Goal: Answer question/provide support: Share knowledge or assist other users

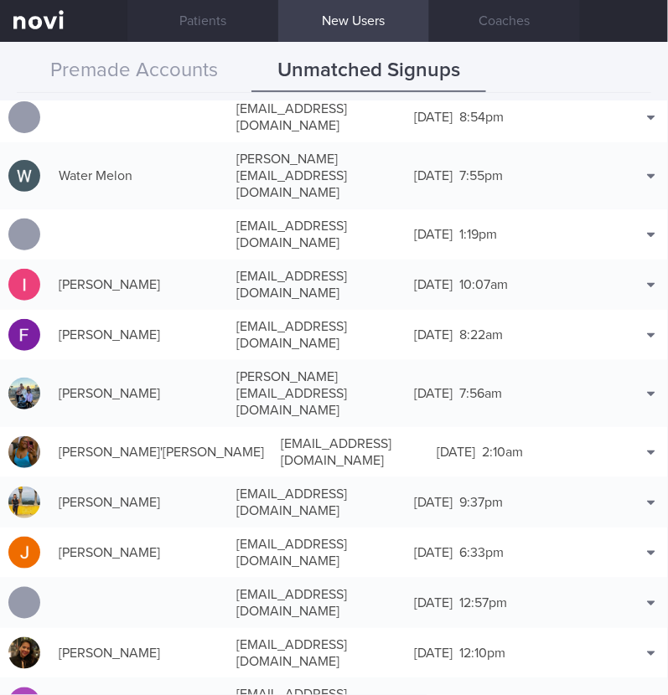
scroll to position [1152, 0]
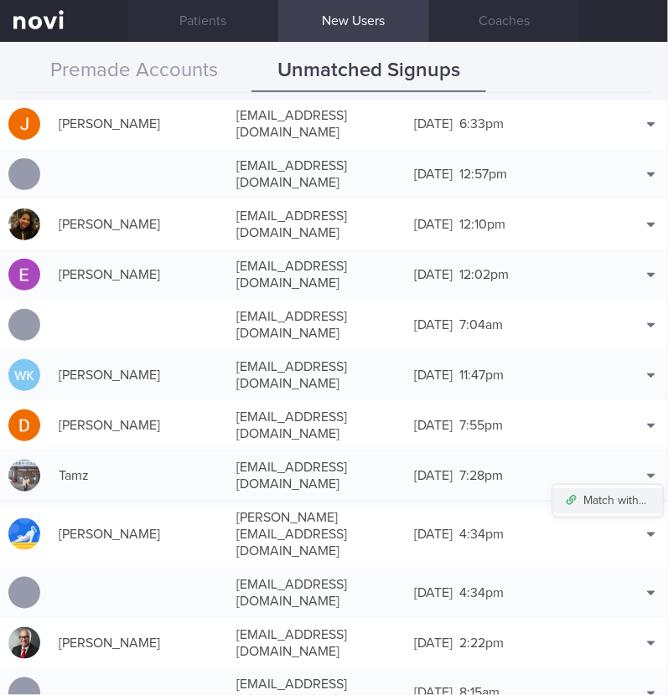
click at [618, 488] on button "Match with..." at bounding box center [608, 500] width 110 height 25
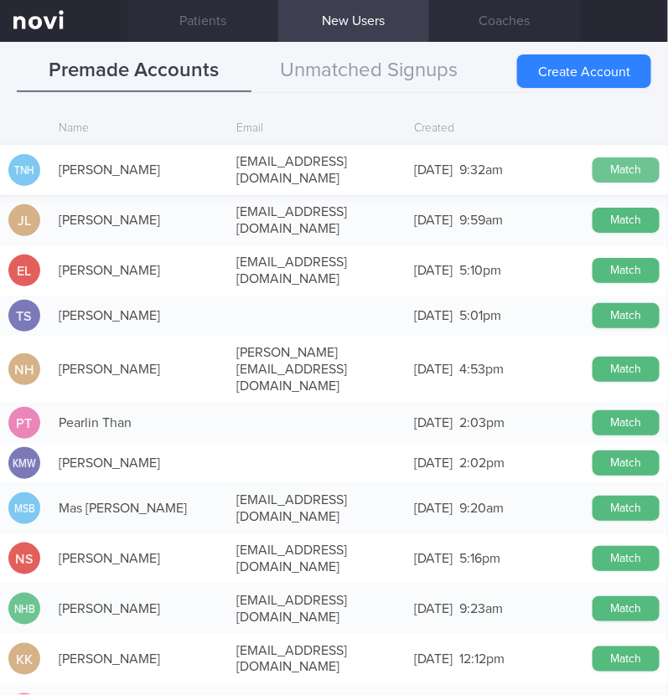
click at [608, 161] on button "Match" at bounding box center [625, 170] width 67 height 25
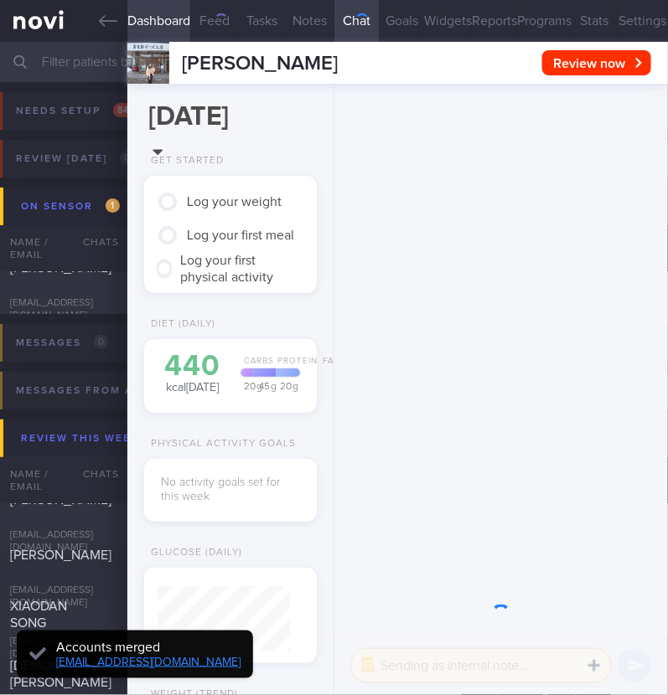
scroll to position [66, 132]
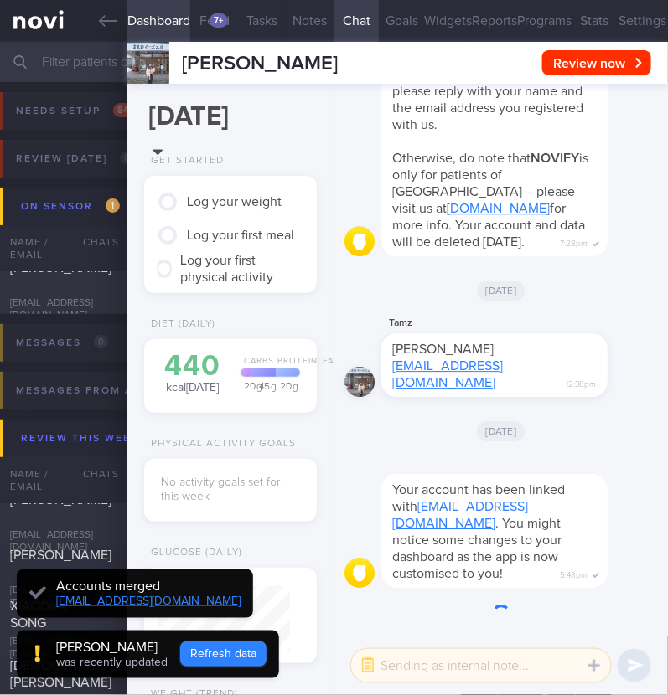
click at [197, 654] on button "Refresh data" at bounding box center [223, 654] width 86 height 25
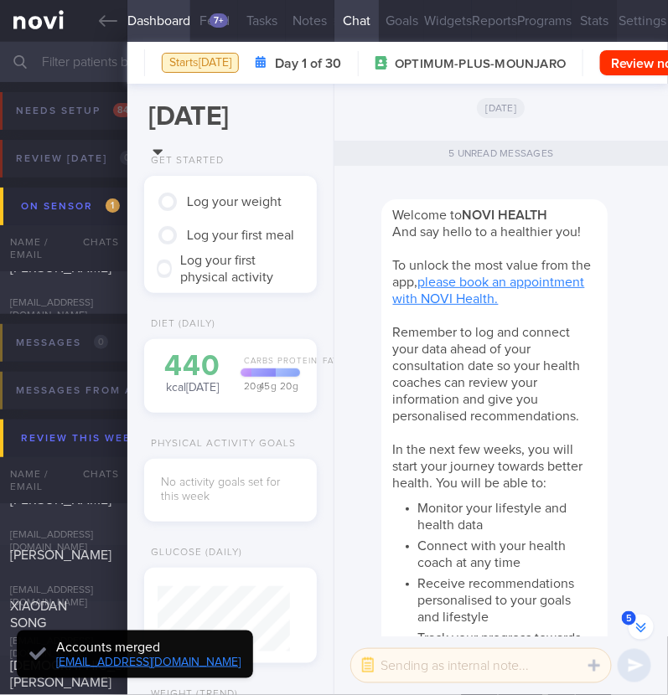
click at [617, 15] on button "Settings" at bounding box center [642, 21] width 51 height 42
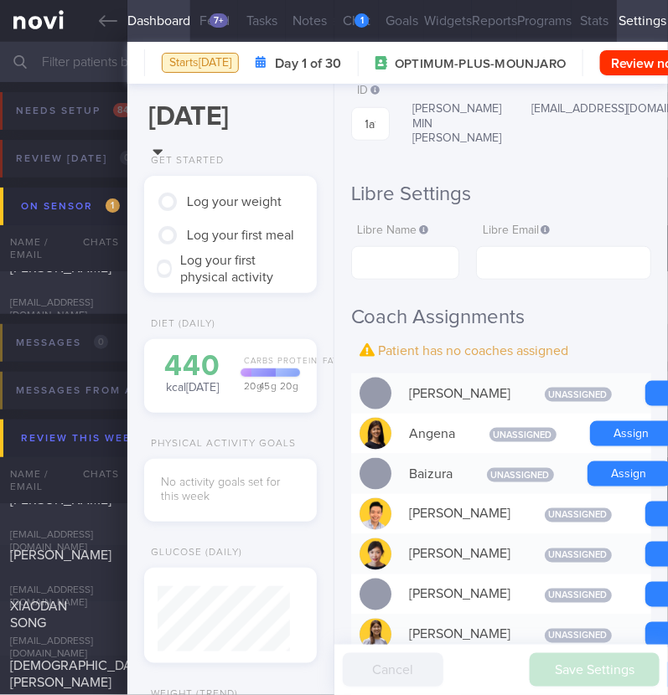
scroll to position [418, 0]
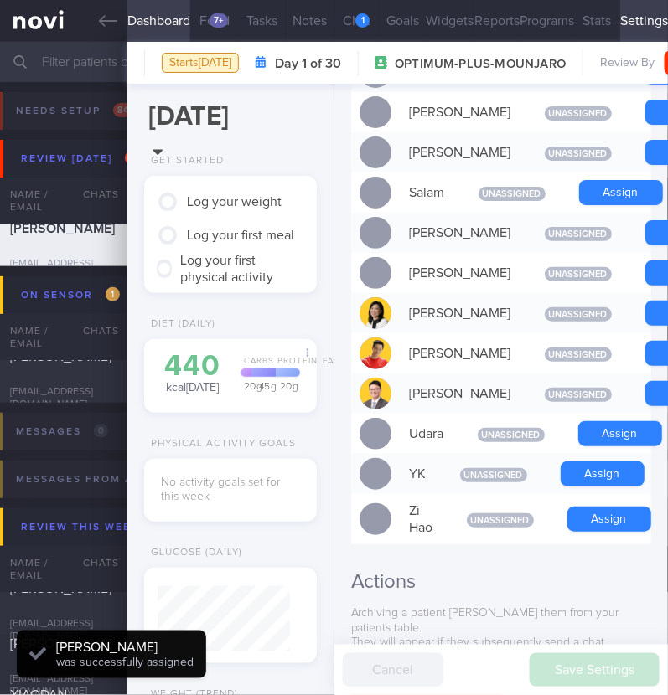
scroll to position [1361, 0]
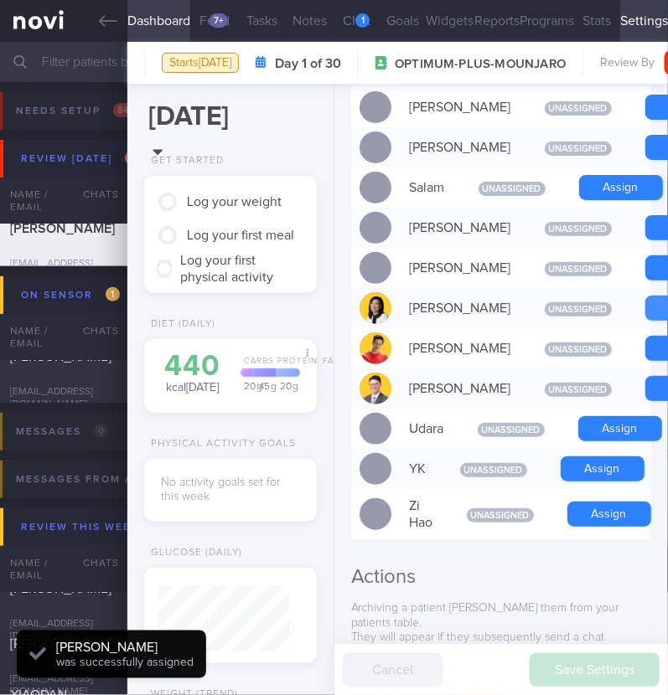
click at [354, 10] on button "Chat 1" at bounding box center [357, 21] width 46 height 42
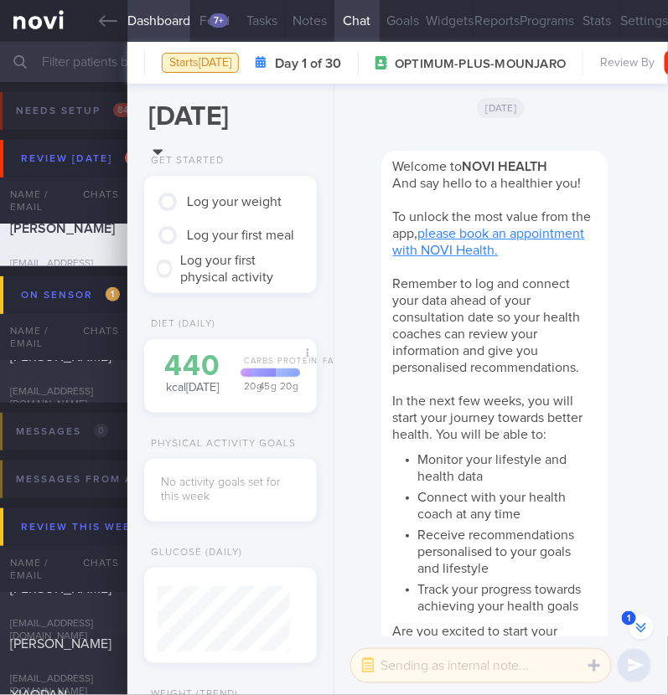
click at [621, 354] on div "Welcome to NOVI HEALTH And say hello to a healthier you! To unlock the most val…" at bounding box center [519, 405] width 276 height 549
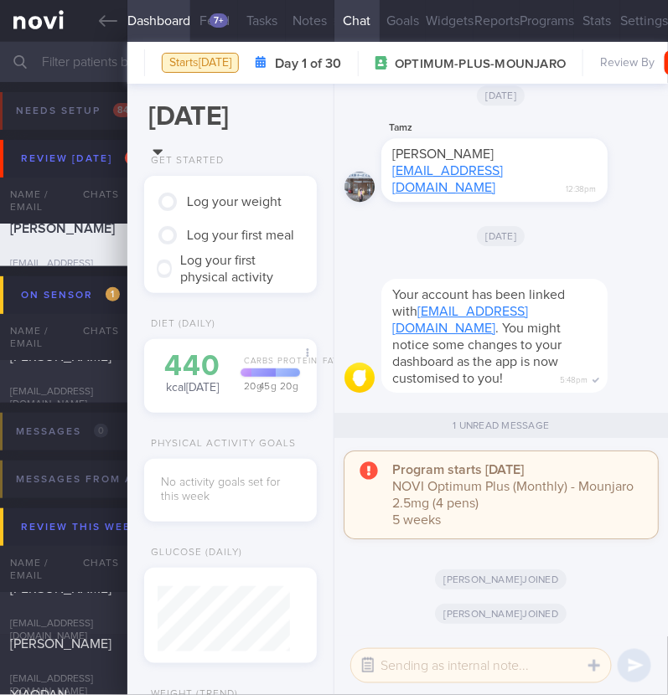
click at [369, 661] on button "button" at bounding box center [368, 666] width 30 height 30
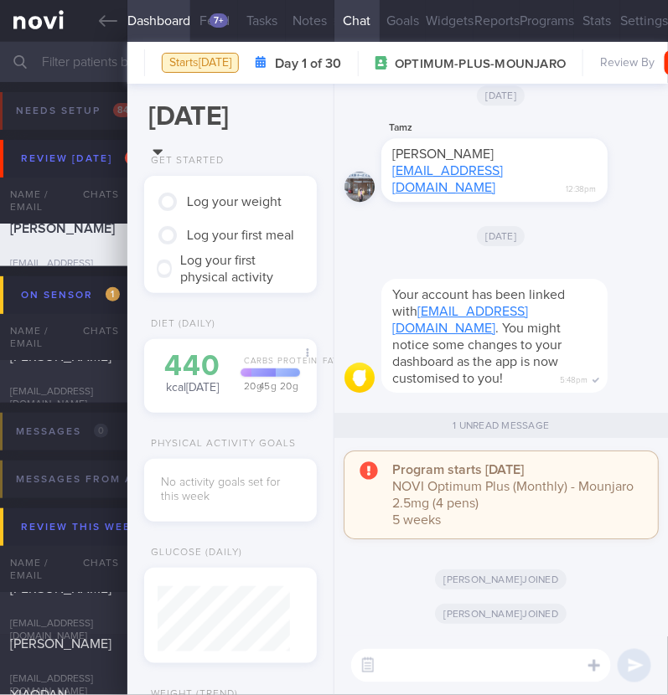
click at [391, 661] on textarea at bounding box center [481, 666] width 260 height 34
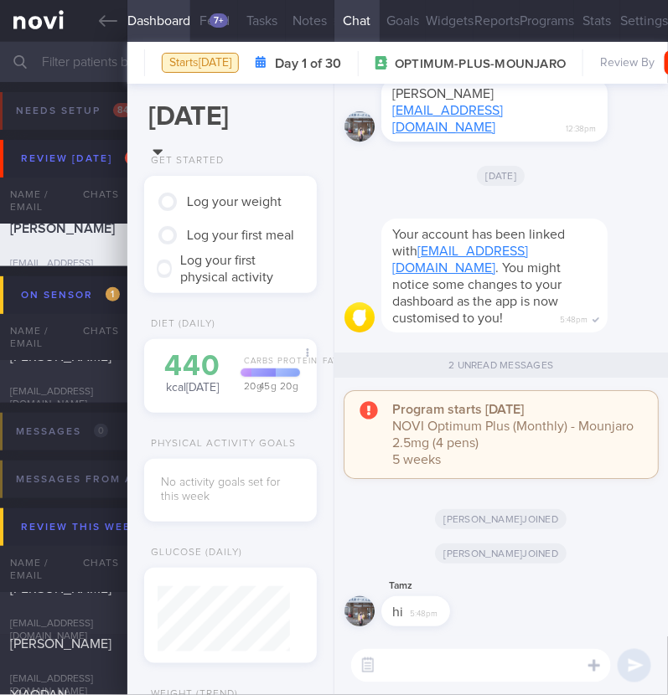
click at [402, 664] on textarea at bounding box center [481, 666] width 260 height 34
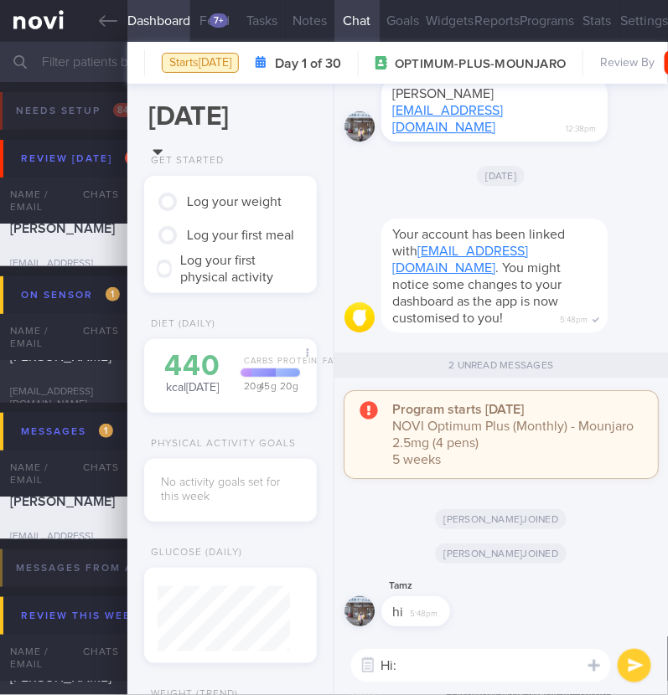
type textarea "Hi:)"
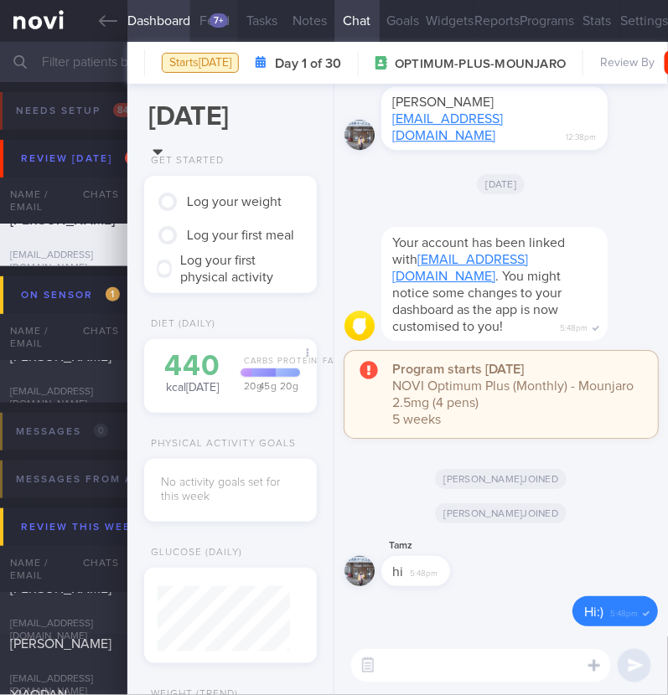
click at [227, 12] on button "Feed 7+" at bounding box center [214, 21] width 48 height 42
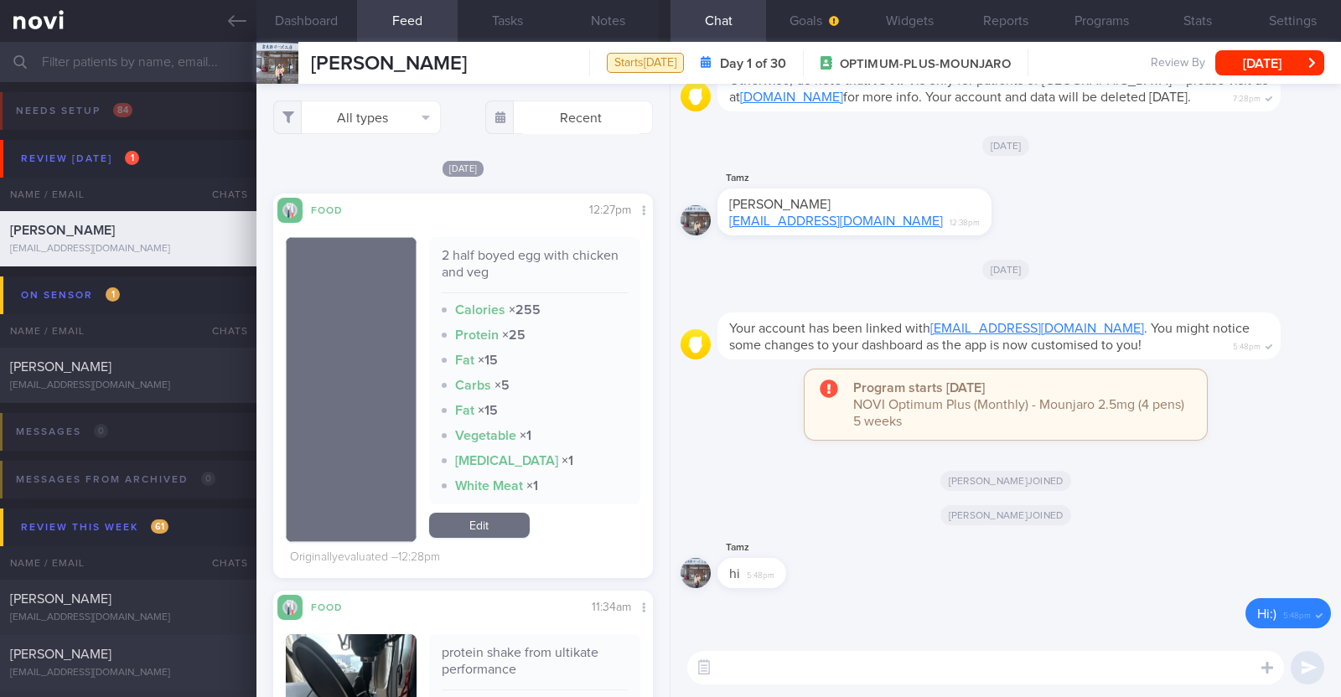
scroll to position [165, 333]
click at [667, 16] on button "Widgets" at bounding box center [910, 21] width 96 height 42
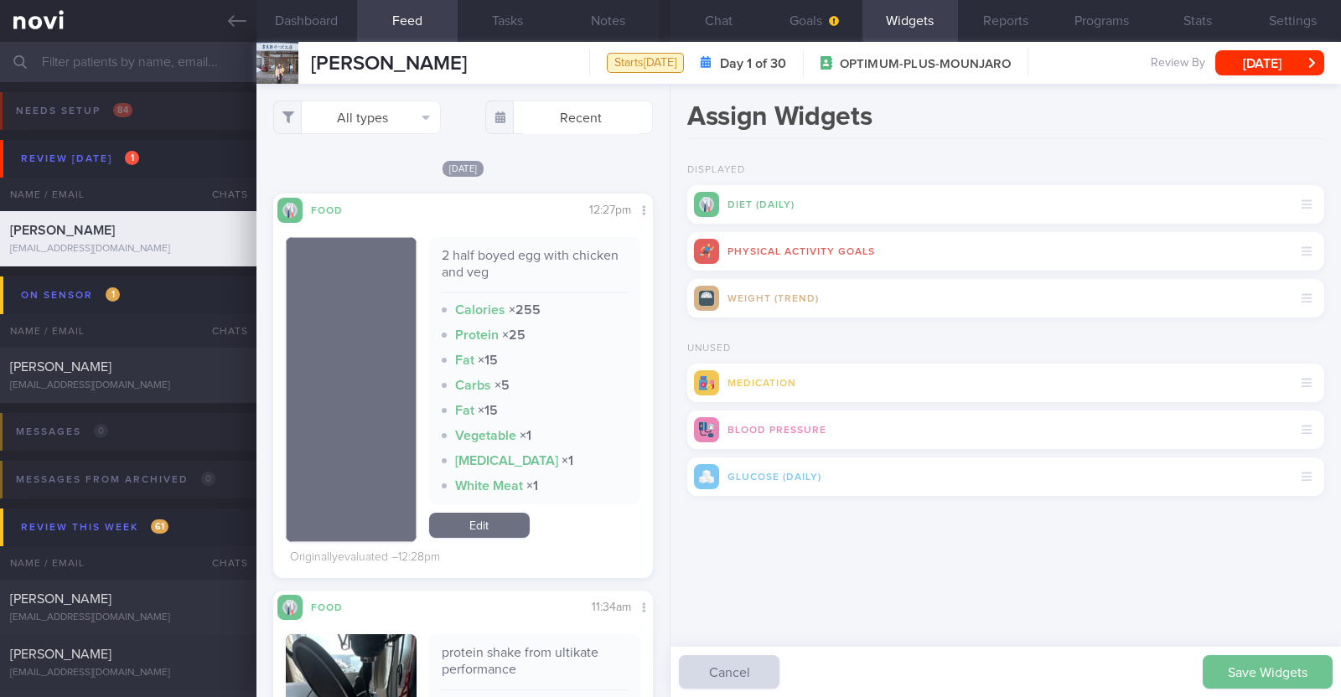
click at [667, 672] on button "Save Widgets" at bounding box center [1267, 672] width 130 height 34
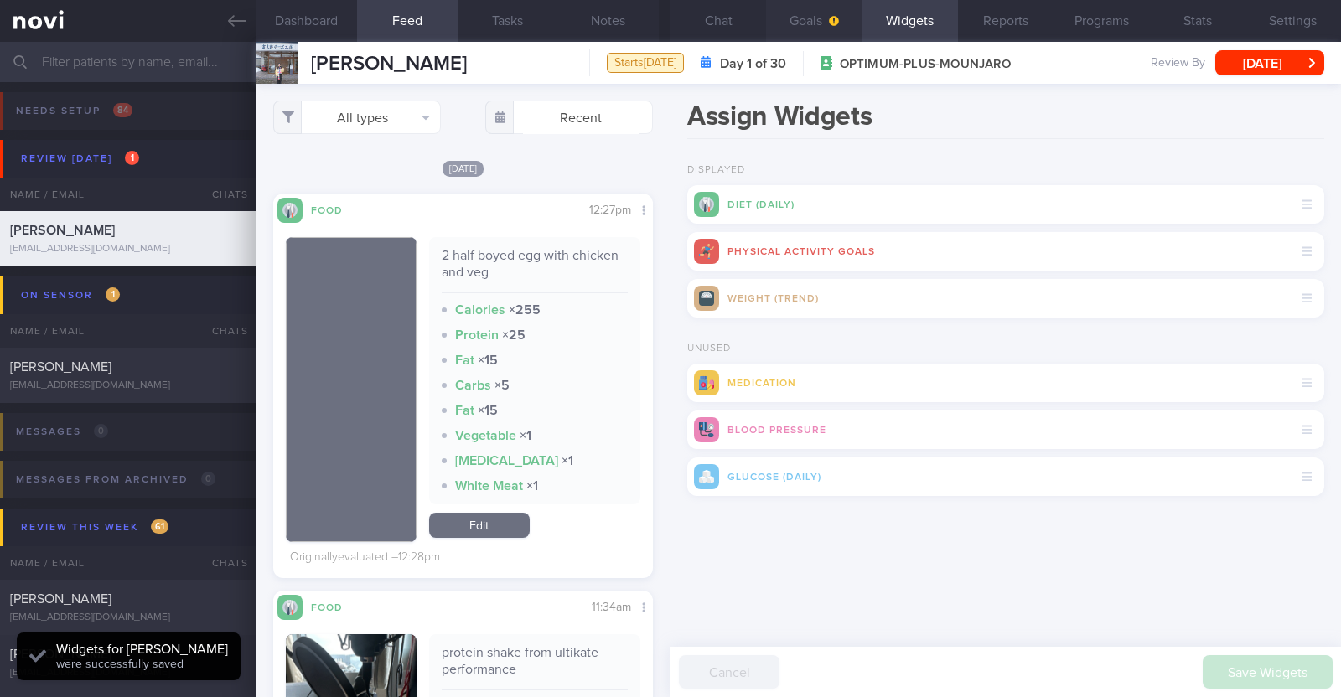
click at [667, 18] on button "Goals" at bounding box center [814, 21] width 96 height 42
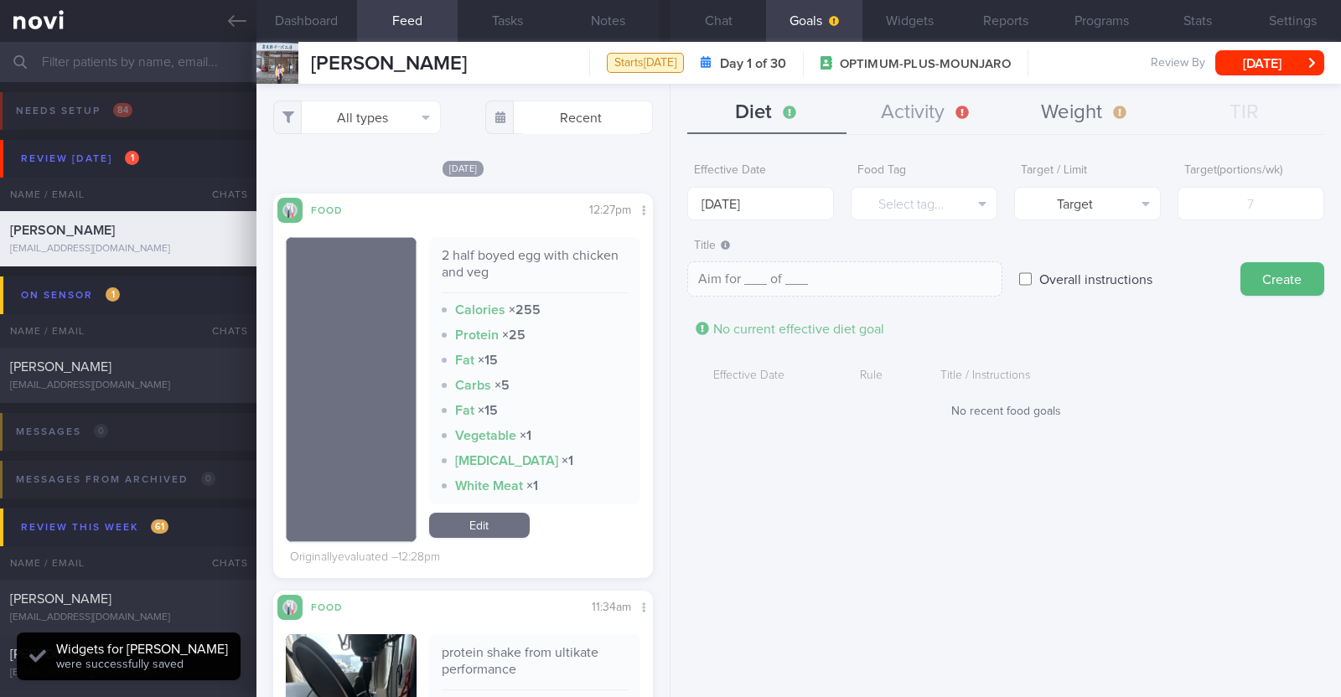
click at [667, 111] on button "Weight" at bounding box center [1084, 113] width 159 height 42
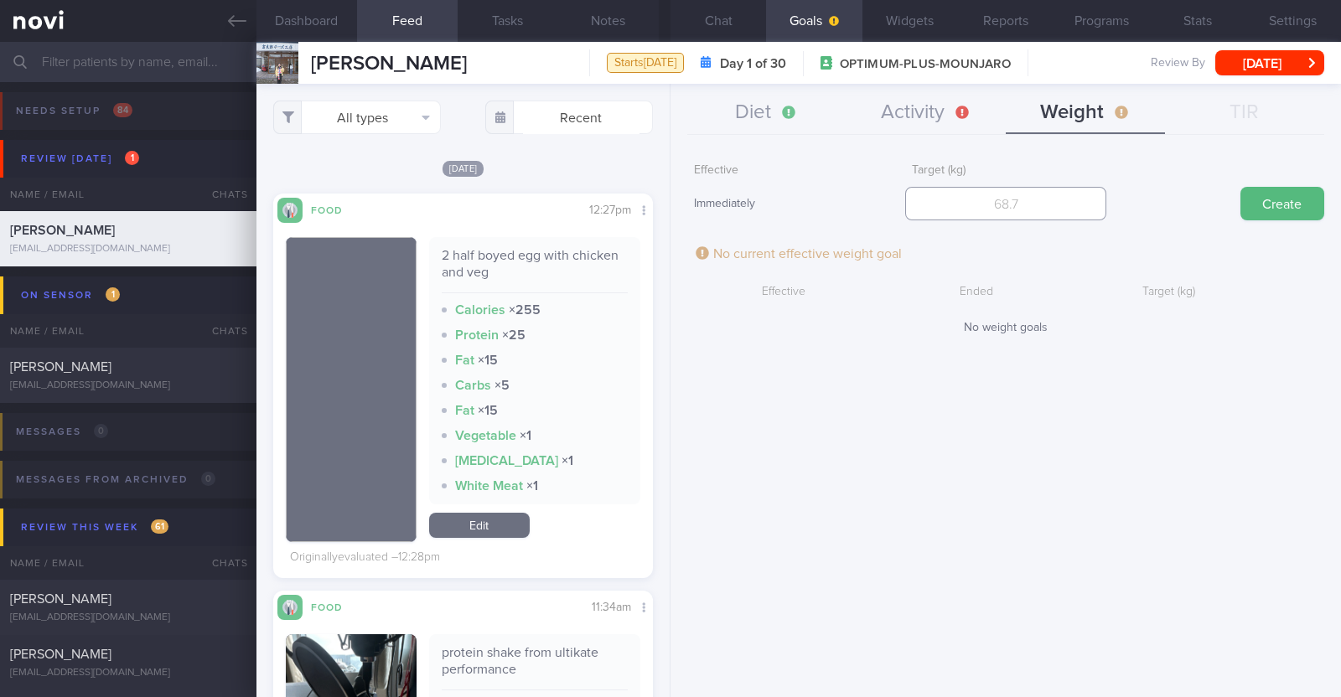
click at [667, 190] on input "number" at bounding box center [1005, 204] width 201 height 34
type input "65.5"
click at [667, 201] on button "Create" at bounding box center [1282, 204] width 84 height 34
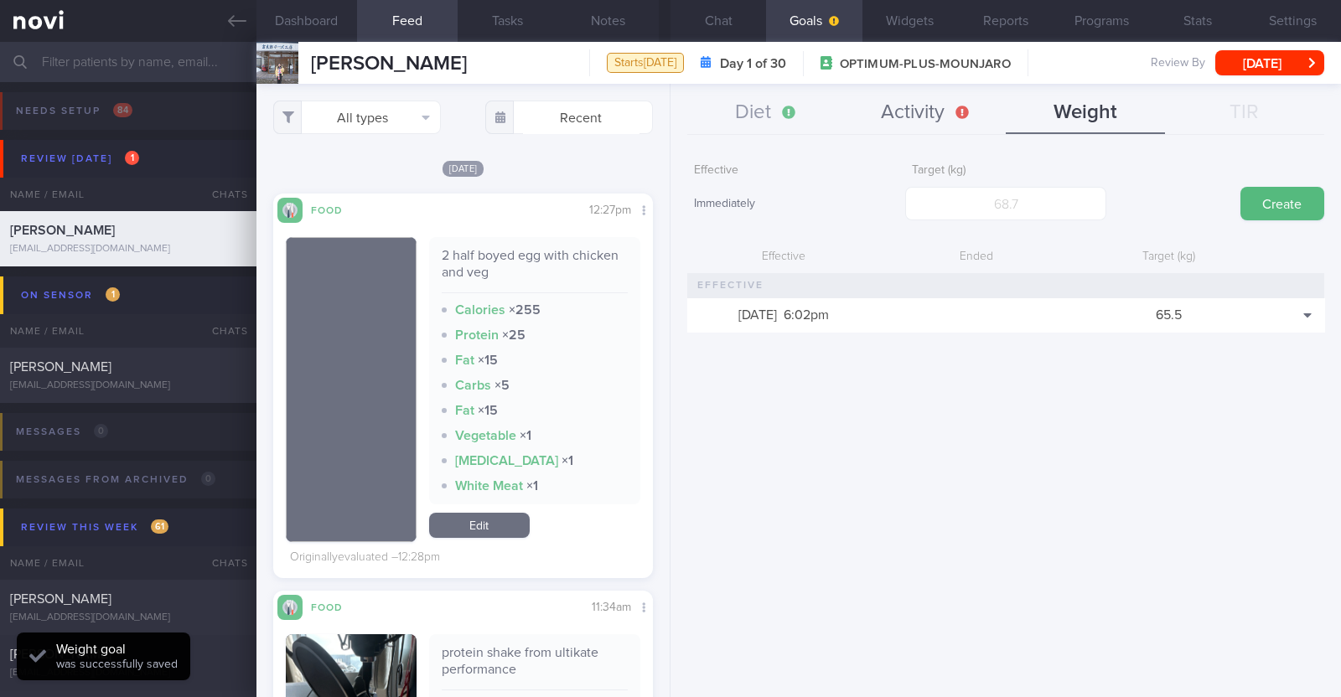
click at [667, 112] on button "Activity" at bounding box center [925, 113] width 159 height 42
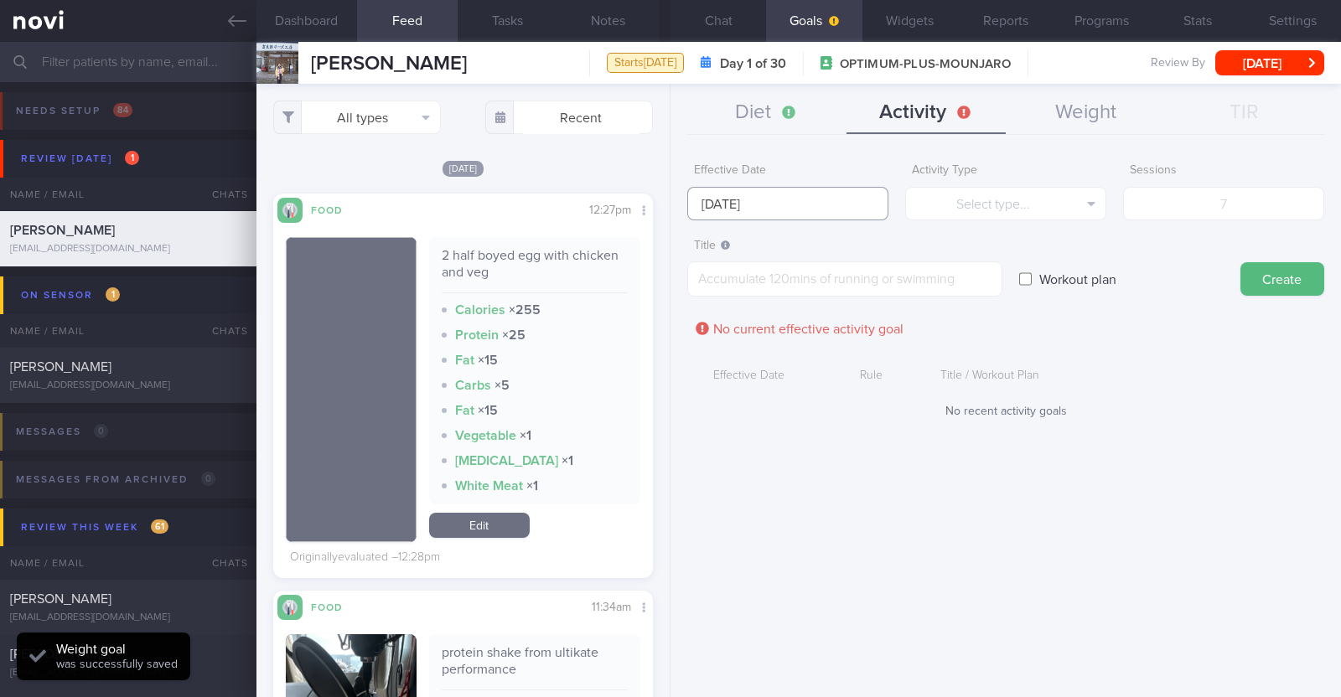
click at [667, 203] on input "[DATE]" at bounding box center [787, 204] width 201 height 34
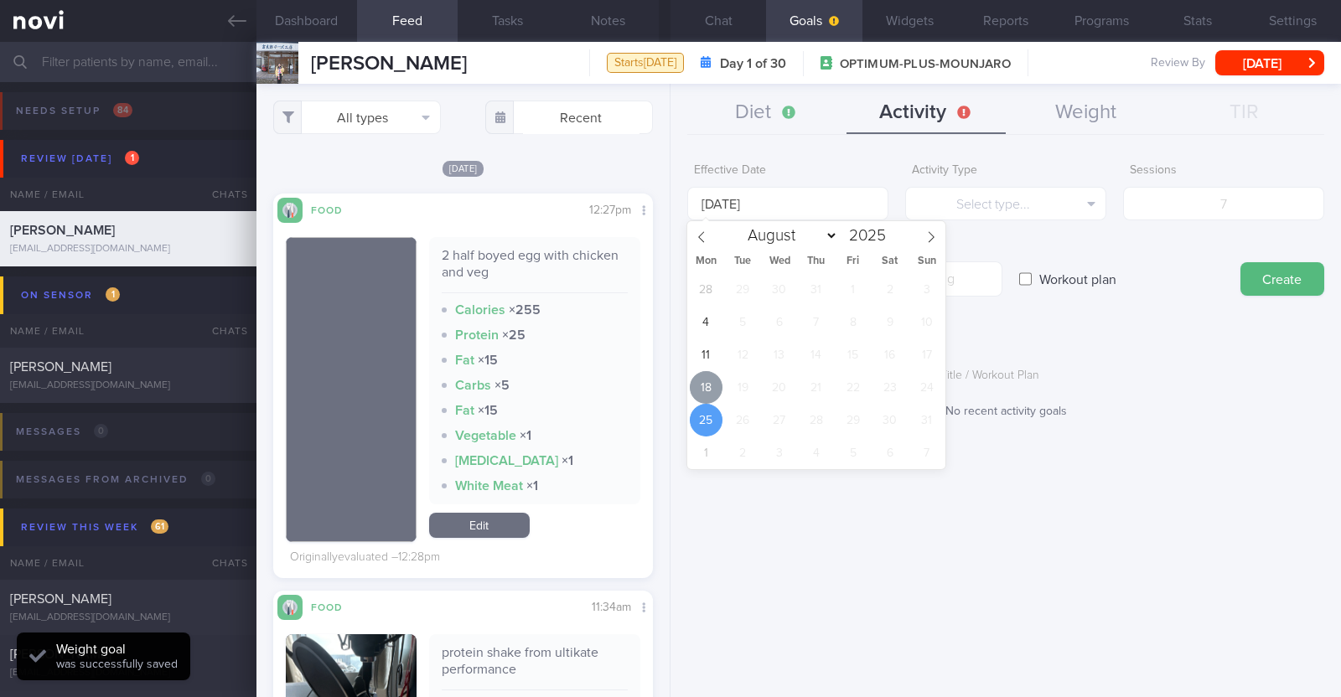
click at [667, 382] on span "18" at bounding box center [706, 387] width 33 height 33
type input "[DATE]"
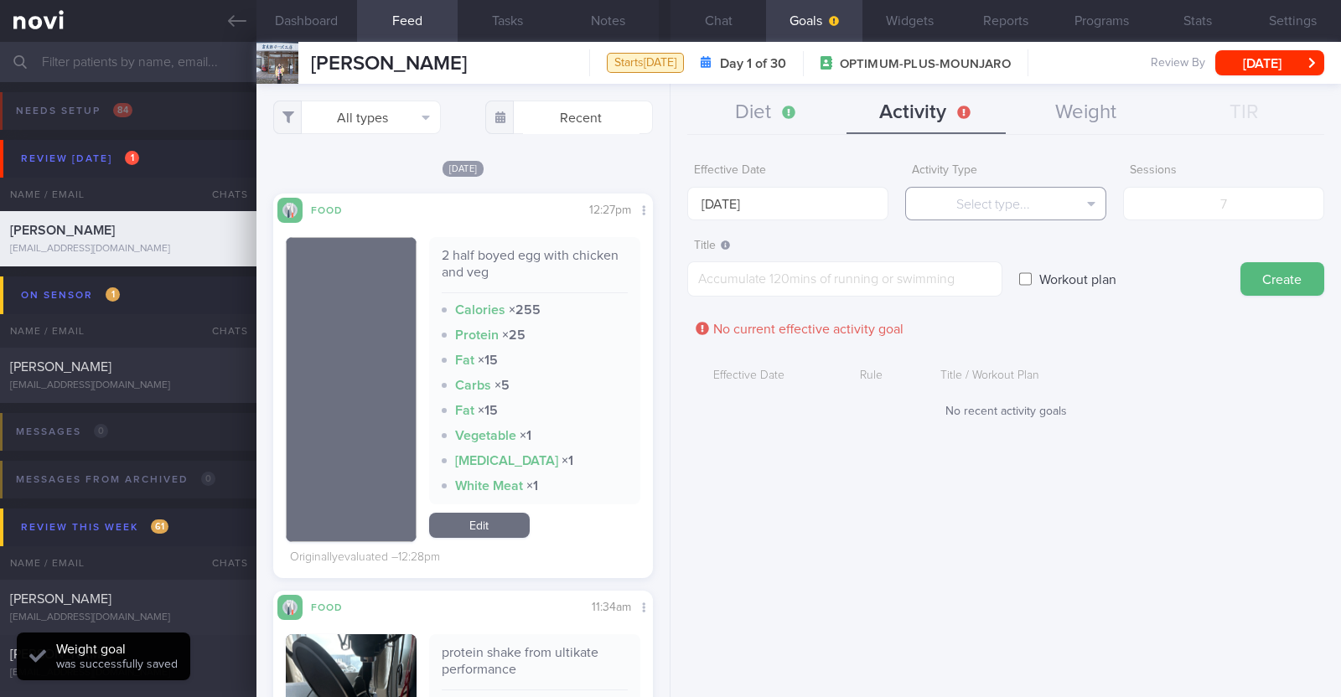
click at [667, 194] on button "Select type..." at bounding box center [1005, 204] width 201 height 34
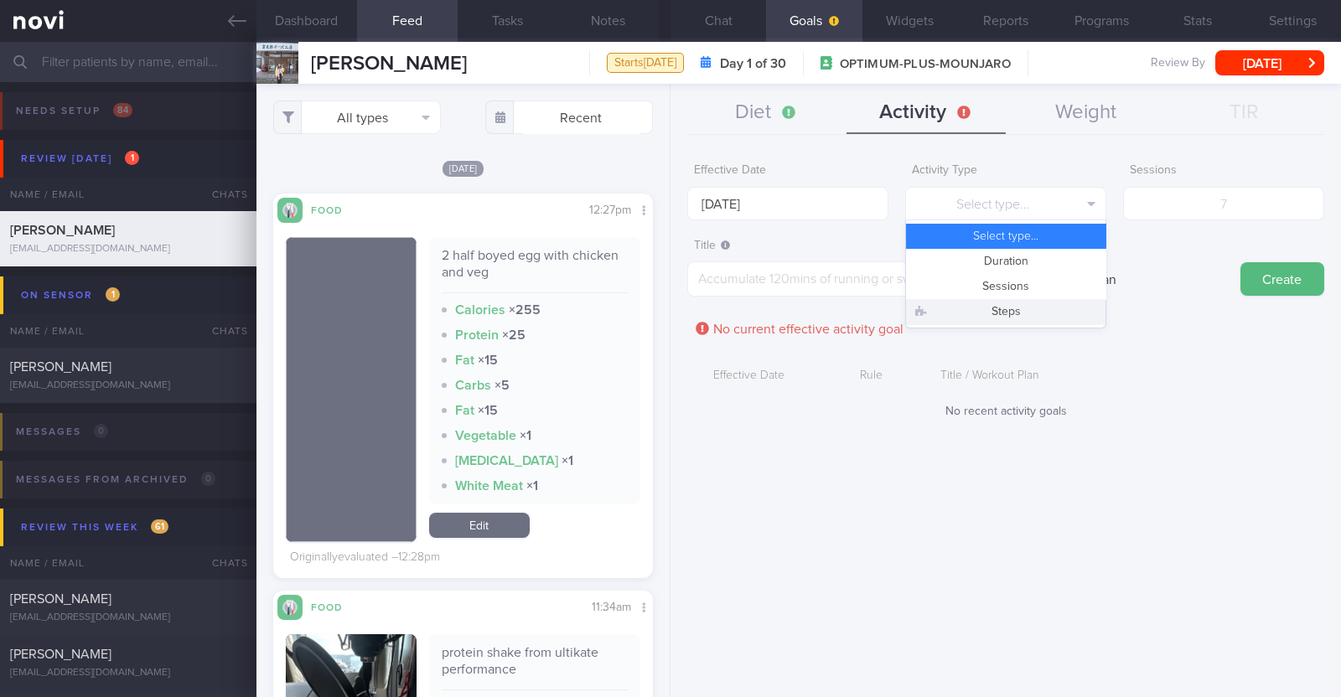
click at [667, 303] on button "Steps" at bounding box center [1005, 311] width 199 height 25
click at [667, 199] on input "number" at bounding box center [1223, 204] width 201 height 34
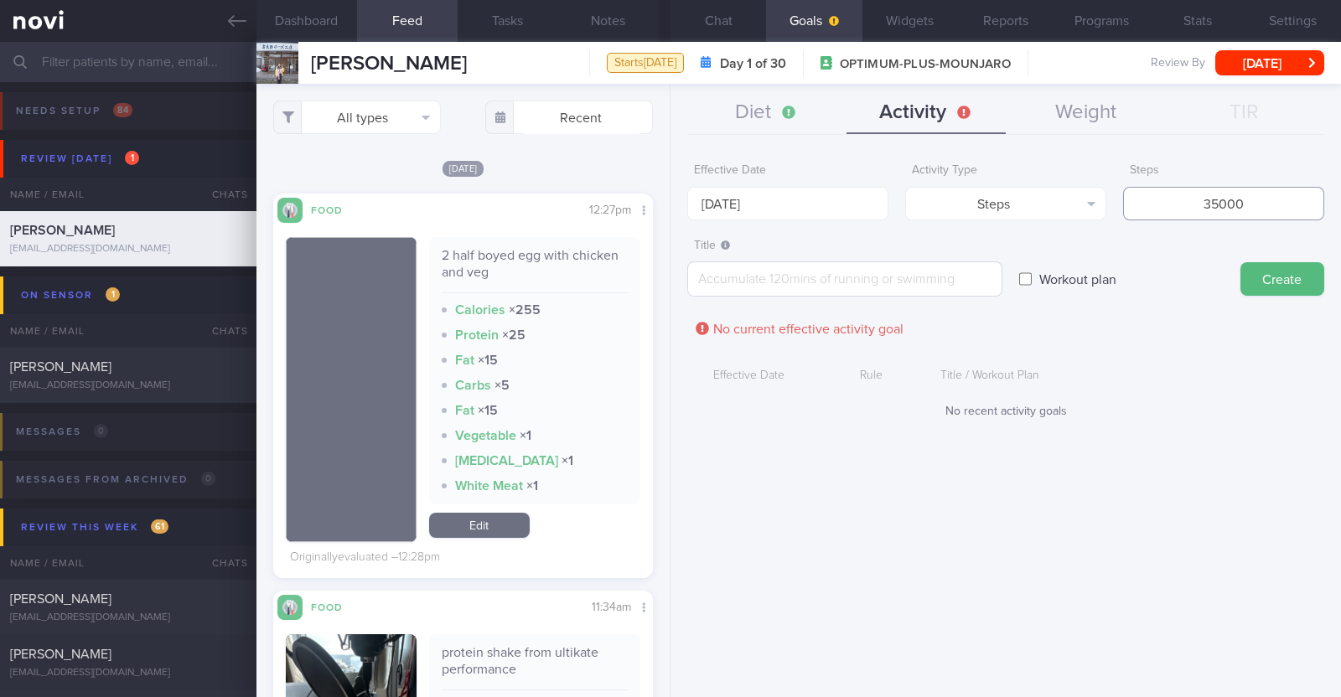
type input "35000"
click at [667, 266] on textarea at bounding box center [844, 278] width 315 height 35
type textarea "Aim to hit 4-5k steps per day"
click at [667, 276] on button "Create" at bounding box center [1282, 279] width 84 height 34
type input "[DATE]"
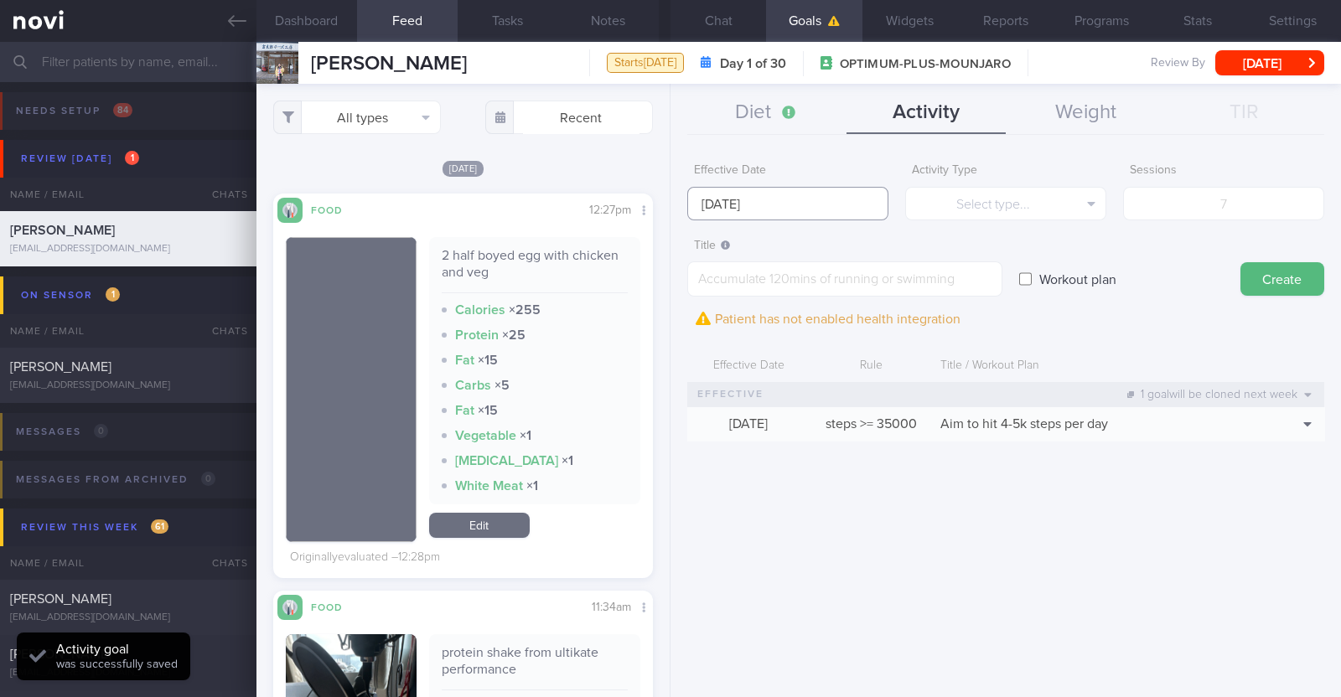
click at [667, 203] on input "[DATE]" at bounding box center [787, 204] width 201 height 34
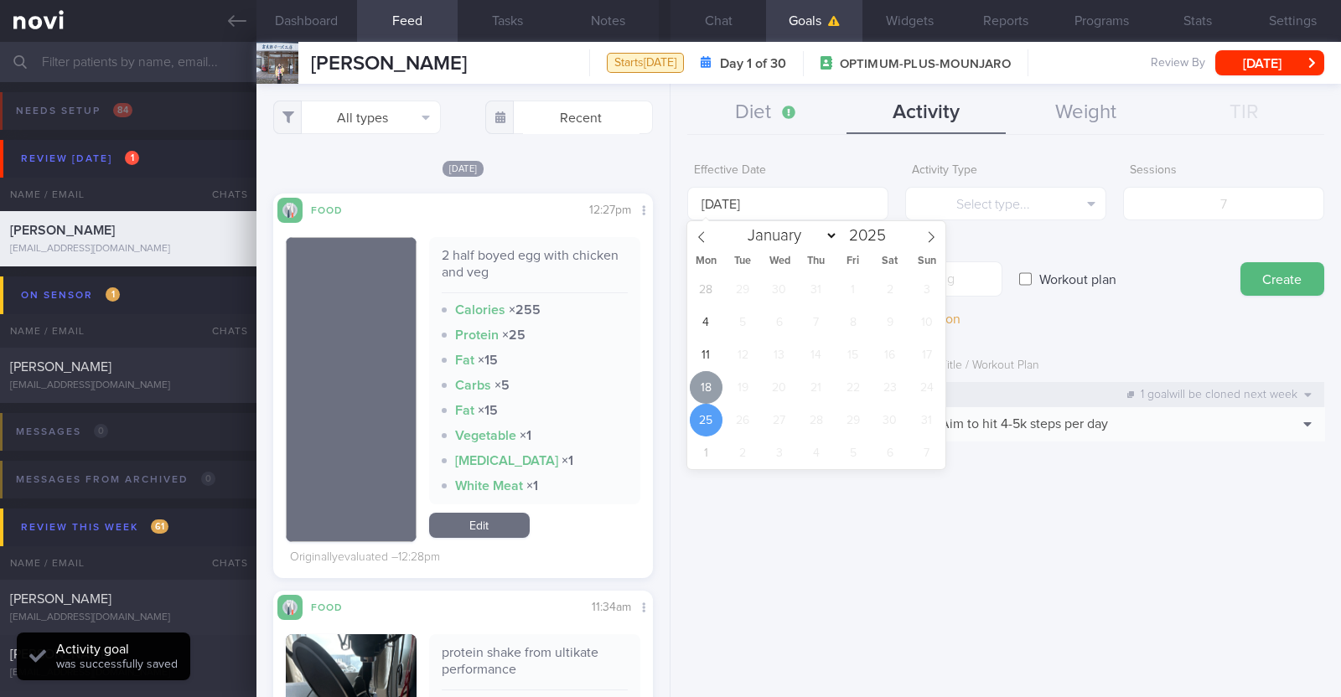
click at [667, 378] on span "18" at bounding box center [706, 387] width 33 height 33
type input "[DATE]"
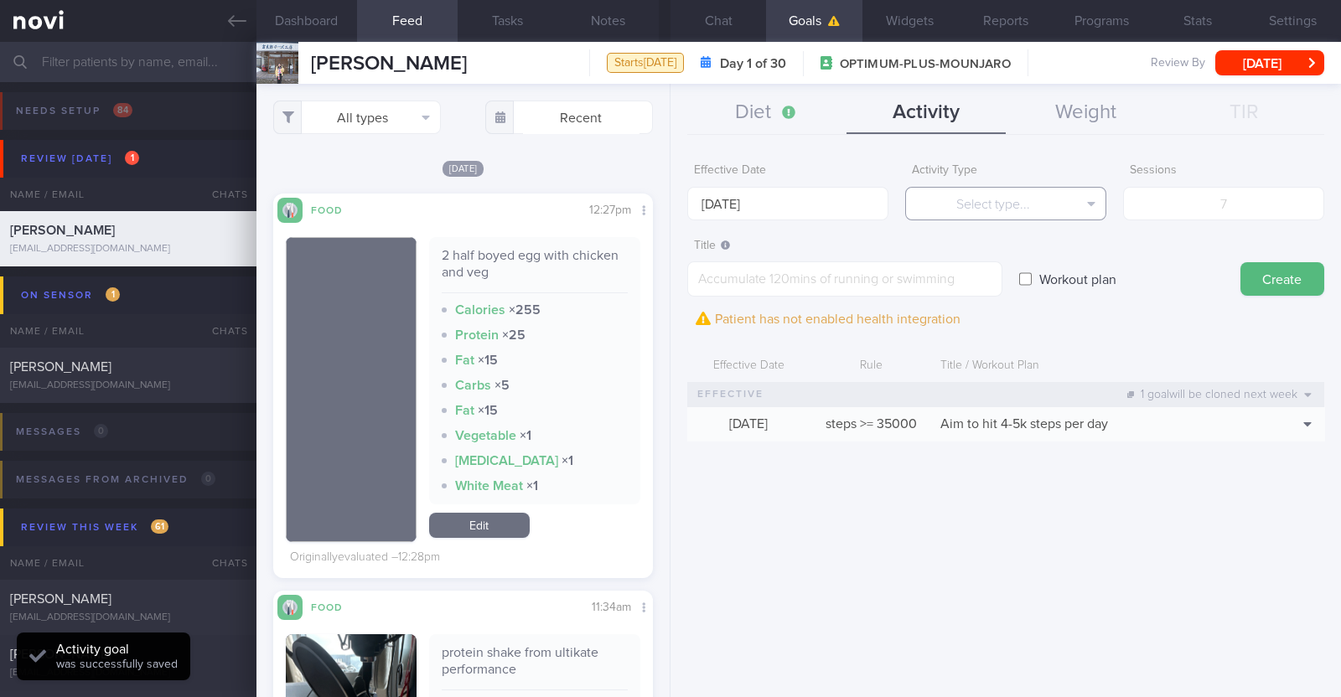
click at [667, 199] on button "Select type..." at bounding box center [1005, 204] width 201 height 34
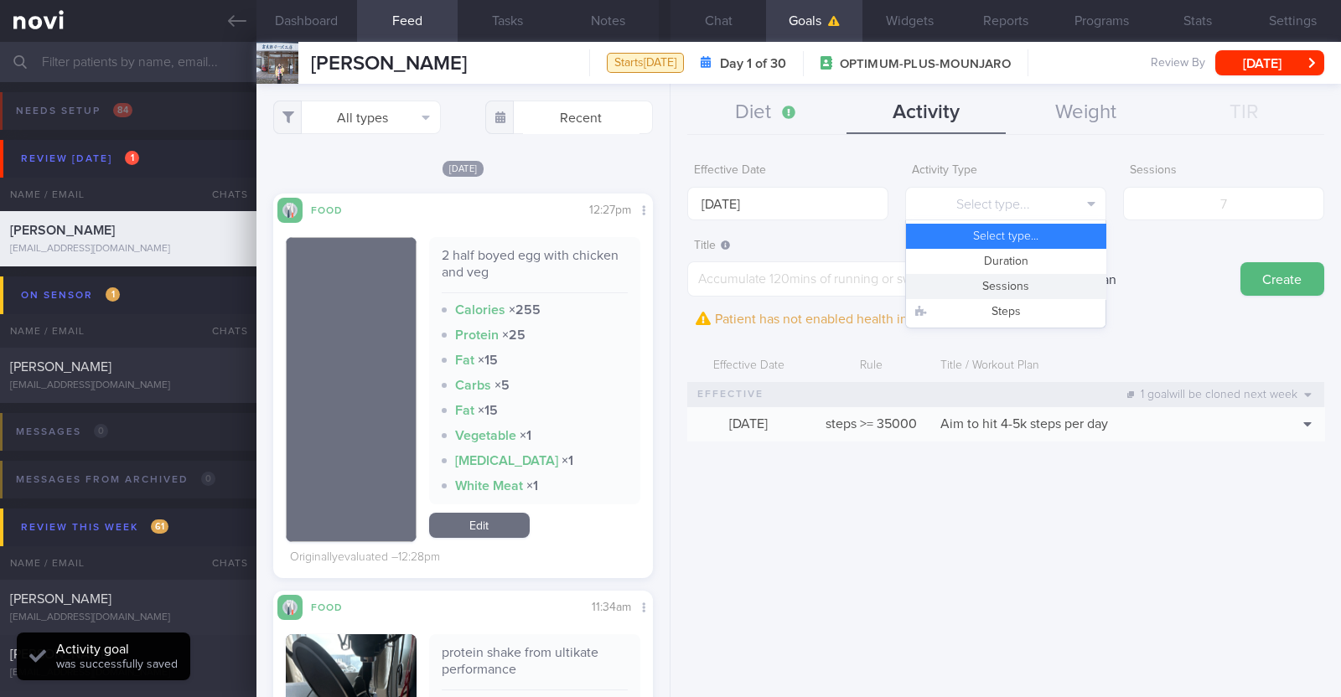
click at [667, 279] on button "Sessions" at bounding box center [1005, 286] width 199 height 25
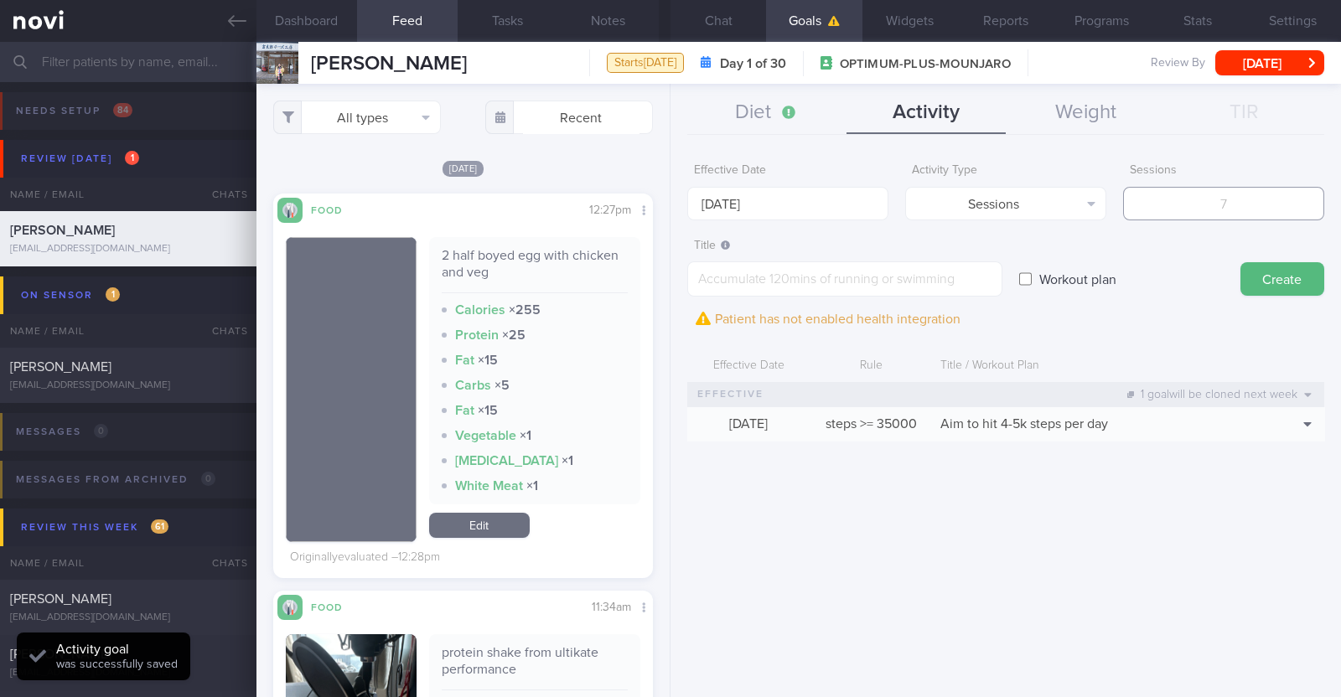
click at [667, 194] on input "number" at bounding box center [1223, 204] width 201 height 34
type input "2"
paste textarea "Aim to do 2x strength training sessions per week. Body weight training - [Exerc…"
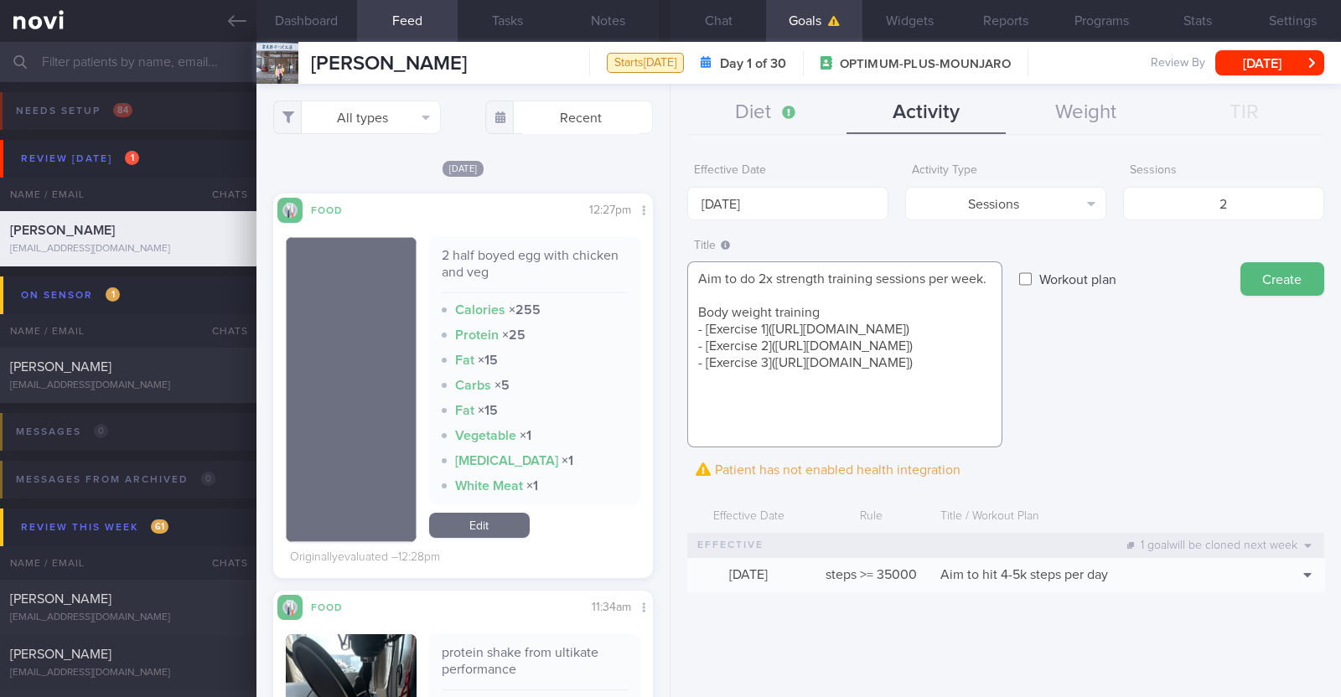
scroll to position [0, 0]
type textarea "Aim to do 2x strength training sessions per week. Body weight training - [Exerc…"
click at [1299, 293] on button "Create" at bounding box center [1282, 279] width 84 height 34
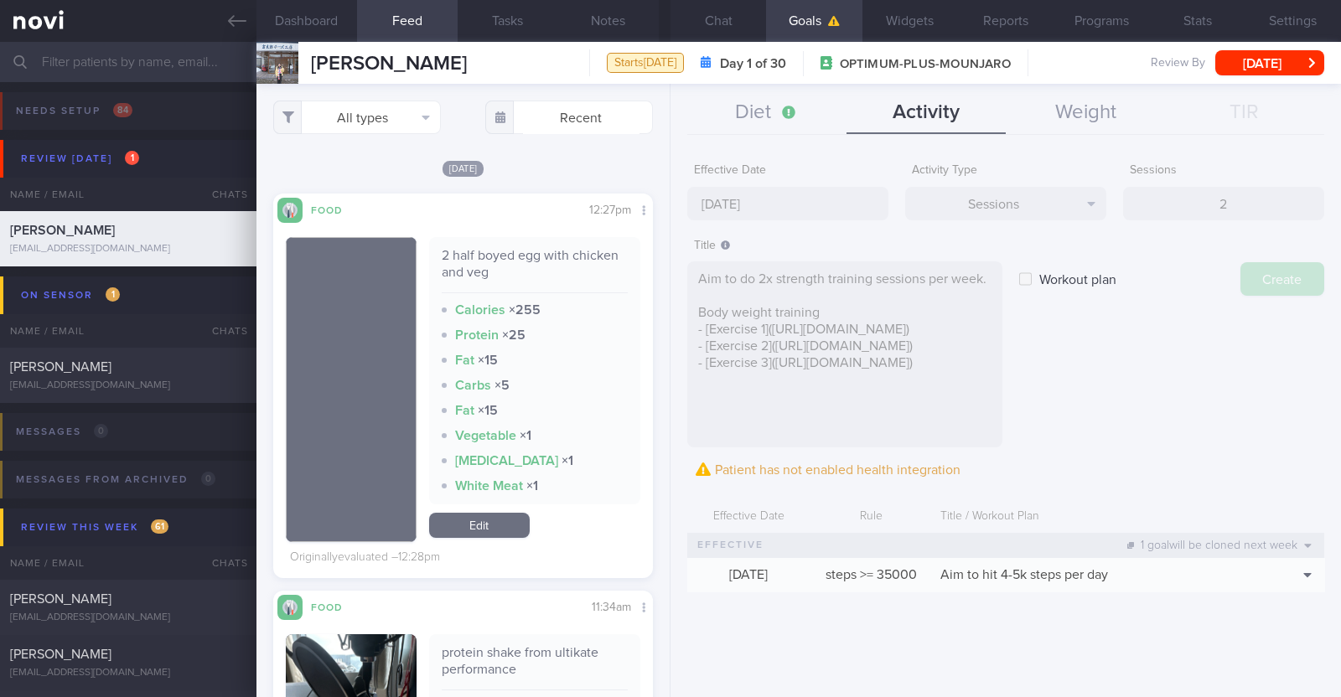
type input "[DATE]"
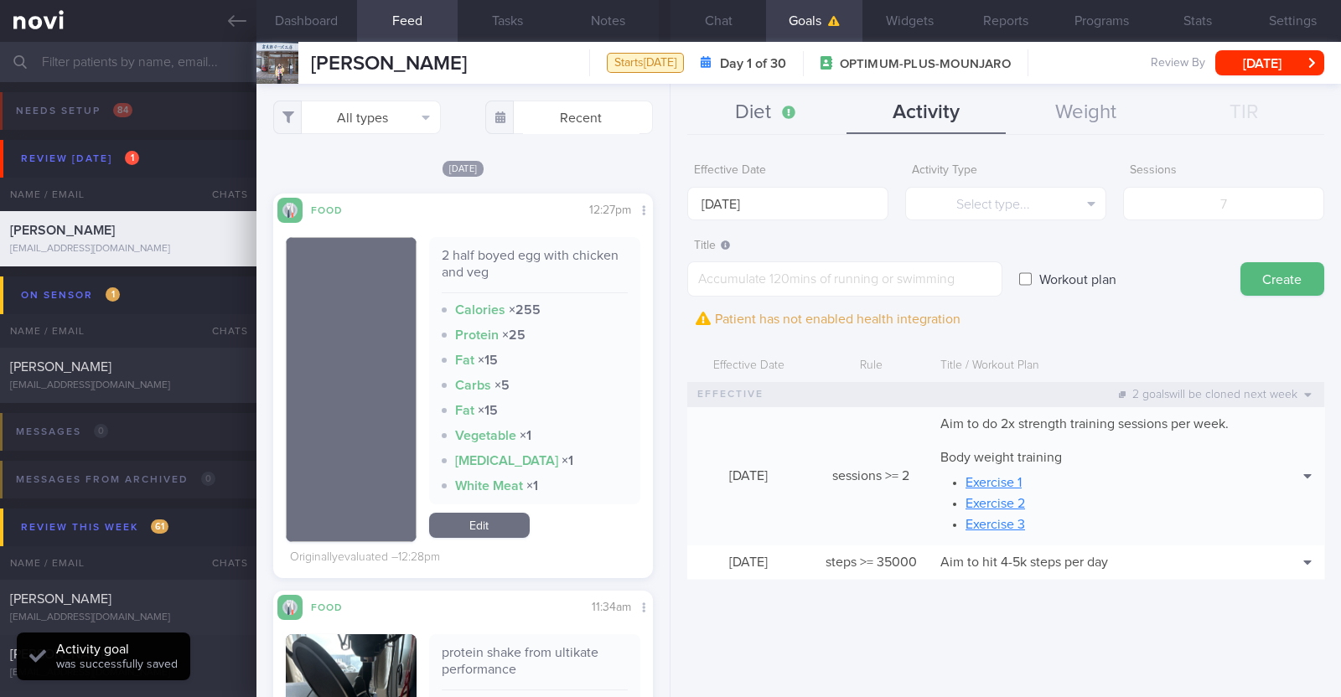
click at [772, 115] on button "Diet" at bounding box center [766, 113] width 159 height 42
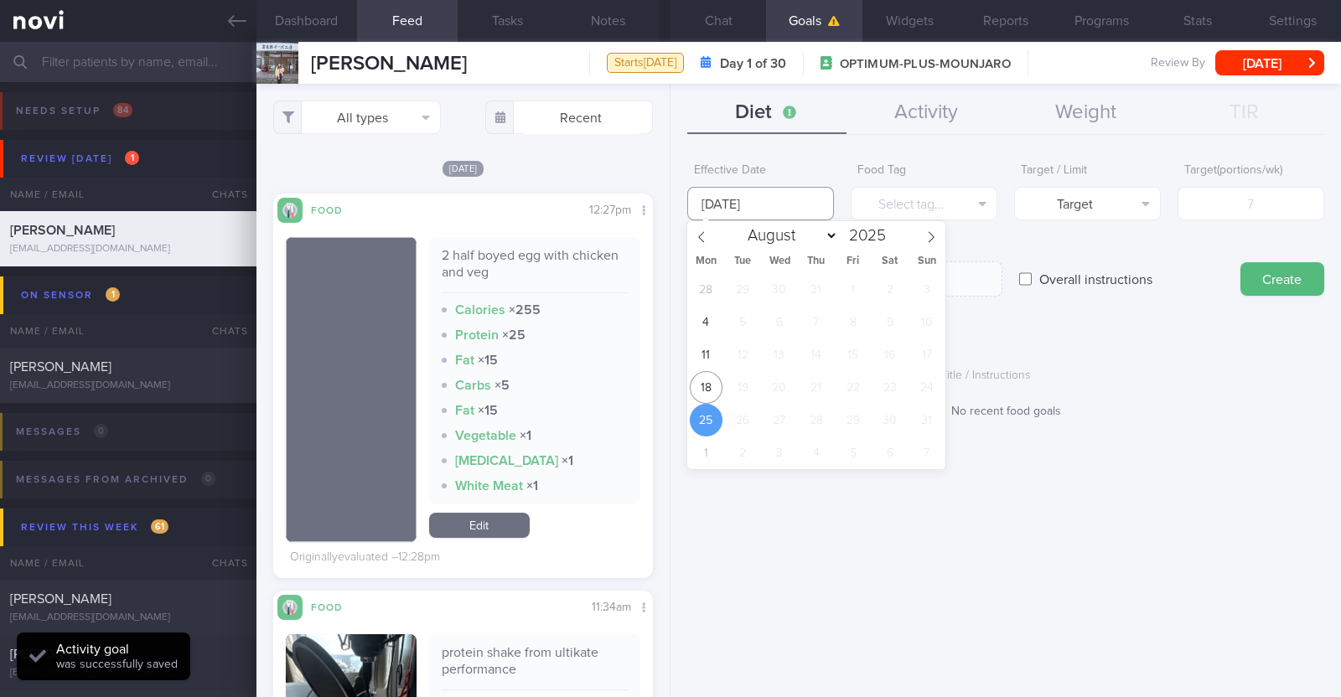
click at [761, 204] on input "[DATE]" at bounding box center [760, 204] width 147 height 34
click at [700, 393] on span "18" at bounding box center [706, 387] width 33 height 33
type input "[DATE]"
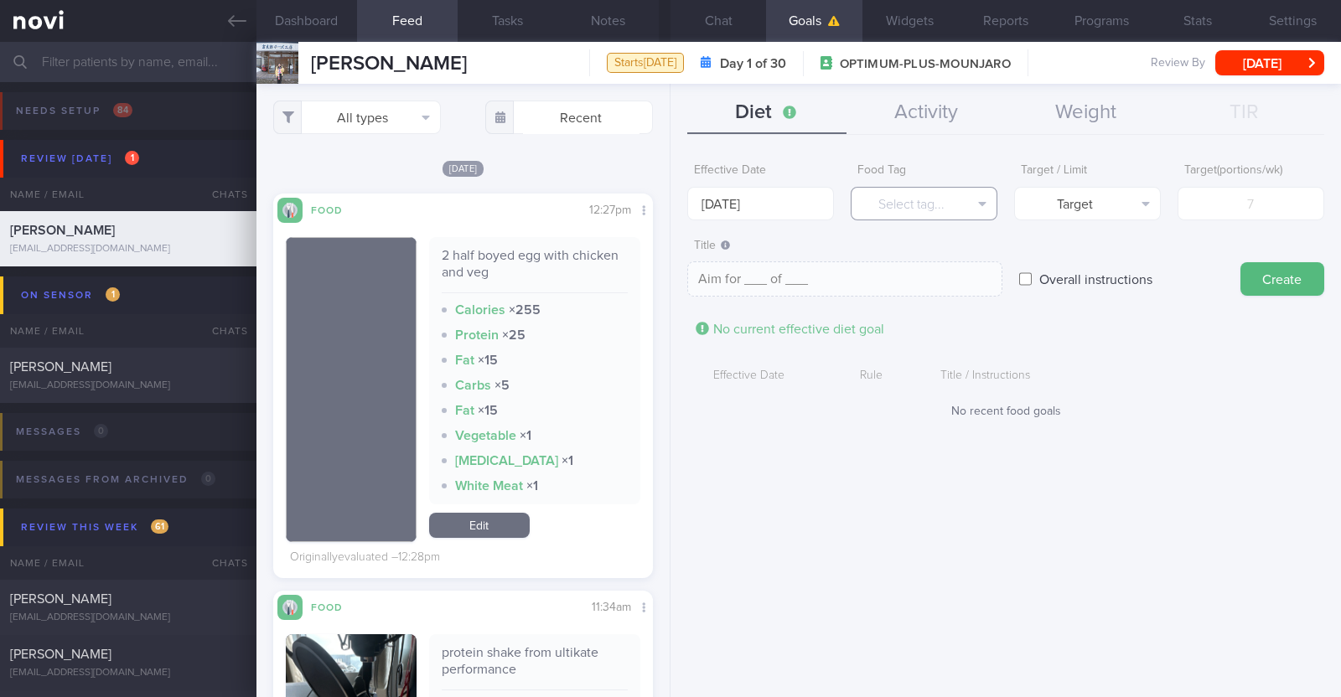
click at [881, 205] on button "Select tag..." at bounding box center [923, 204] width 147 height 34
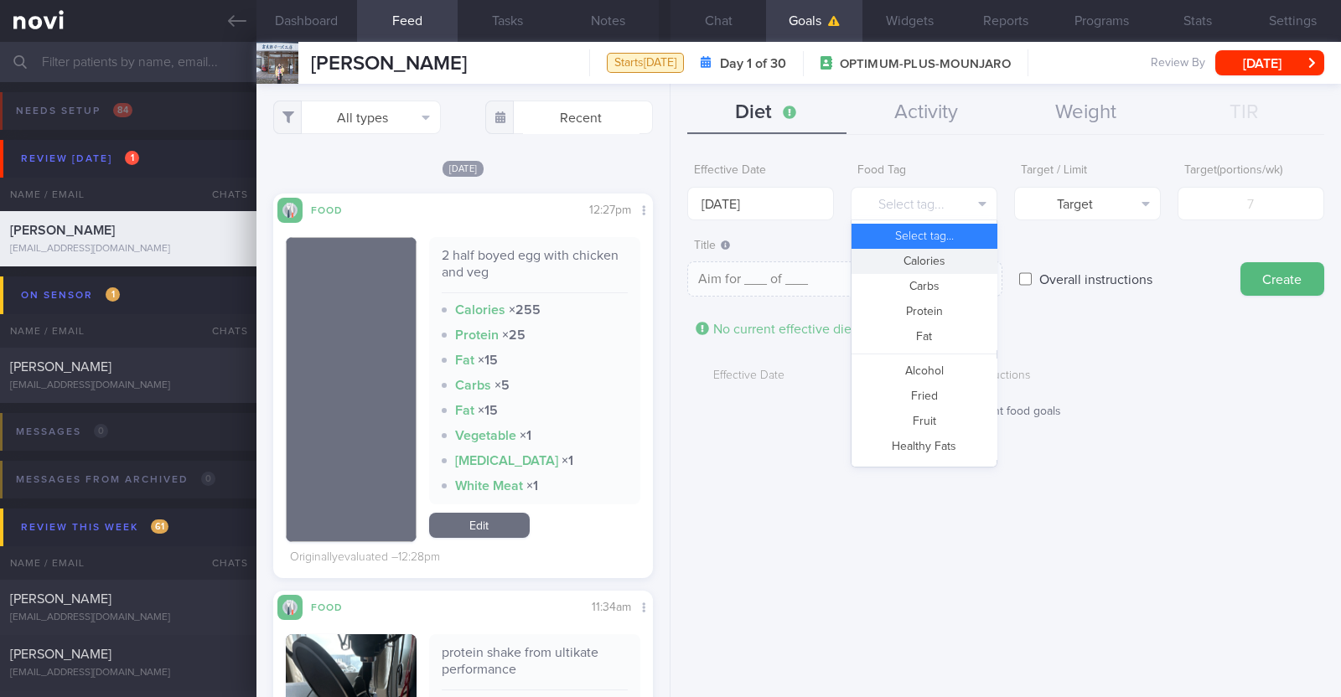
click at [887, 259] on button "Calories" at bounding box center [923, 261] width 145 height 25
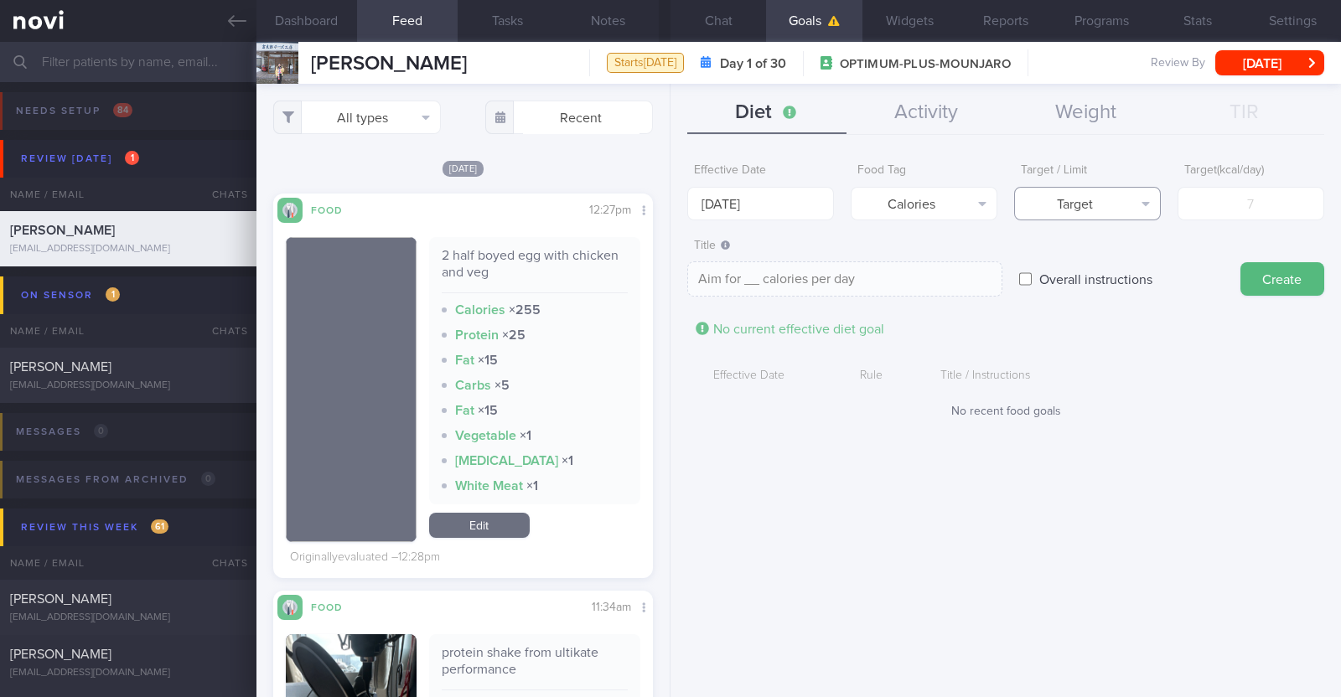
click at [1114, 191] on button "Target" at bounding box center [1087, 204] width 147 height 34
click at [1087, 258] on button "Limit" at bounding box center [1087, 261] width 145 height 25
type textarea "Keep to __ calories per day"
click at [1226, 215] on input "number" at bounding box center [1250, 204] width 147 height 34
type input "1"
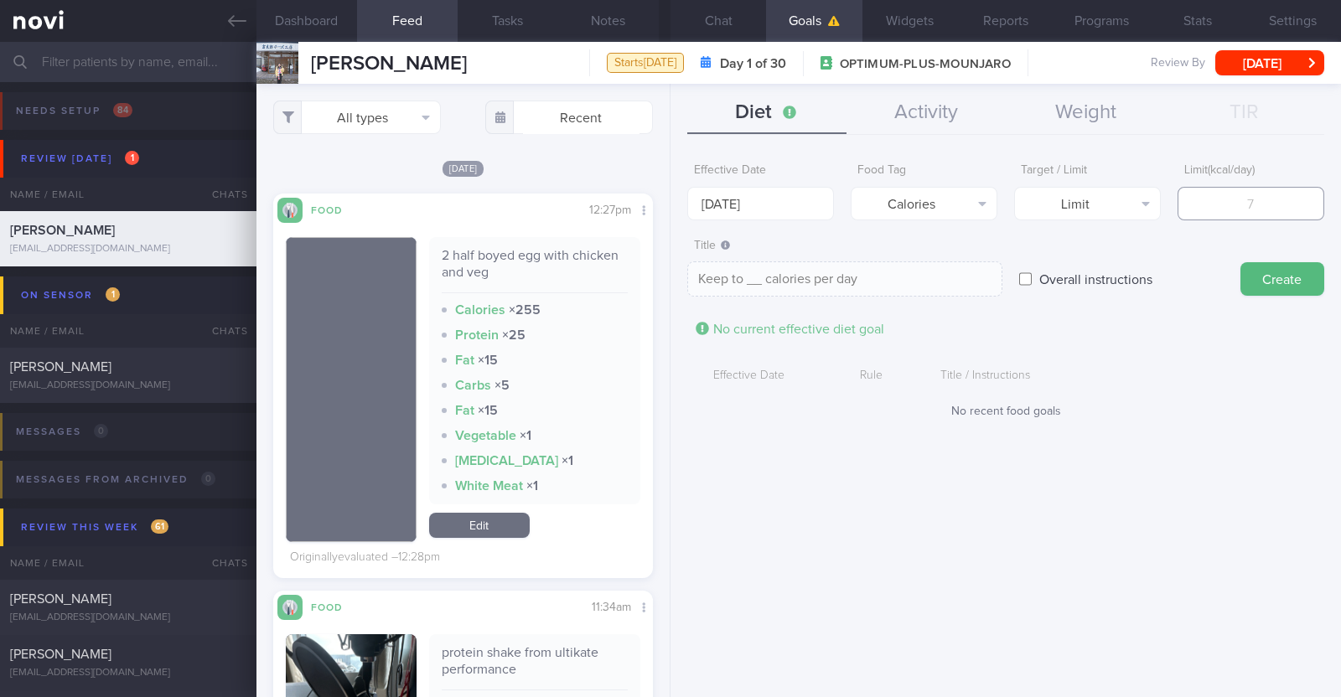
type textarea "Keep to 1 calories per day"
type input "13"
type textarea "Keep to 13 calories per day"
type input "130"
type textarea "Keep to 130 calories per day"
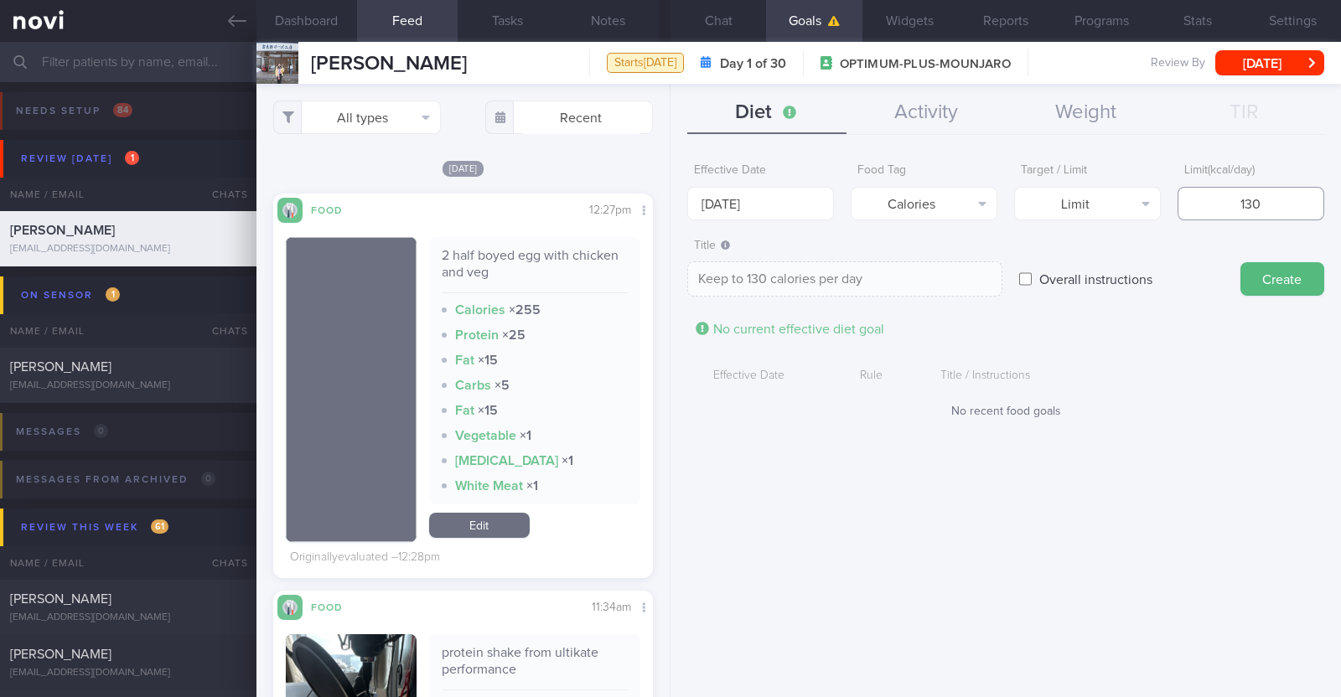
type input "1300"
type textarea "Keep to 1300 calories per day"
type input "1300"
click at [1299, 278] on button "Create" at bounding box center [1282, 279] width 84 height 34
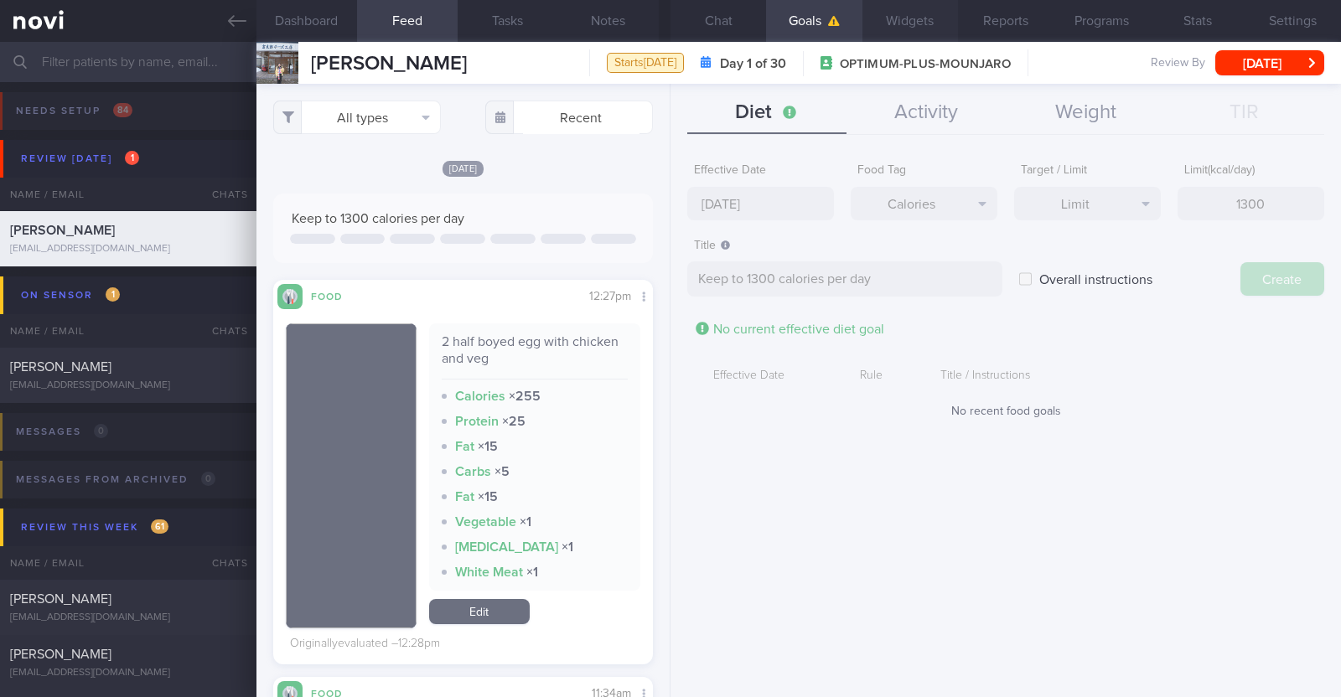
type input "[DATE]"
type textarea "Aim for ___ of ___"
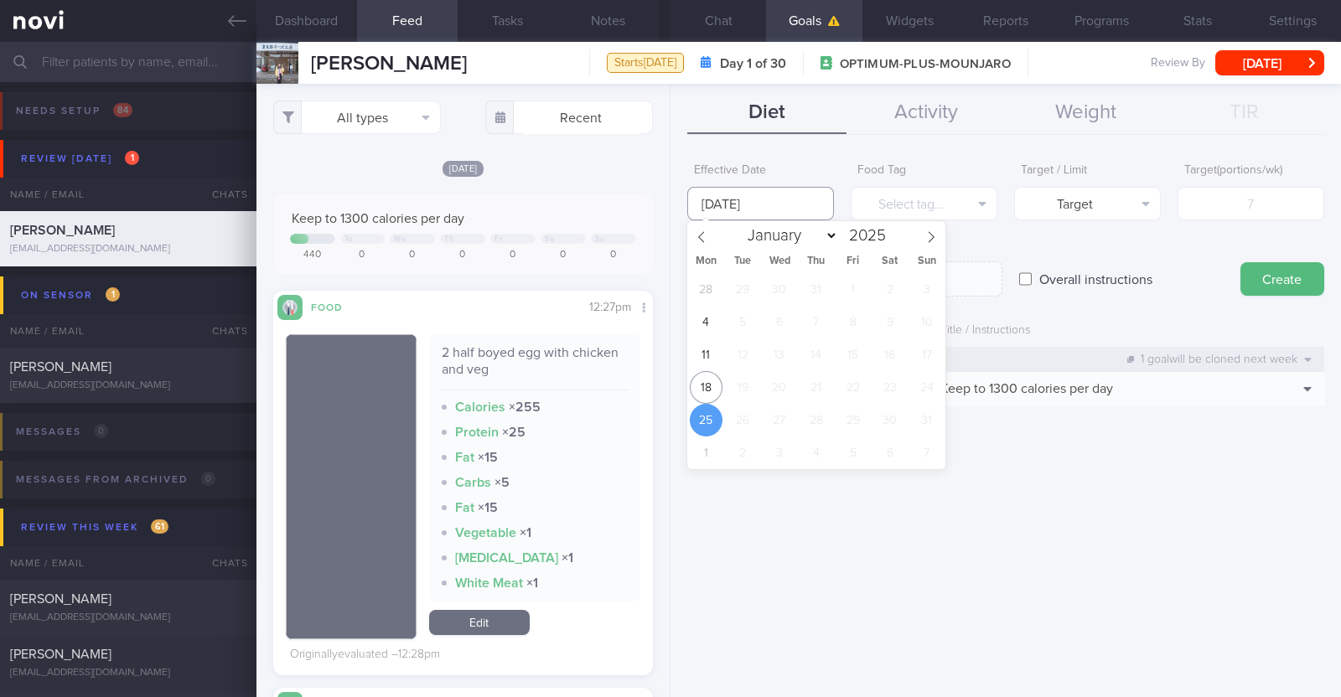
click at [773, 207] on input "[DATE]" at bounding box center [760, 204] width 147 height 34
click at [712, 380] on span "18" at bounding box center [706, 387] width 33 height 33
type input "[DATE]"
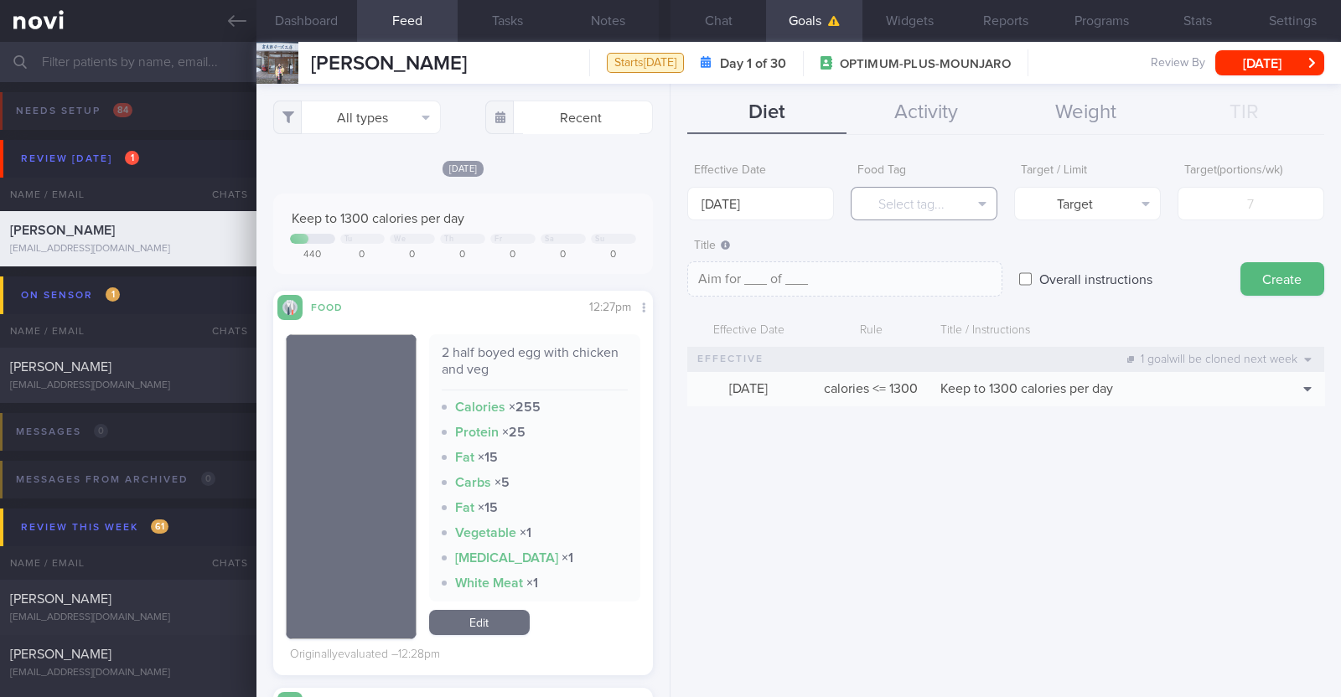
click at [922, 206] on button "Select tag..." at bounding box center [923, 204] width 147 height 34
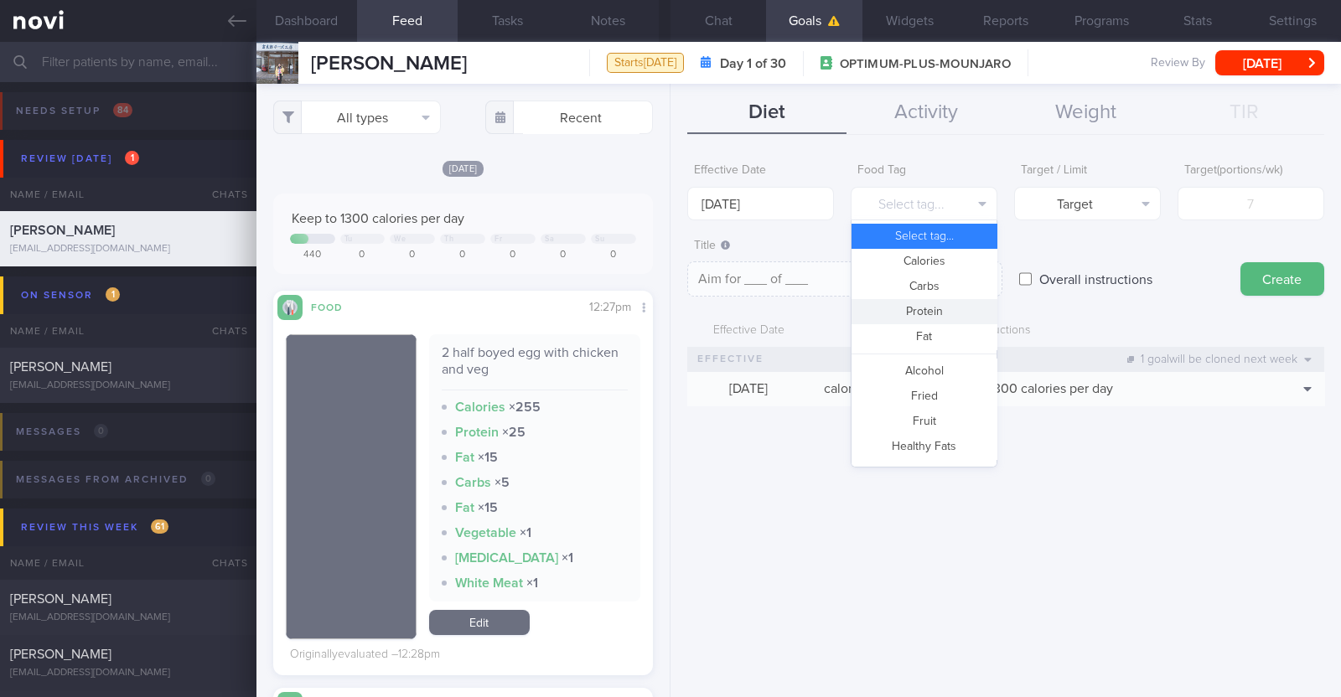
click at [928, 309] on button "Protein" at bounding box center [923, 311] width 145 height 25
type textarea "Aim for __g of protein per day"
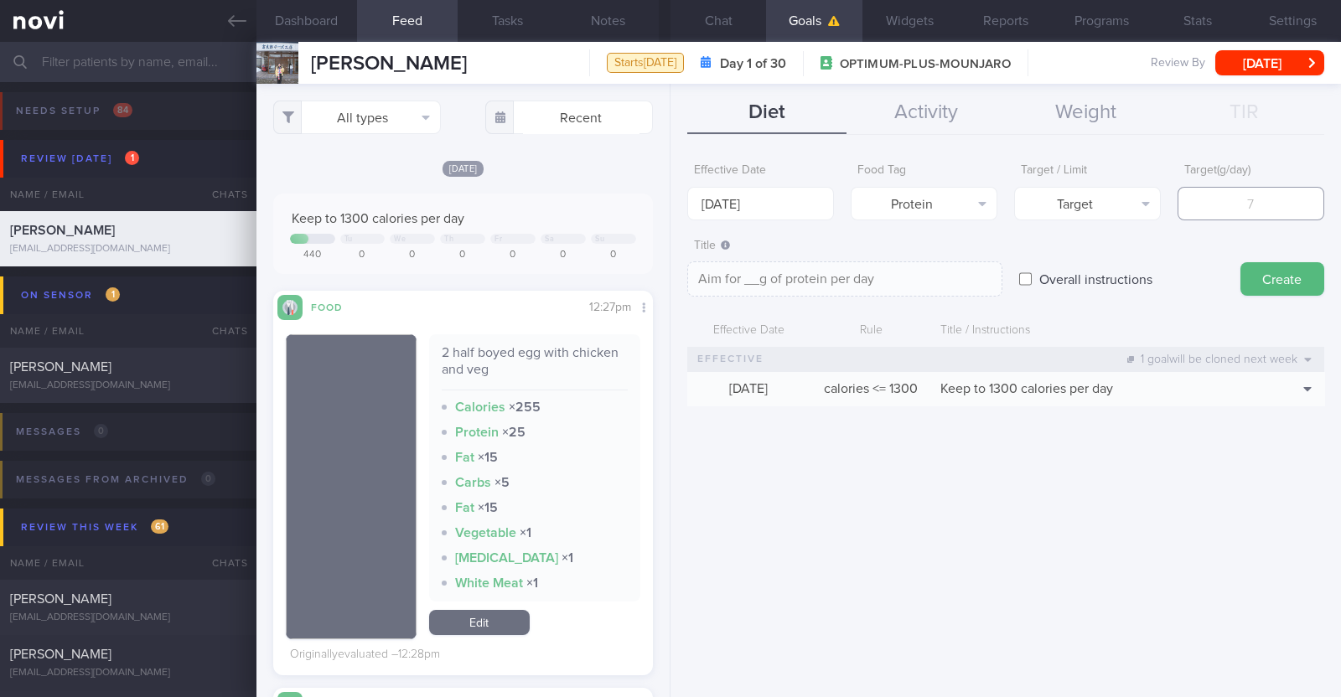
click at [1227, 199] on input "number" at bounding box center [1250, 204] width 147 height 34
type input "7"
type textarea "Aim for 7g of protein per day"
type input "75"
type textarea "Aim for 75g of protein per day"
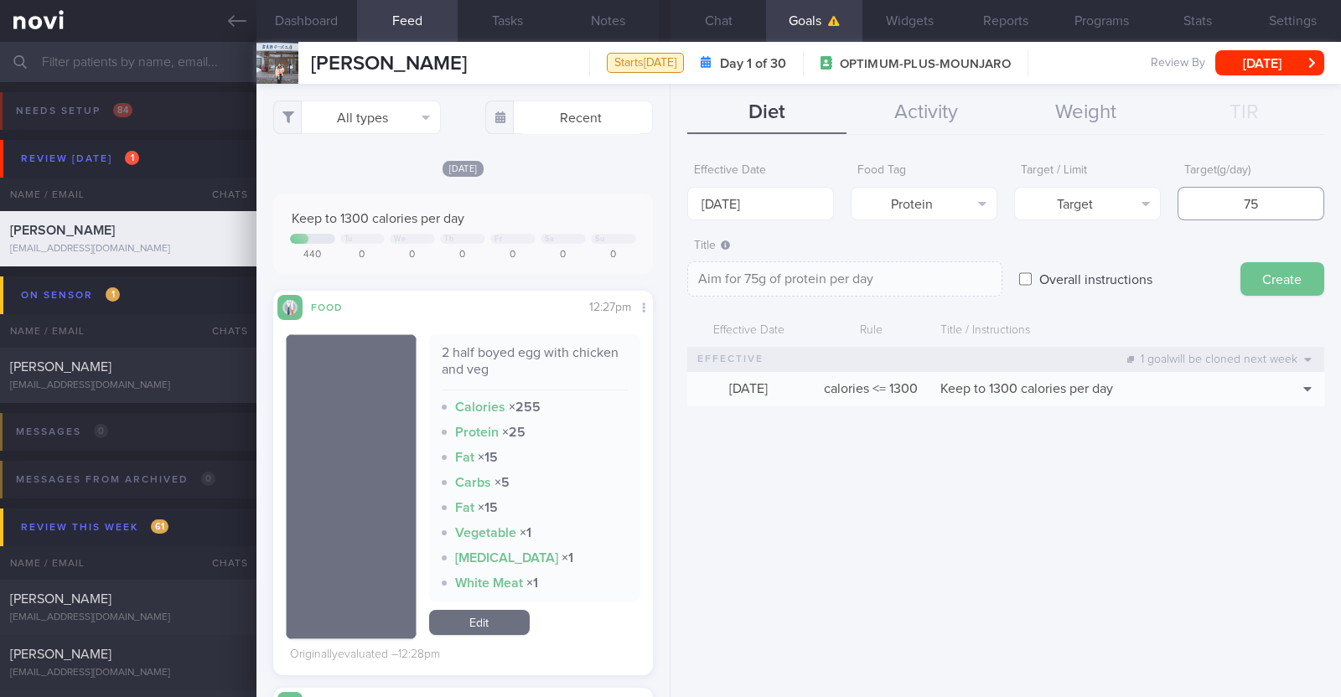
type input "75"
click at [1268, 278] on button "Create" at bounding box center [1282, 279] width 84 height 34
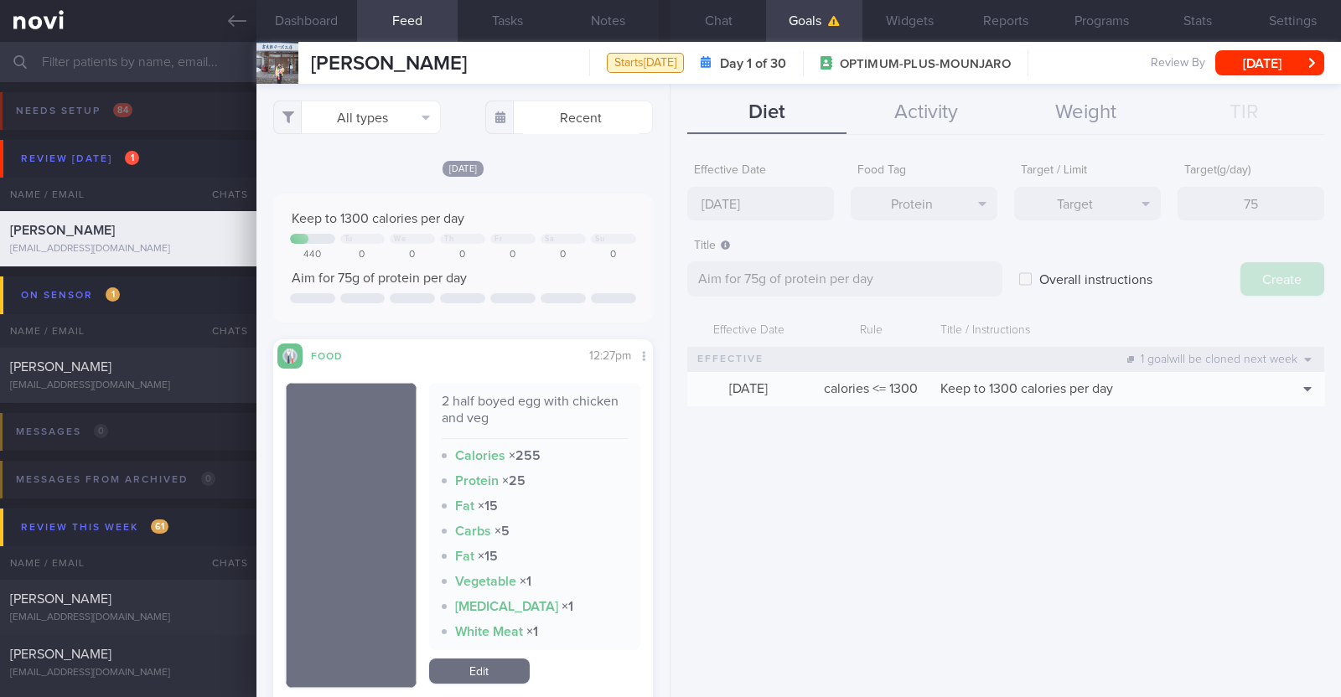
type input "[DATE]"
type textarea "Aim for ___ of ___"
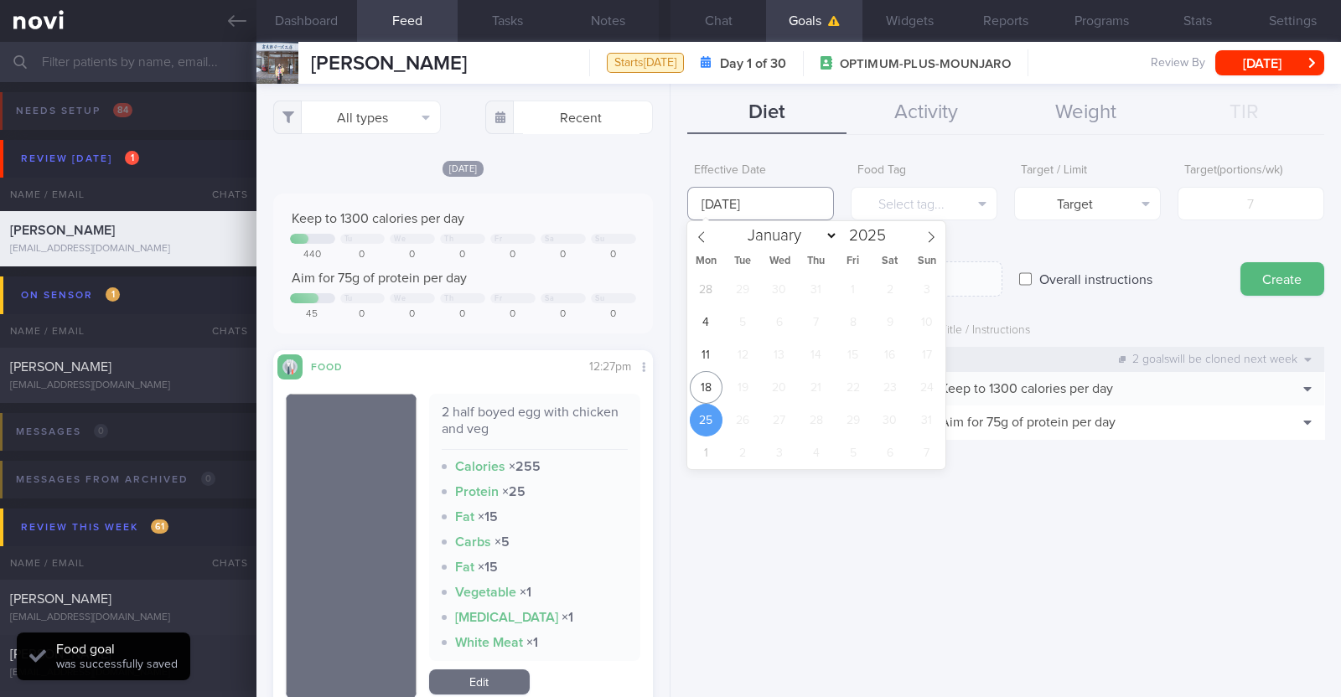
click at [793, 210] on input "[DATE]" at bounding box center [760, 204] width 147 height 34
click at [712, 394] on span "18" at bounding box center [706, 387] width 33 height 33
type input "[DATE]"
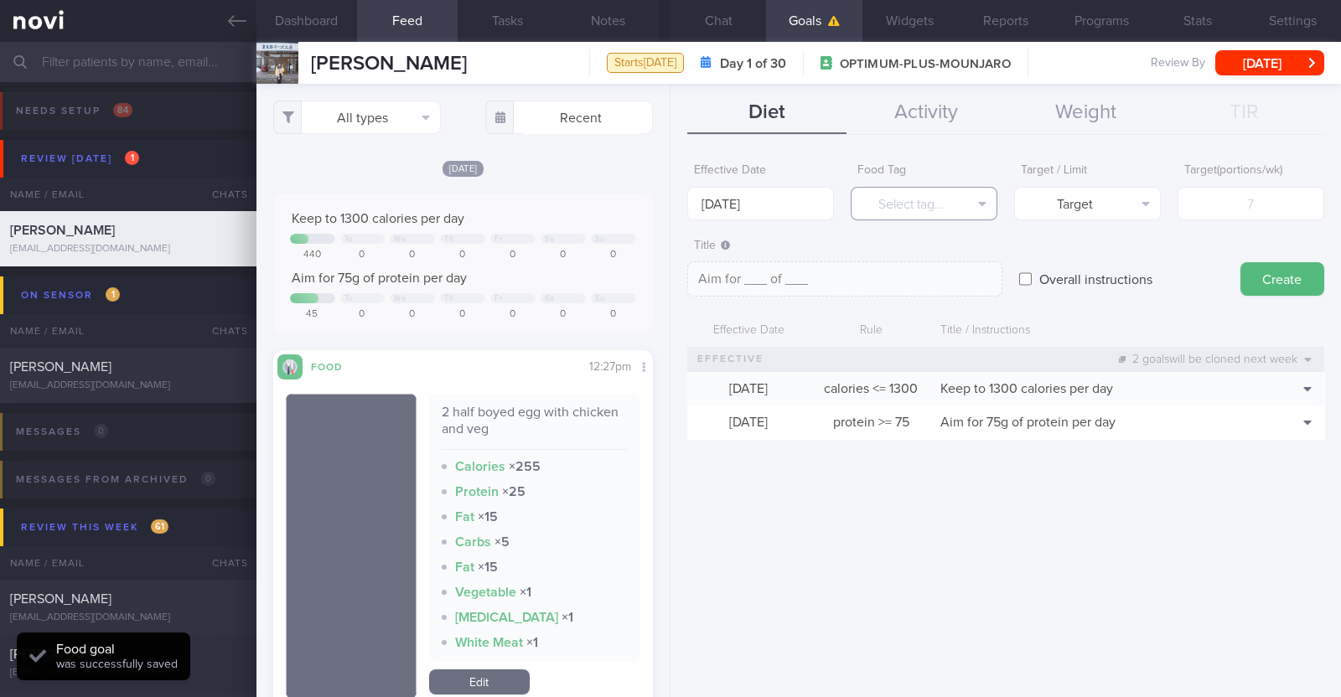
click at [911, 201] on button "Select tag..." at bounding box center [923, 204] width 147 height 34
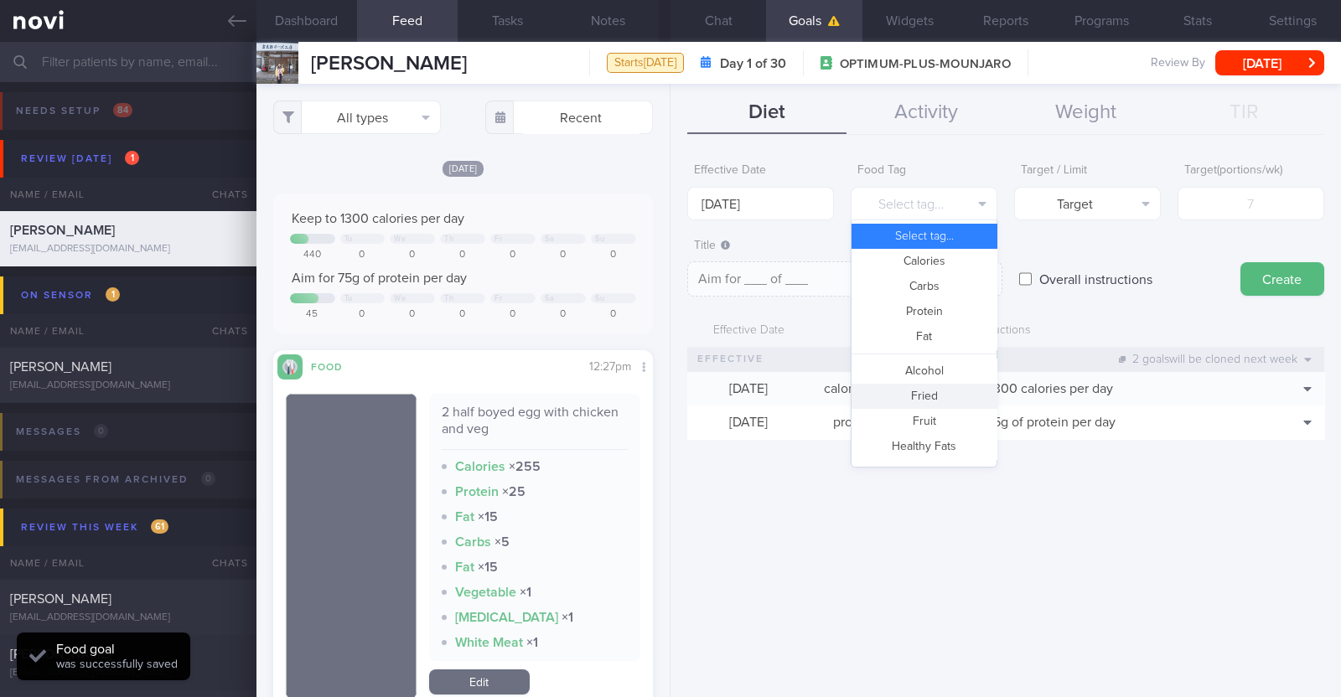
click at [926, 397] on button "Fried" at bounding box center [923, 396] width 145 height 25
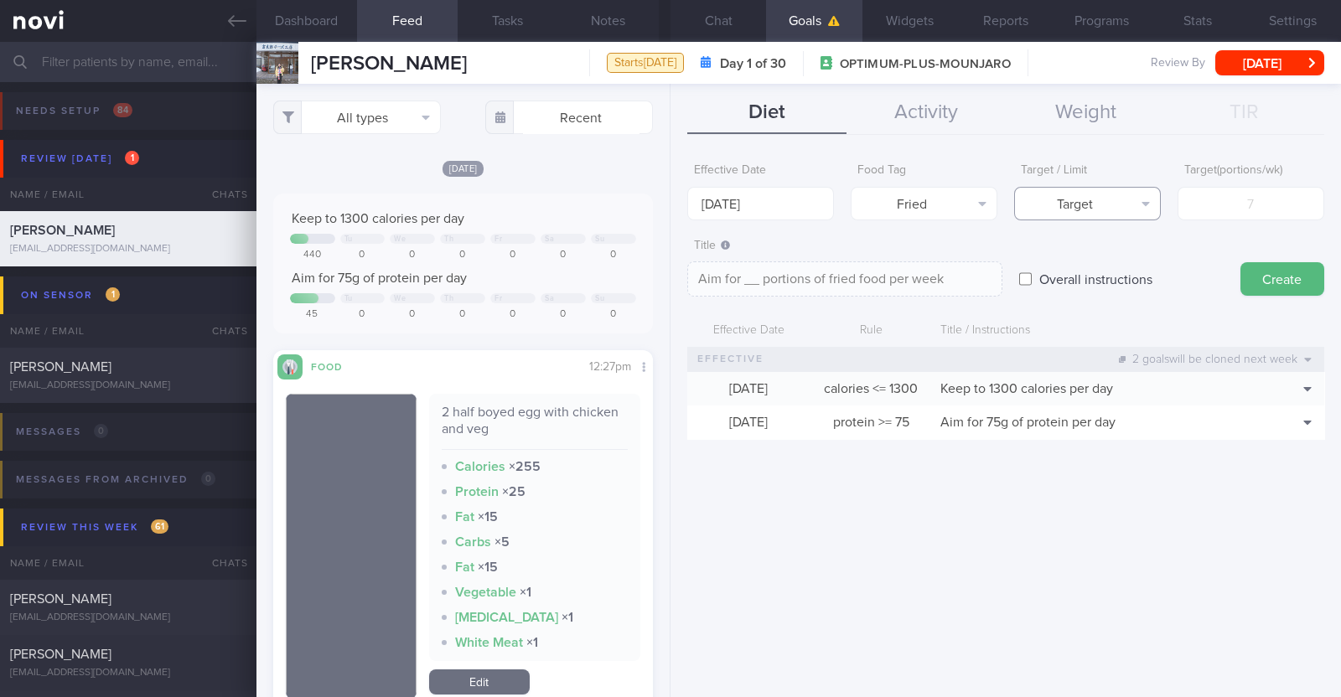
click at [1129, 199] on button "Target" at bounding box center [1087, 204] width 147 height 34
click at [1108, 249] on button "Limit" at bounding box center [1087, 261] width 145 height 25
type textarea "Keep to __ portions of fried food per week"
click at [1253, 204] on input "number" at bounding box center [1250, 204] width 147 height 34
type input "2"
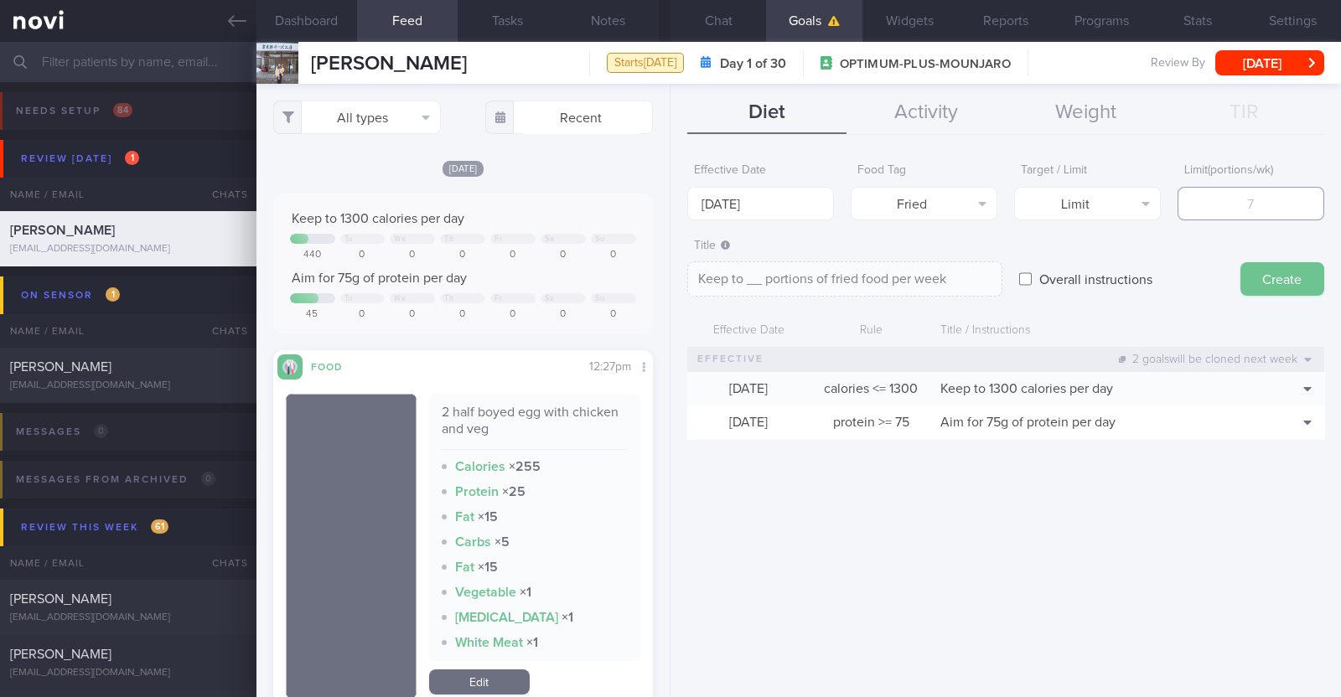
type textarea "Keep to 2 portions of fried food per week"
type input "2"
click at [1272, 266] on button "Create" at bounding box center [1282, 279] width 84 height 34
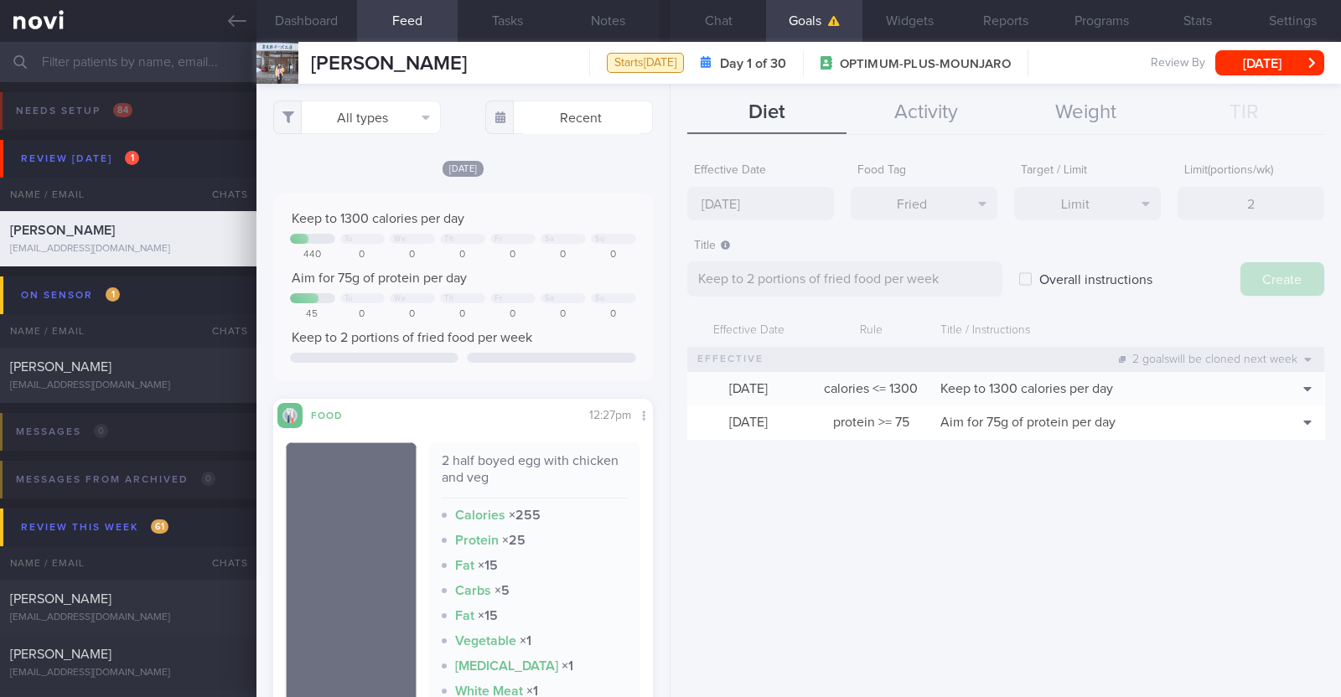
type input "[DATE]"
type textarea "Aim for ___ of ___"
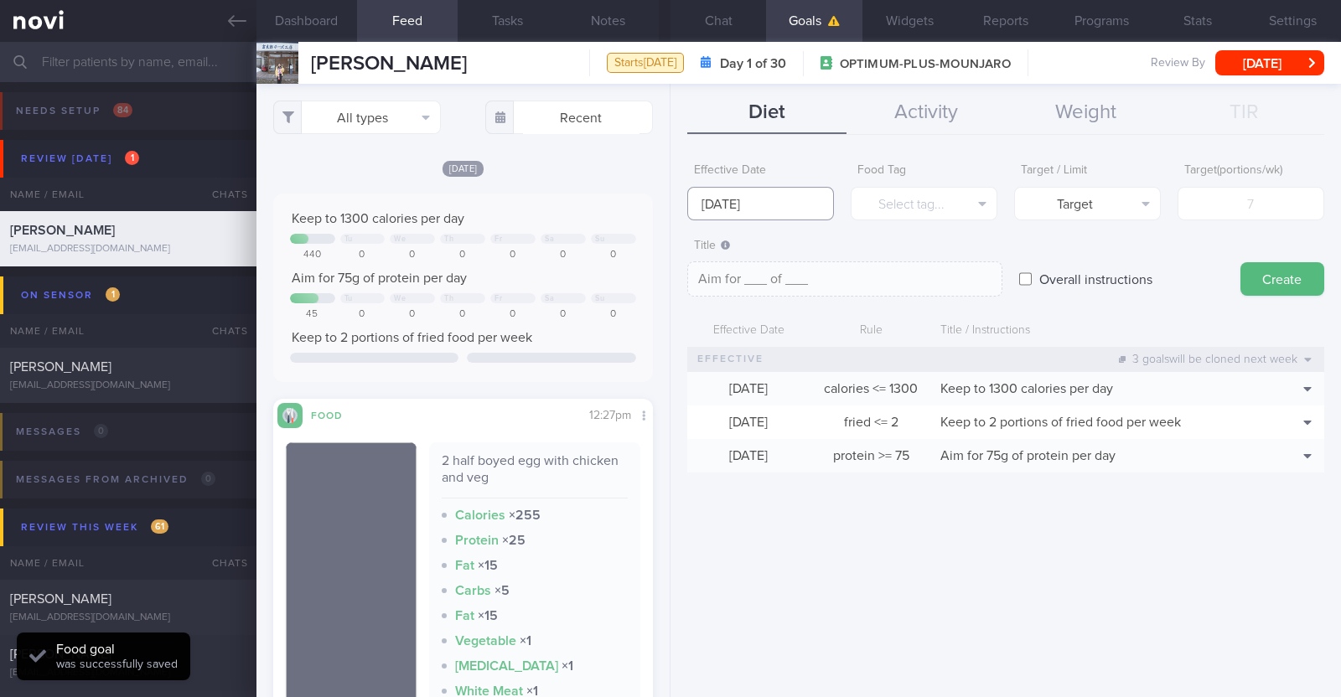
click at [798, 204] on input "[DATE]" at bounding box center [760, 204] width 147 height 34
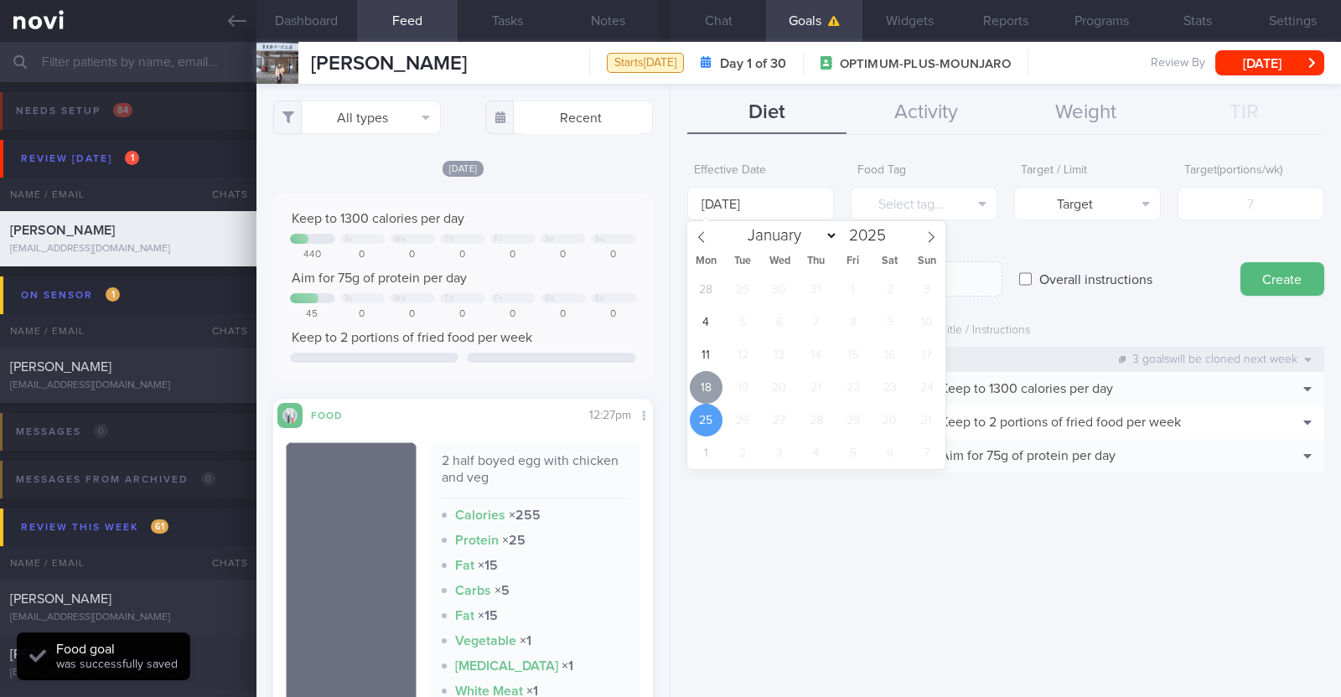
click at [705, 391] on span "18" at bounding box center [706, 387] width 33 height 33
type input "[DATE]"
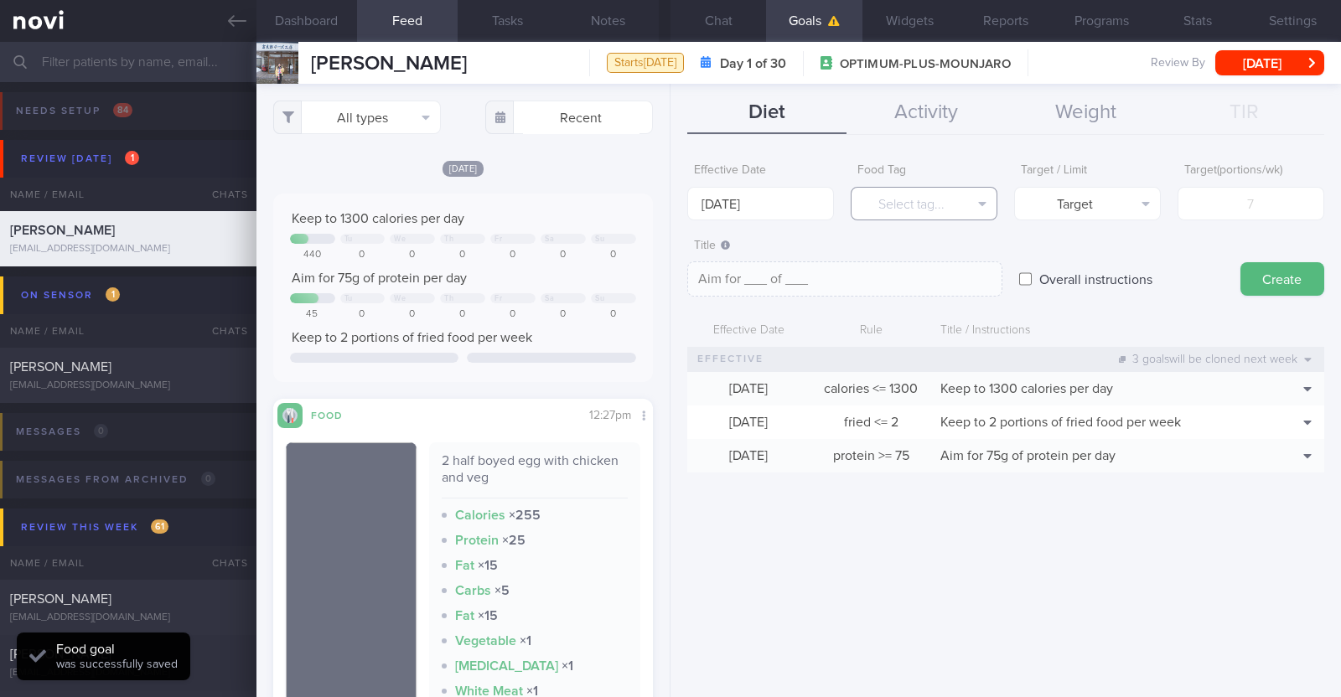
click at [896, 212] on button "Select tag..." at bounding box center [923, 204] width 147 height 34
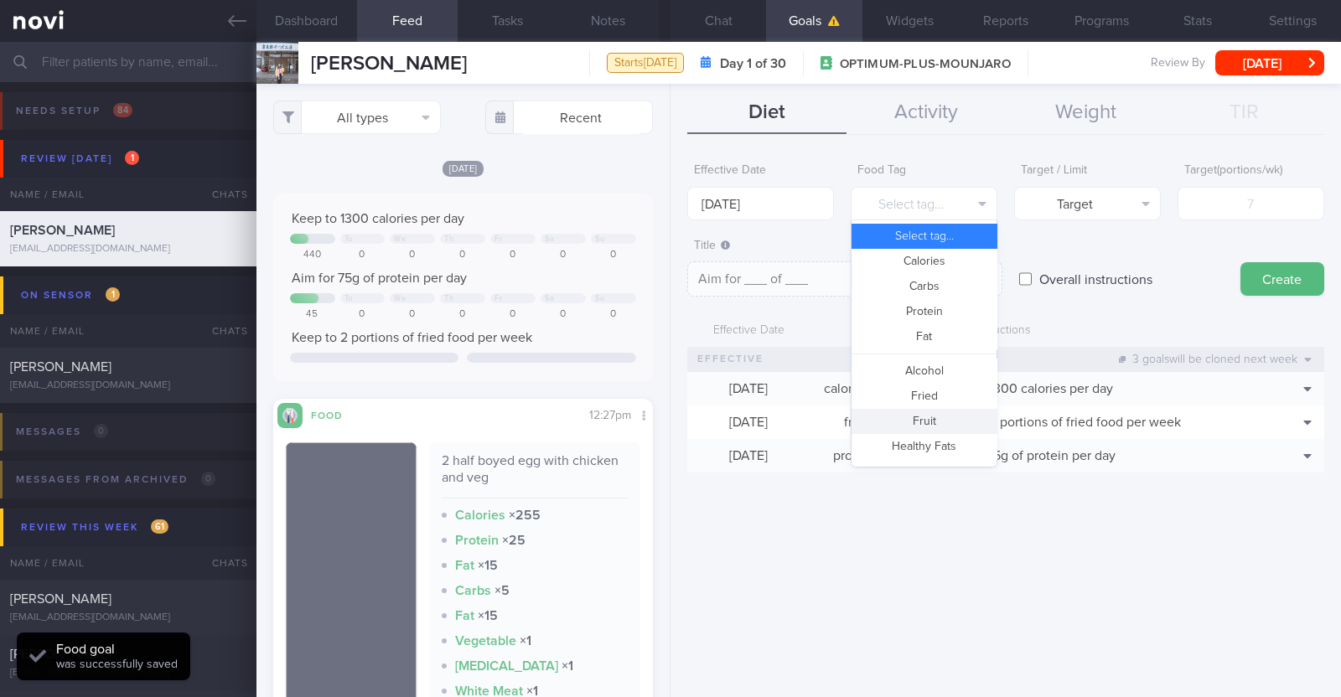
click at [921, 416] on button "Fruit" at bounding box center [923, 421] width 145 height 25
type textarea "Aim for __ portions of fruits per week"
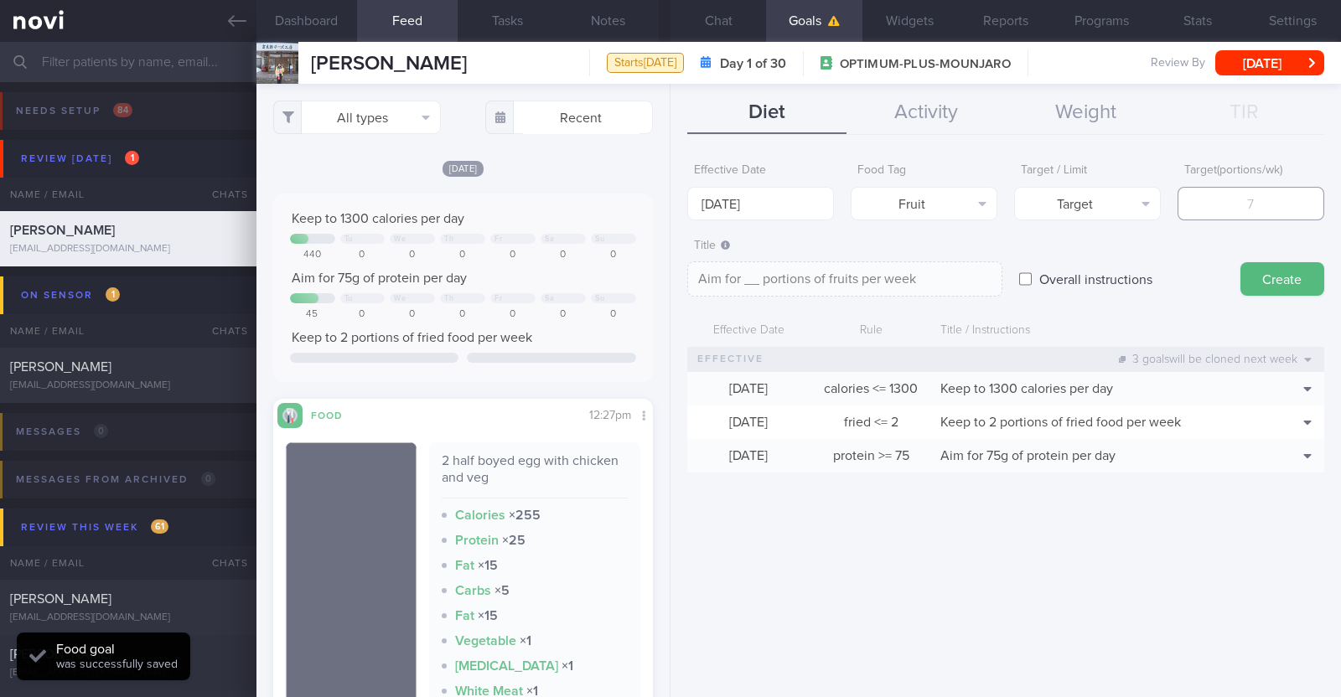
click at [1206, 191] on input "number" at bounding box center [1250, 204] width 147 height 34
type input "1"
type textarea "Aim for 1 portions of fruits per week"
type input "14"
type textarea "Aim for 14 portions of fruits per week"
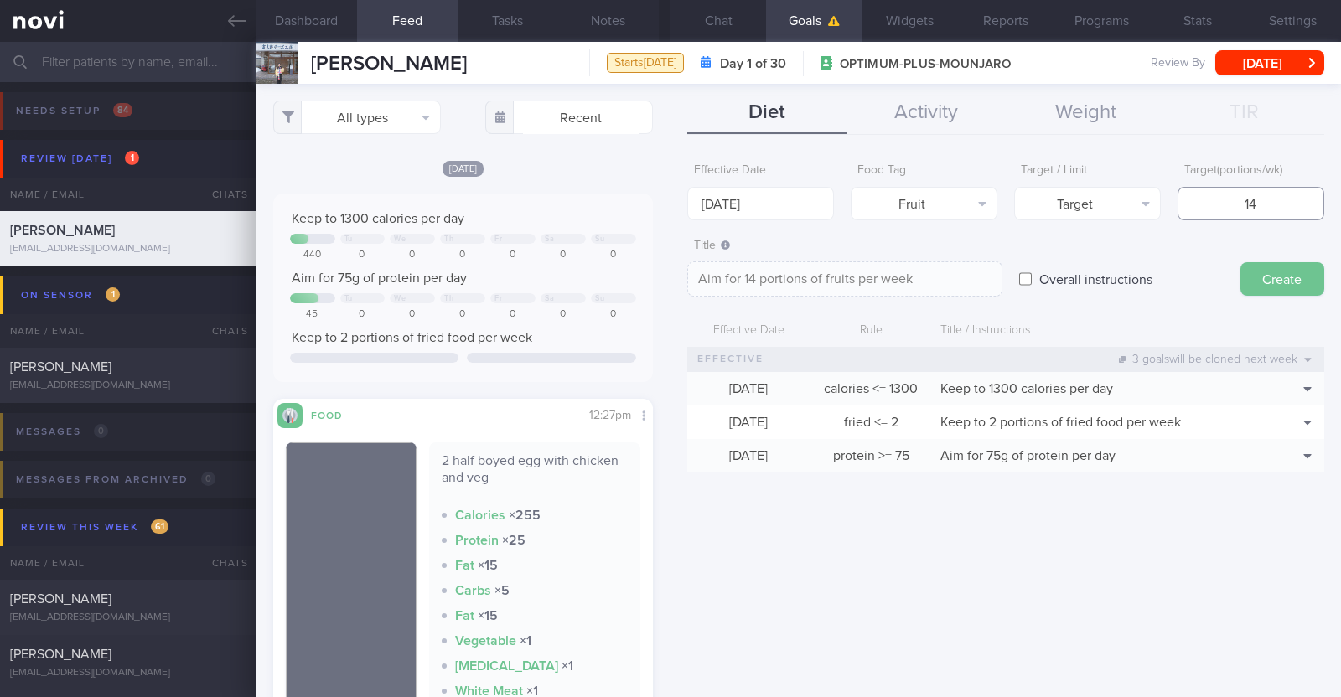
type input "14"
click at [1244, 262] on button "Create" at bounding box center [1282, 279] width 84 height 34
type input "[DATE]"
type textarea "Aim for ___ of ___"
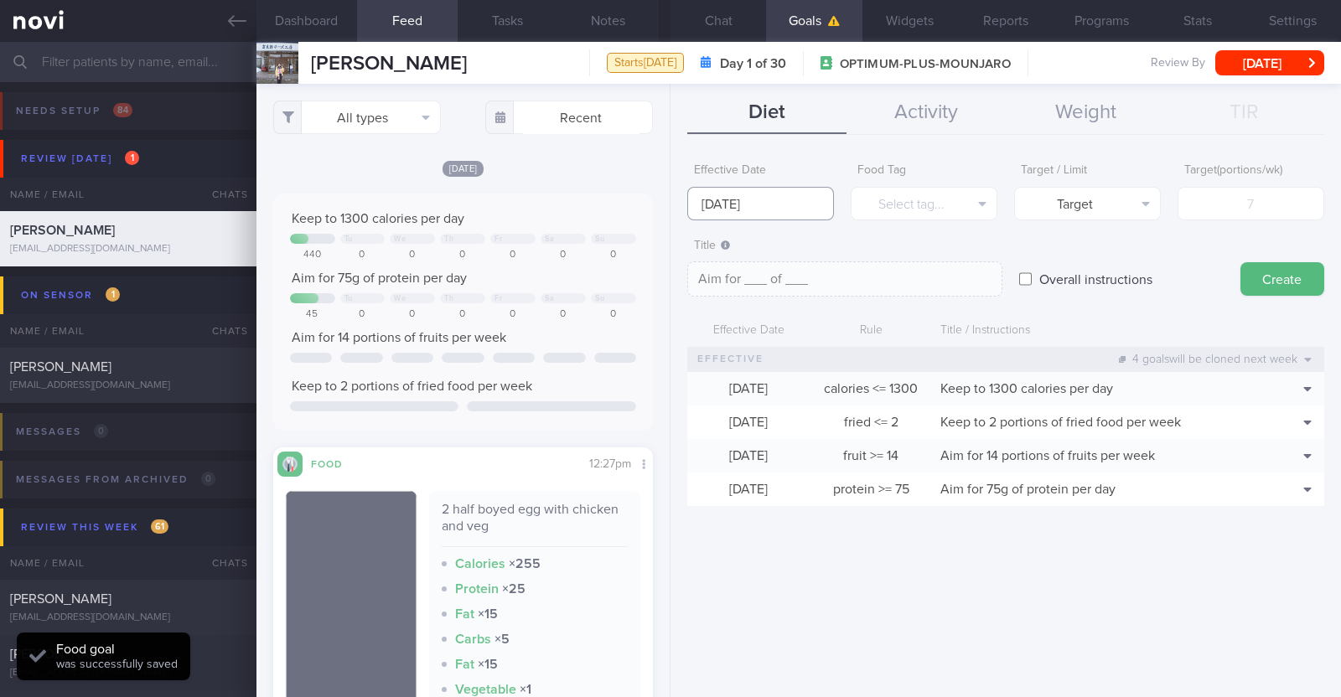
click at [810, 205] on input "[DATE]" at bounding box center [760, 204] width 147 height 34
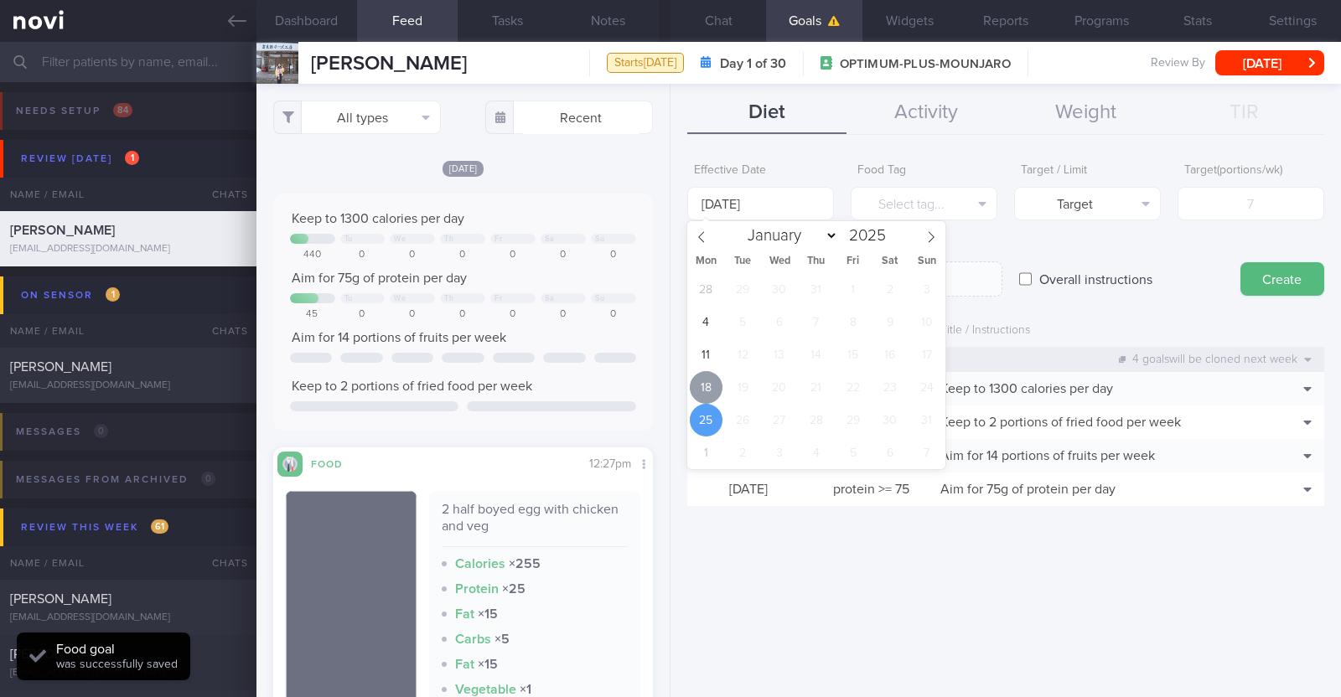
click at [714, 398] on span "18" at bounding box center [706, 387] width 33 height 33
type input "[DATE]"
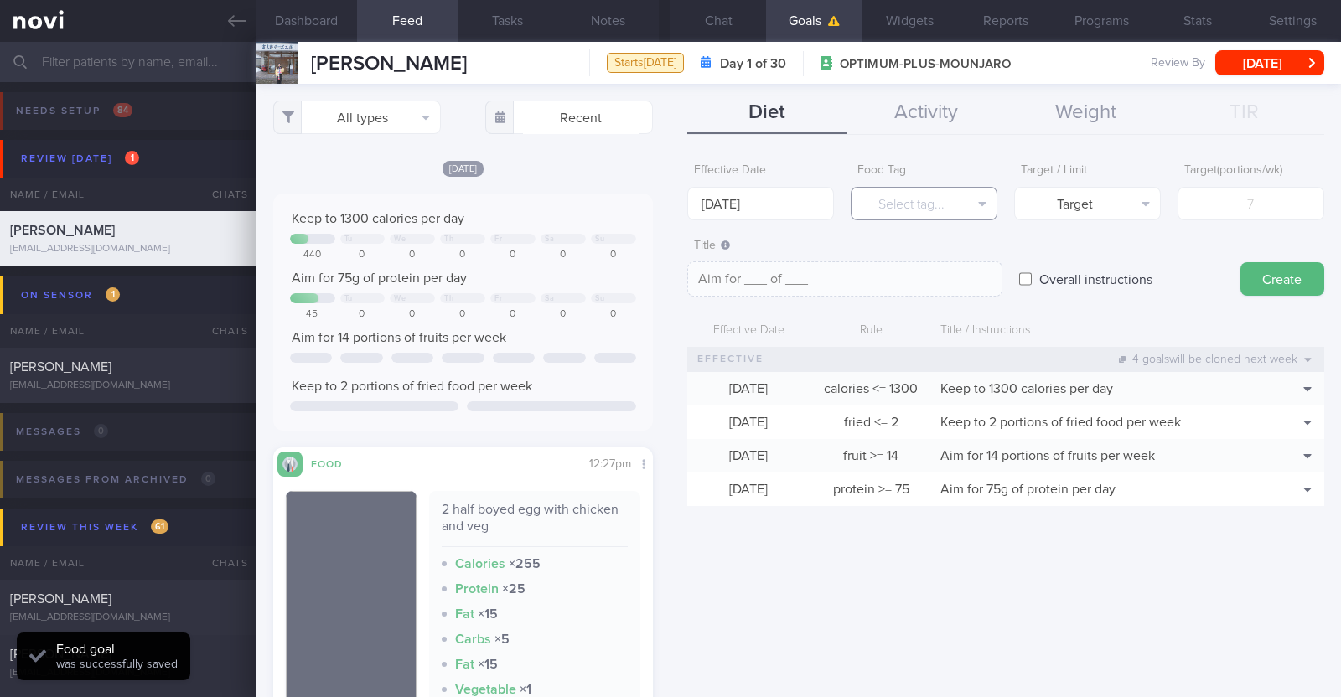
click at [901, 193] on button "Select tag..." at bounding box center [923, 204] width 147 height 34
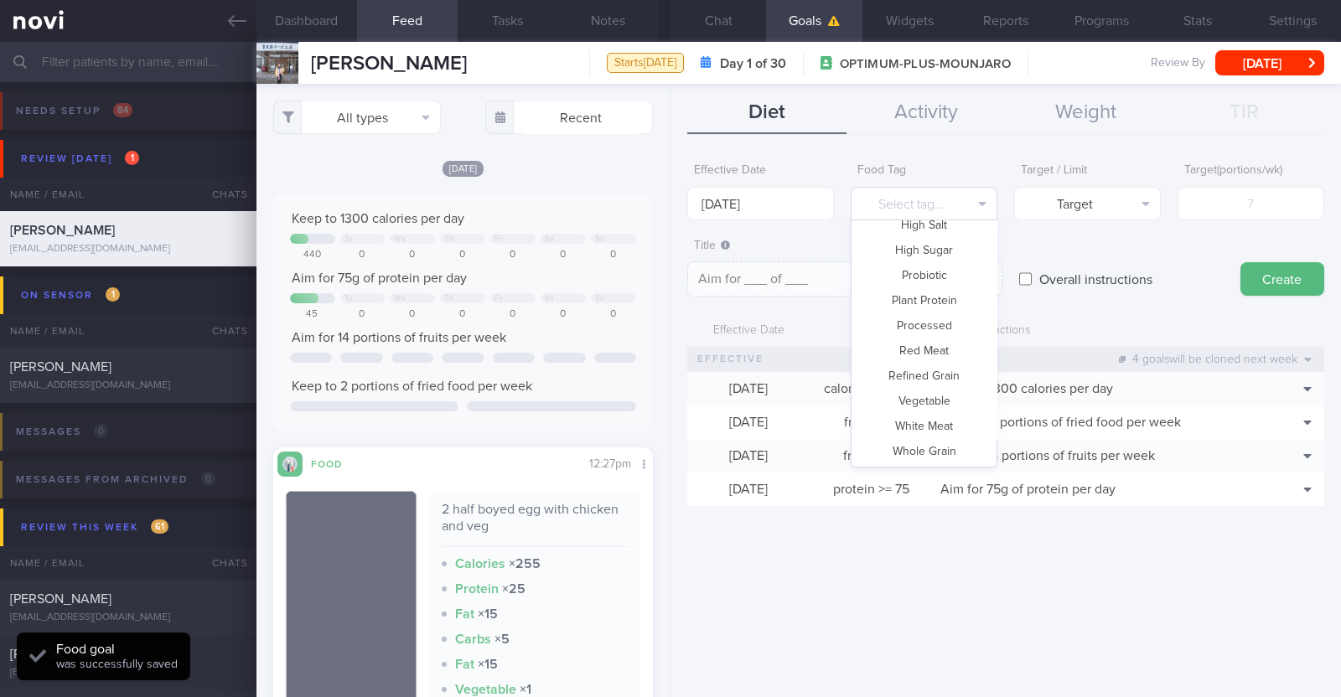
scroll to position [499, 0]
click at [915, 393] on button "Vegetable" at bounding box center [923, 400] width 145 height 25
type textarea "Aim for __ portions of vegetables per week"
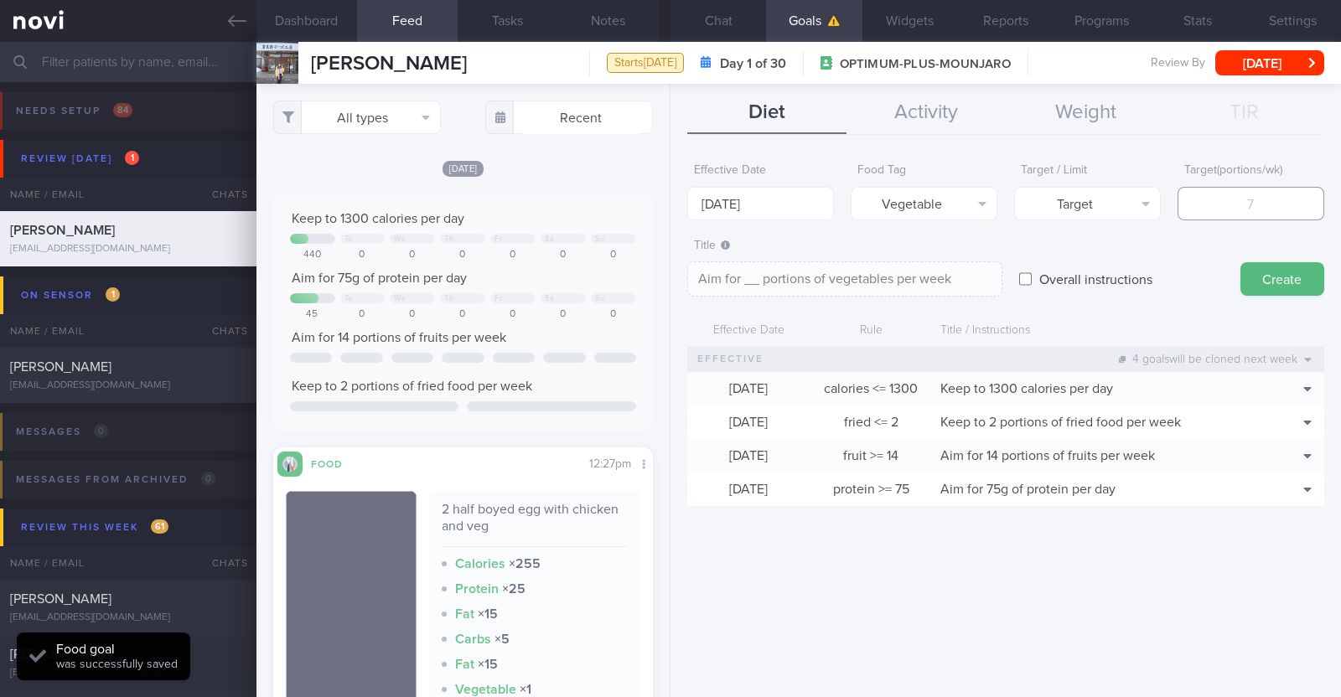
click at [1247, 209] on input "number" at bounding box center [1250, 204] width 147 height 34
type input "1"
type textarea "Aim for 1 portions of vegetables per week"
type input "14"
type textarea "Aim for 14 portions of vegetables per week"
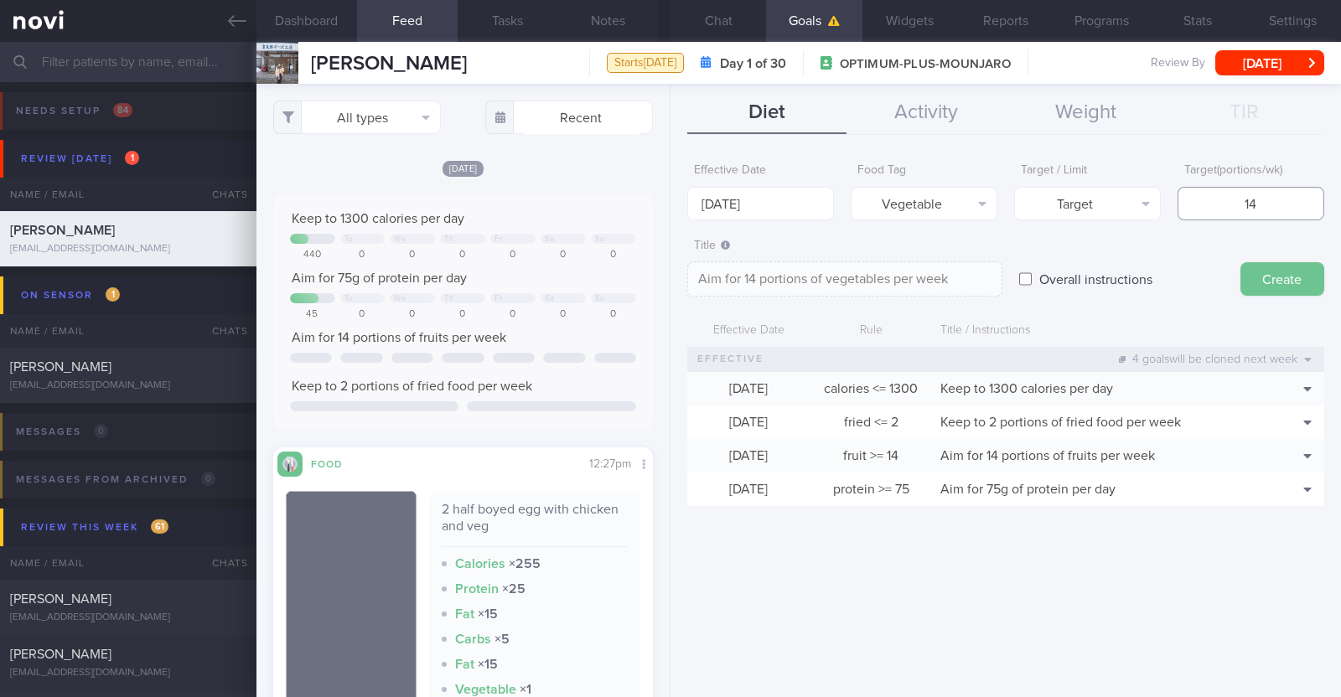
type input "14"
click at [1250, 262] on button "Create" at bounding box center [1282, 279] width 84 height 34
type input "[DATE]"
type textarea "Aim for ___ of ___"
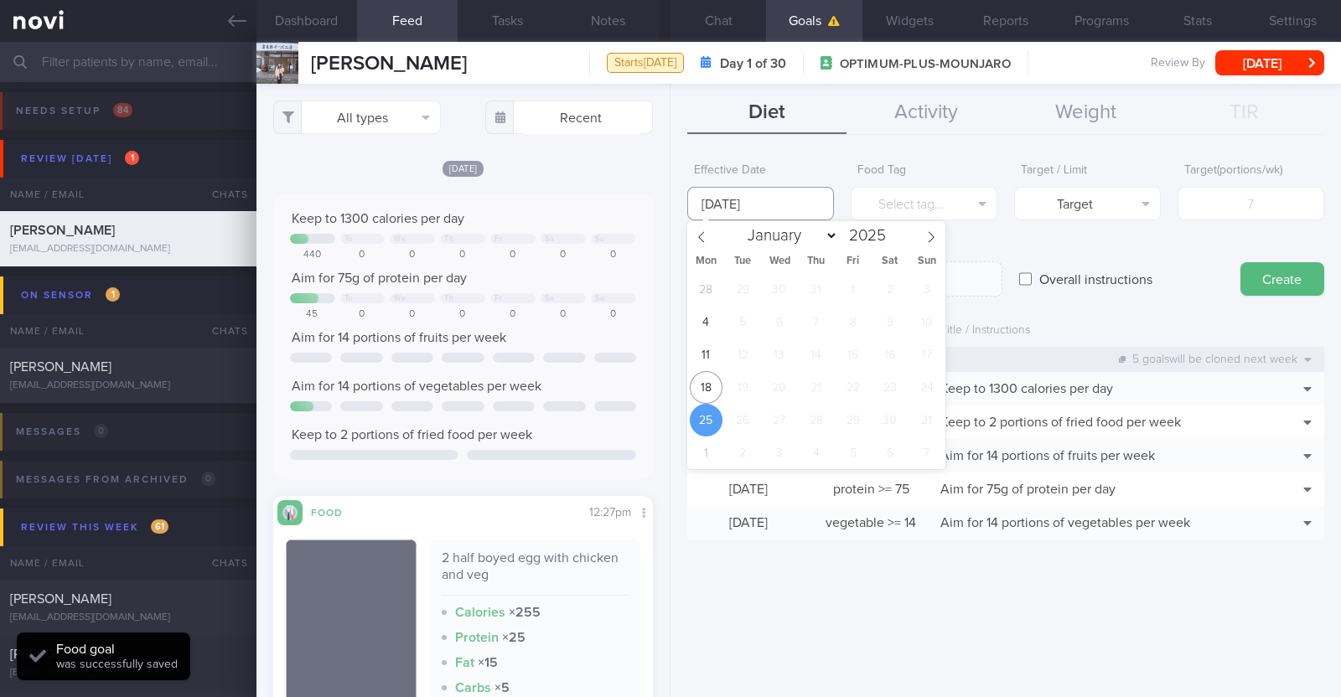
click at [750, 198] on input "[DATE]" at bounding box center [760, 204] width 147 height 34
click at [717, 391] on span "18" at bounding box center [706, 387] width 33 height 33
type input "[DATE]"
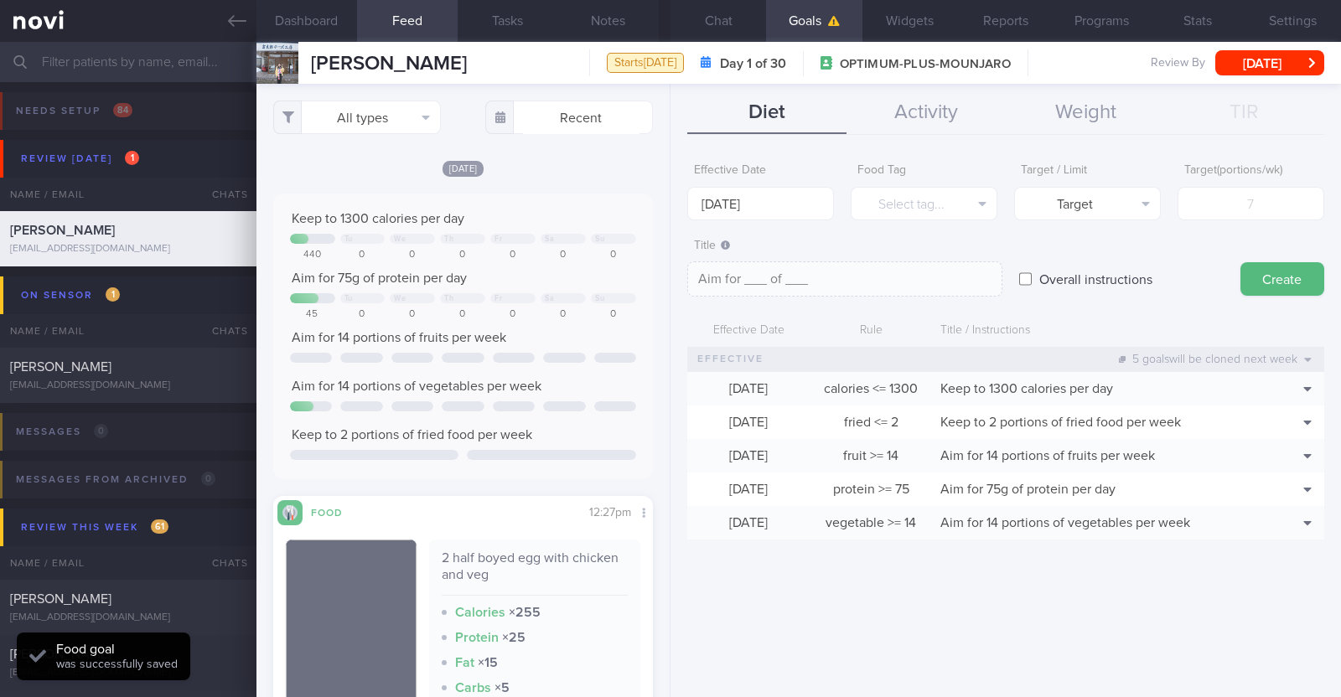
click at [1025, 275] on input "Overall instructions" at bounding box center [1025, 279] width 13 height 34
checkbox input "true"
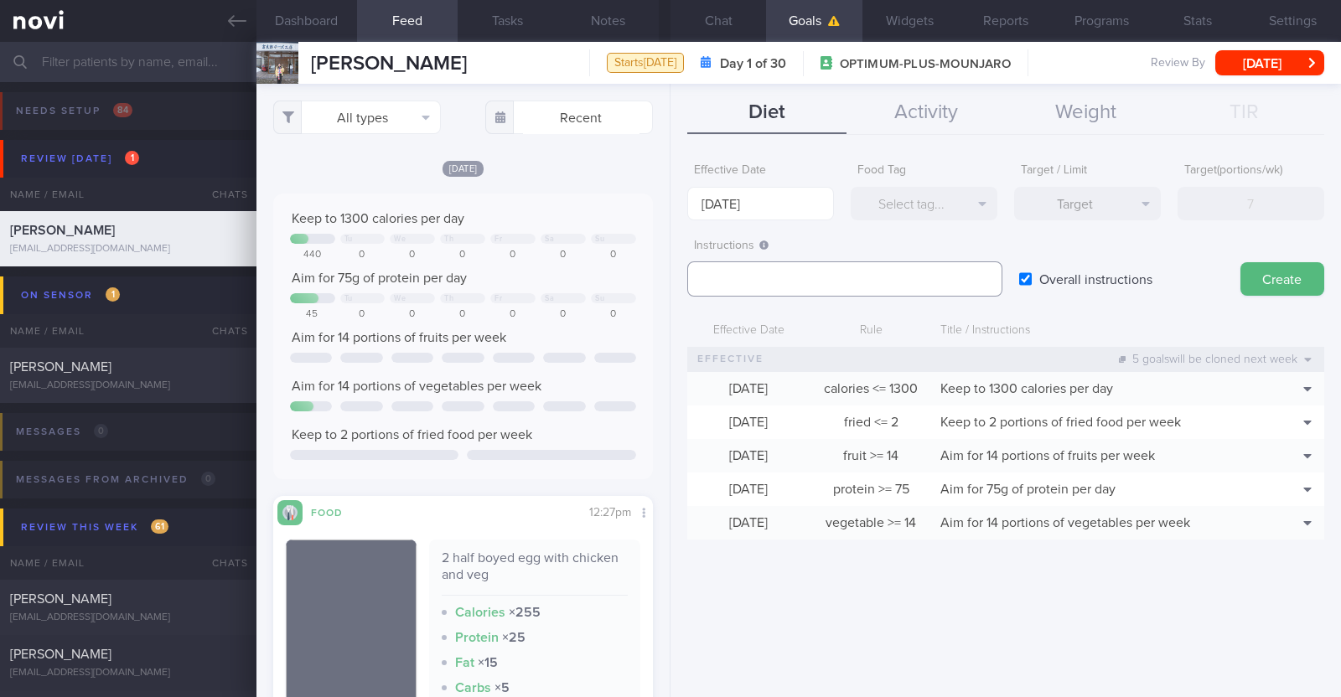
click at [845, 266] on textarea at bounding box center [844, 278] width 315 height 35
paste textarea "Aim to consume xxL of fluids per day (Choose water first)"
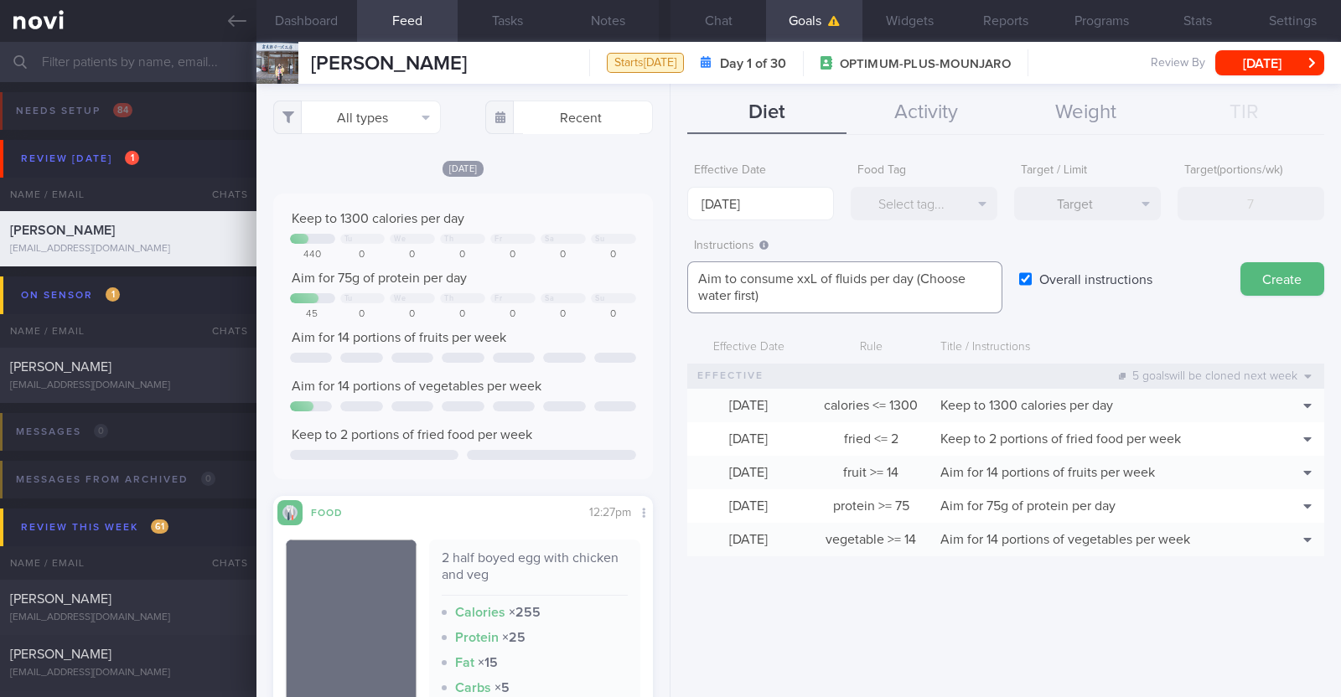
click at [814, 276] on textarea "Aim to consume xxL of fluids per day (Choose water first)" at bounding box center [844, 287] width 315 height 52
paste textarea "2.1-2.4"
type textarea "Aim to consume 2.1-2.4L of fluids per day (Choose water first)"
click at [1258, 282] on button "Create" at bounding box center [1282, 279] width 84 height 34
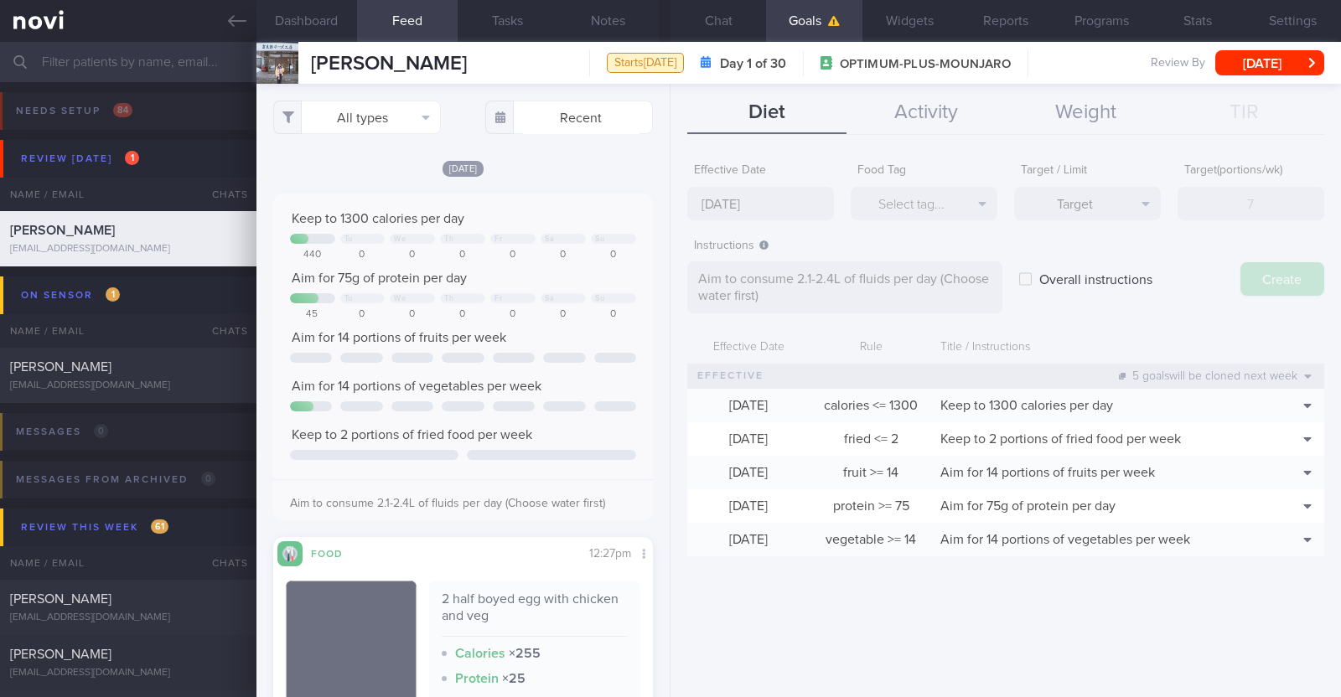
type input "[DATE]"
type textarea "Aim for ___ of ___"
checkbox input "false"
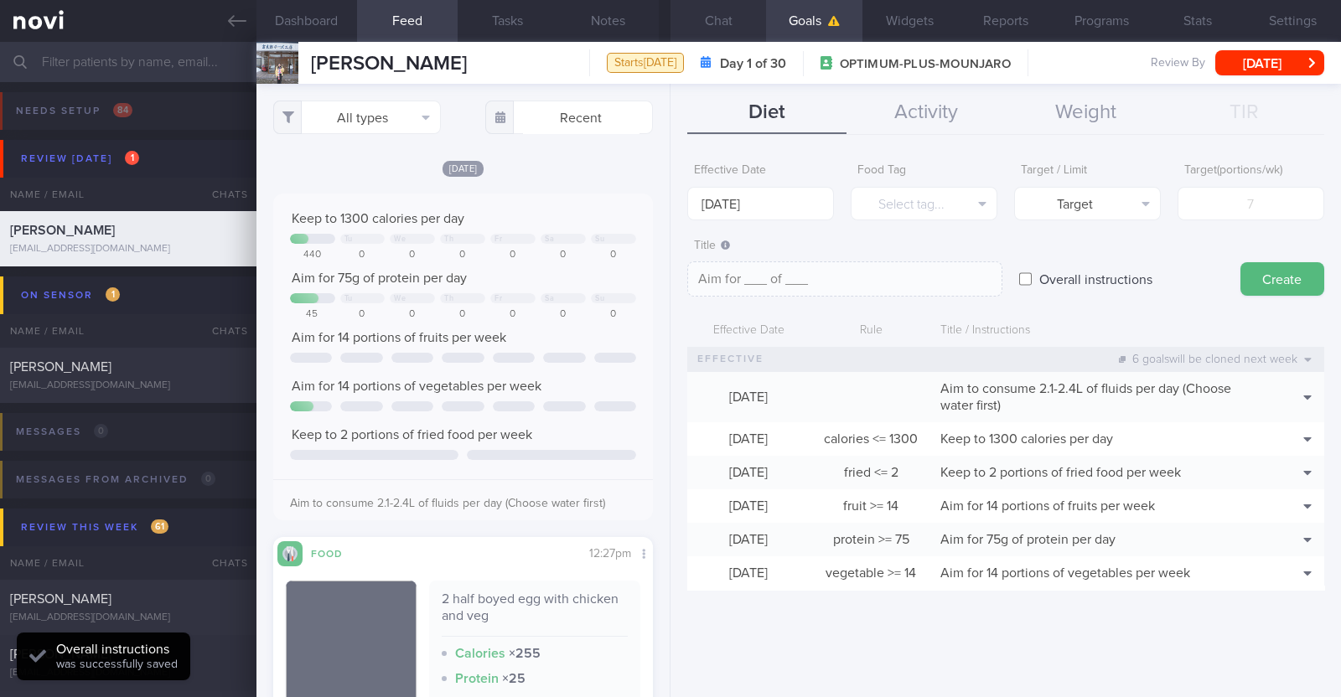
click at [721, 11] on button "Chat" at bounding box center [718, 21] width 96 height 42
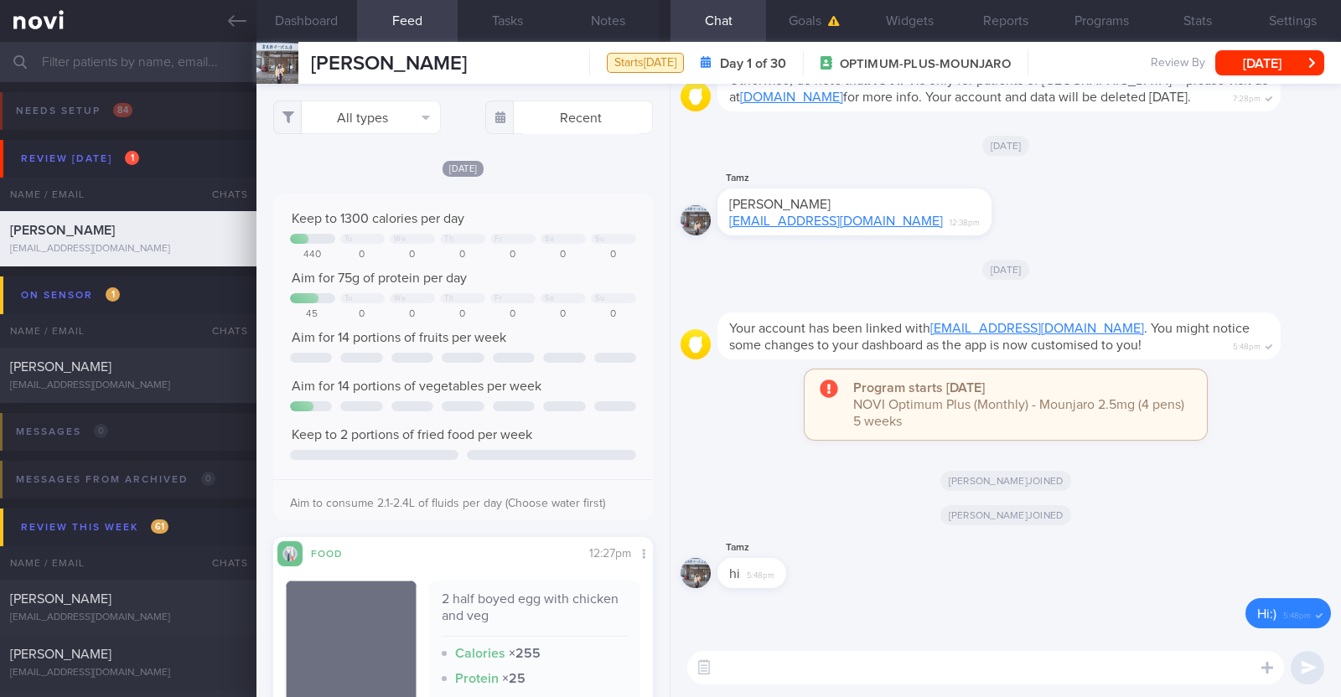
click at [1017, 668] on textarea at bounding box center [985, 668] width 597 height 34
paste textarea "Lo [ipsumdo’s amet]! Cons ad Elitseddo, eiu temporinc. Ut lab etdo magnaal eni …"
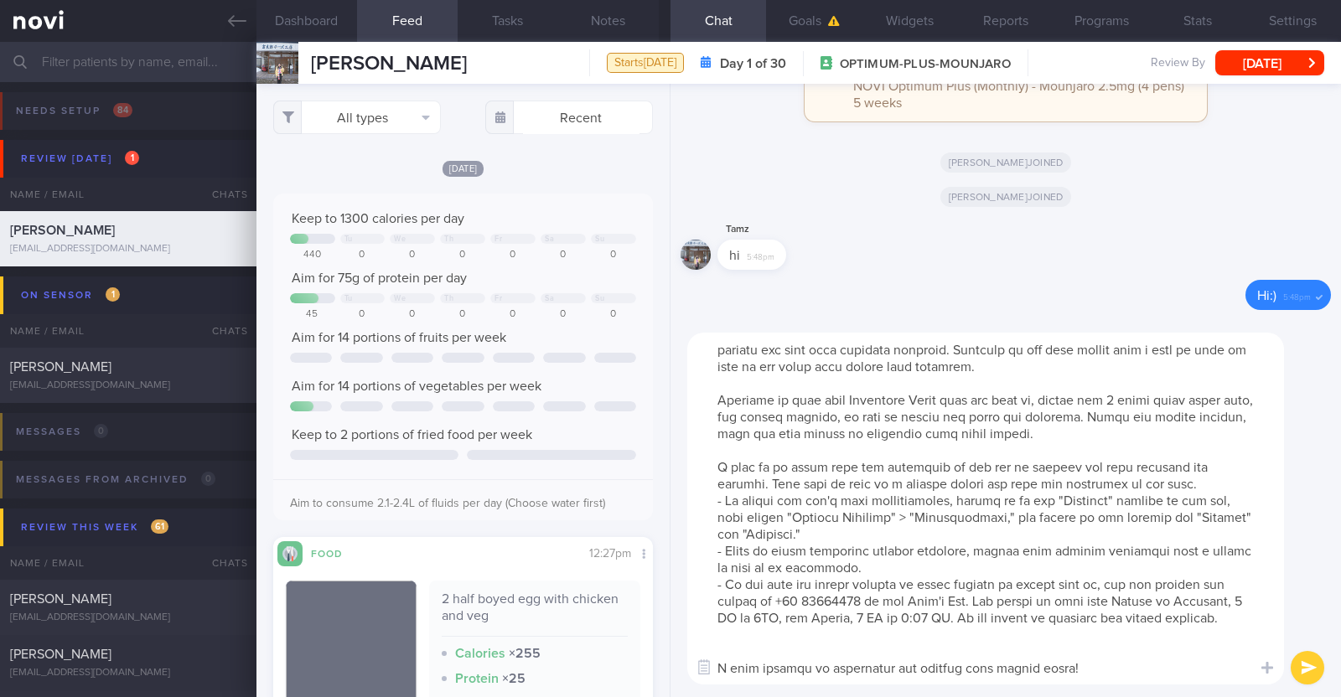
scroll to position [49, 0]
click at [809, 651] on textarea at bounding box center [985, 509] width 597 height 352
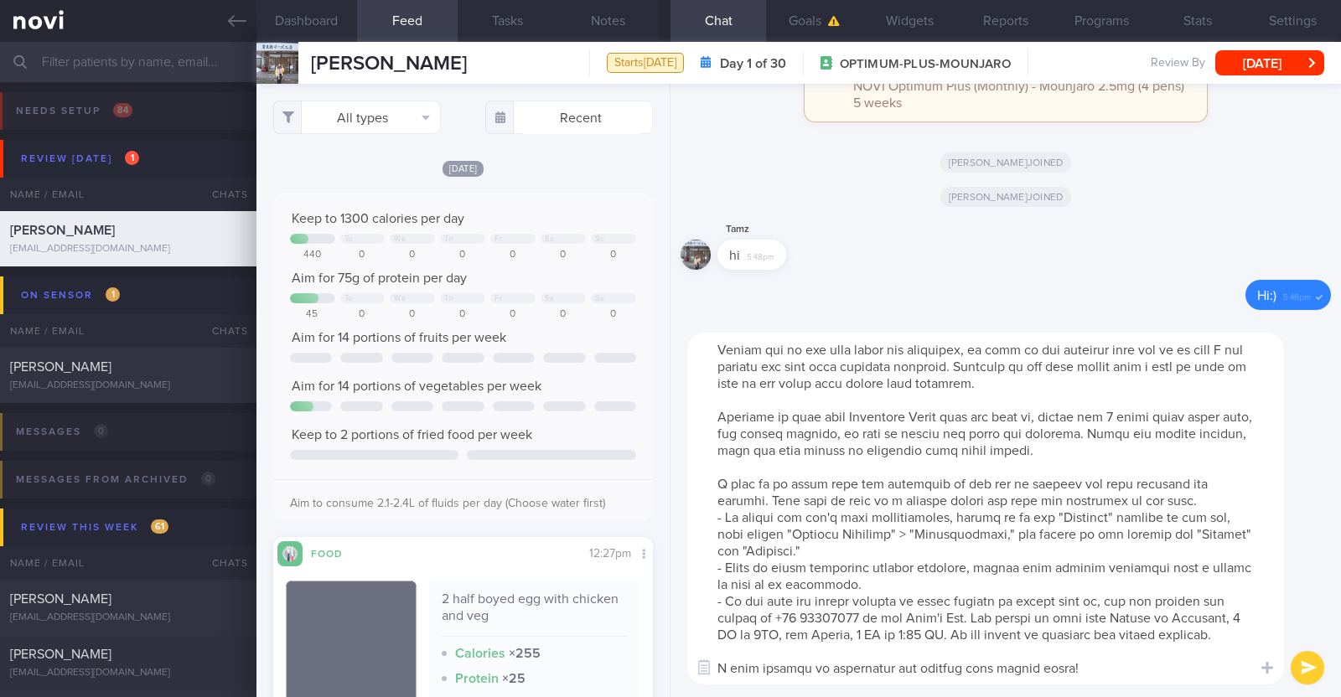
scroll to position [33, 0]
drag, startPoint x: 716, startPoint y: 401, endPoint x: 1211, endPoint y: 447, distance: 497.3
click at [1211, 447] on textarea at bounding box center [985, 509] width 597 height 352
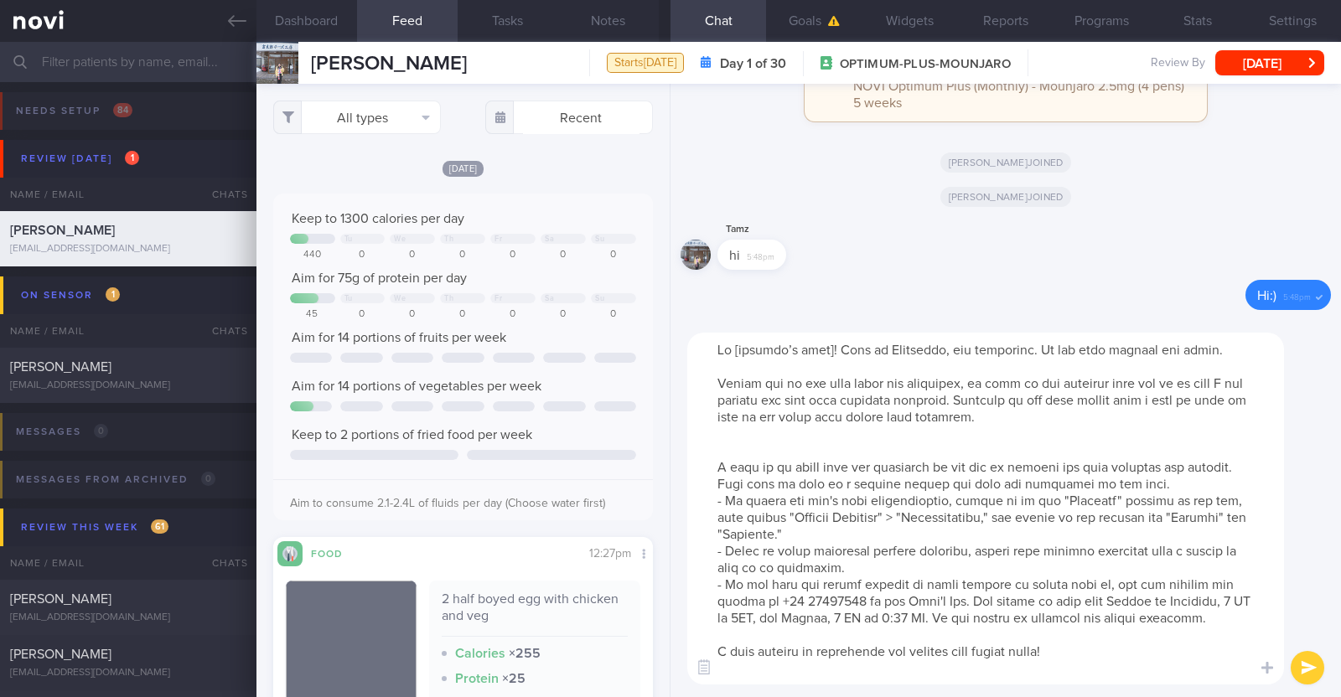
scroll to position [0, 0]
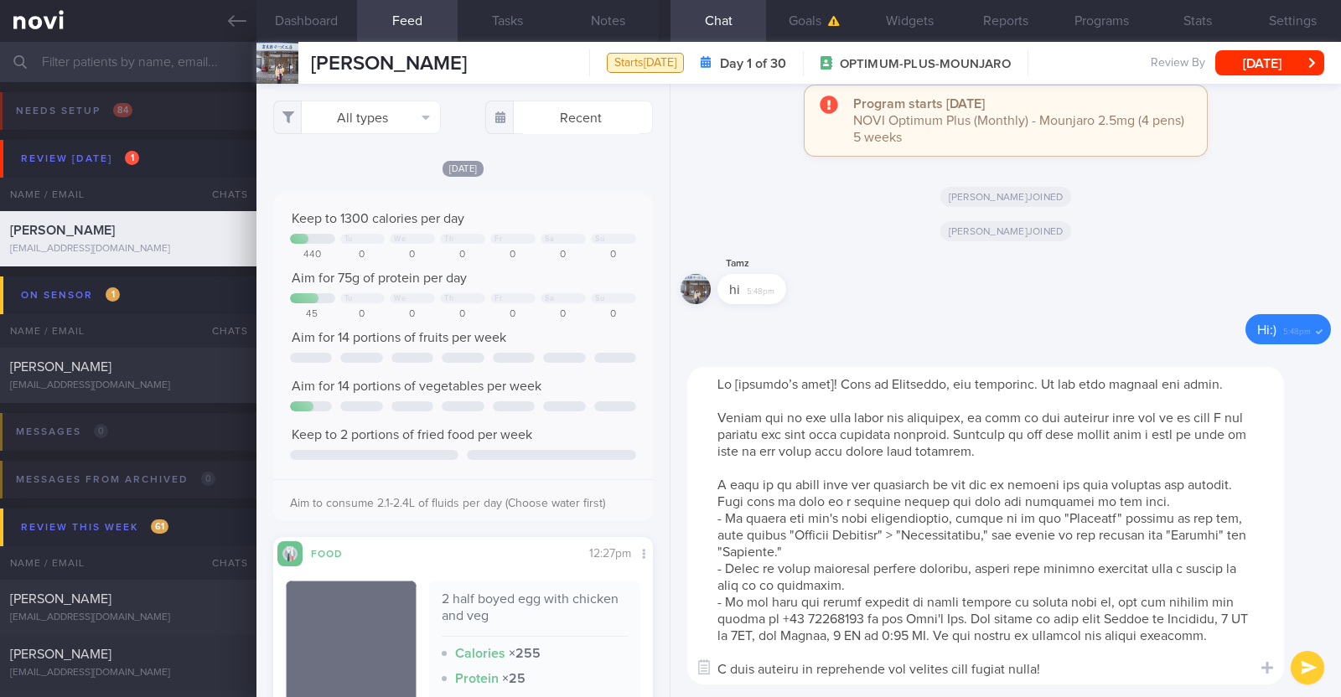
click at [820, 379] on textarea at bounding box center [985, 526] width 597 height 318
type textarea "Hi [PERSON_NAME]! This is [PERSON_NAME], the dietitian. It was nice meeting you…"
click at [1305, 660] on button "submit" at bounding box center [1307, 668] width 34 height 34
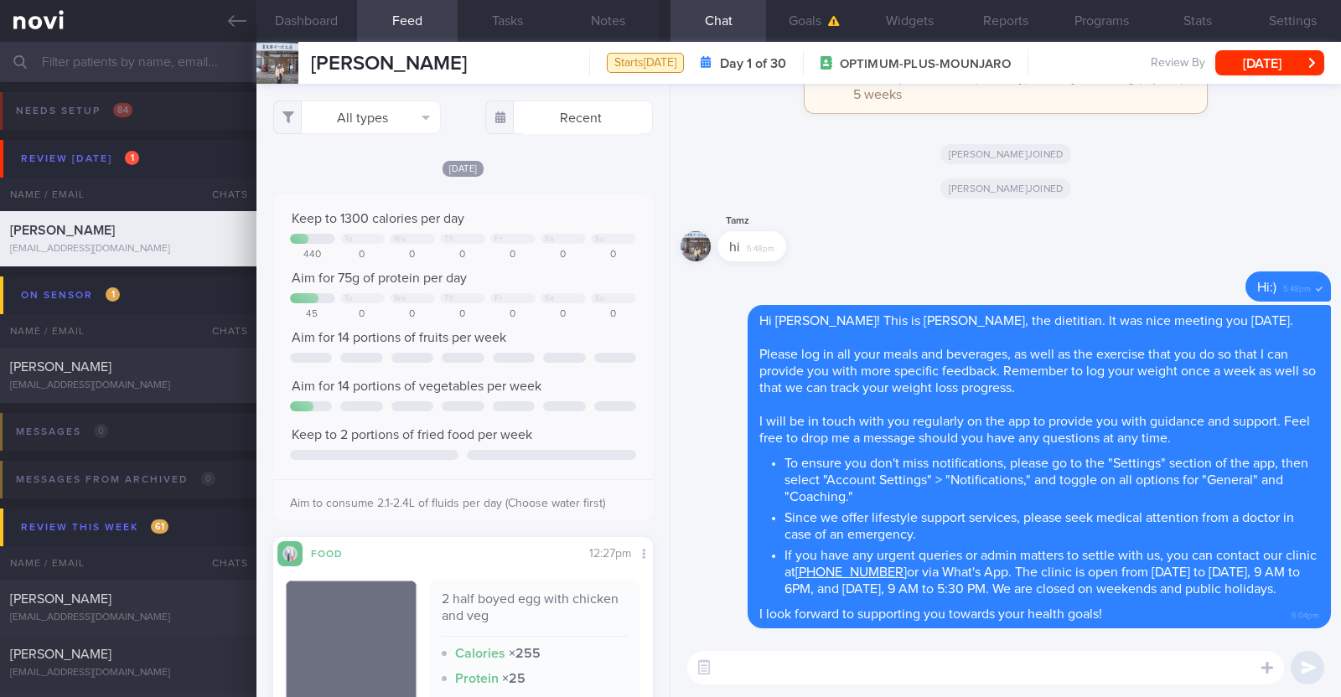
click at [807, 660] on textarea at bounding box center [985, 668] width 597 height 34
paste textarea "Here is a summary of what we discussed: Basics of [MEDICAL_DATA] - Diet: A well…"
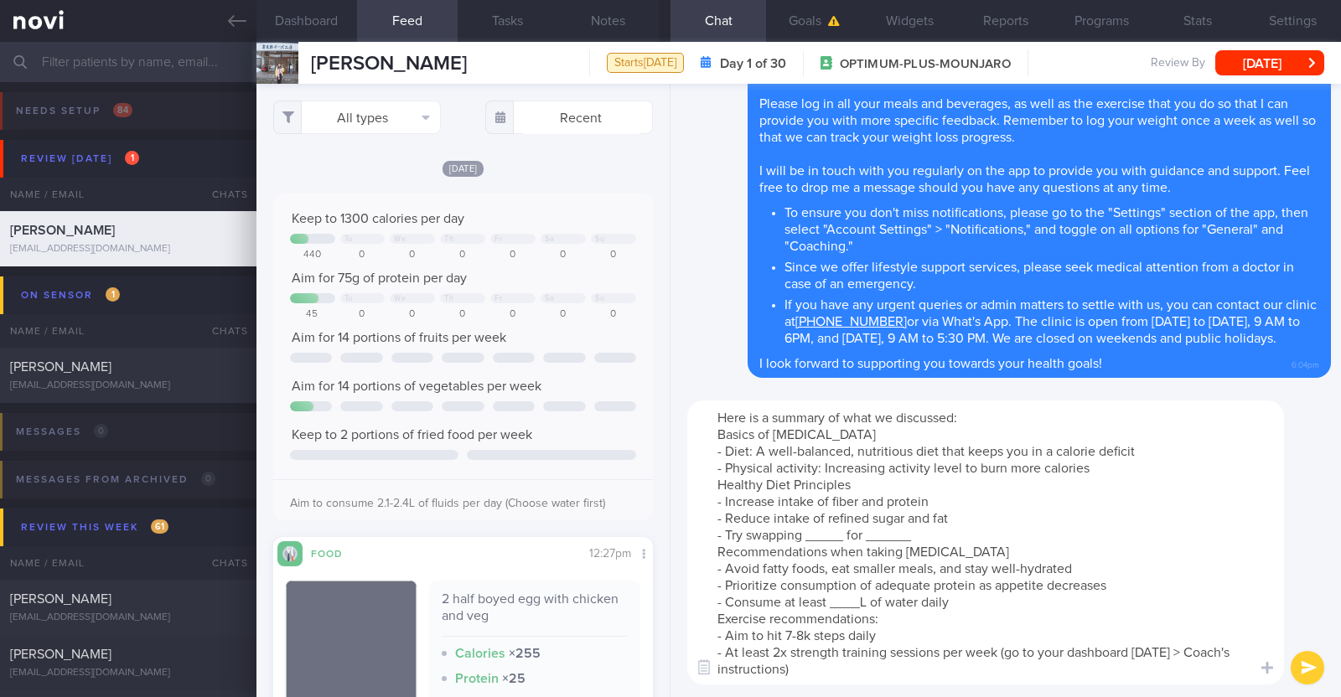
click at [1132, 471] on textarea "Here is a summary of what we discussed: Basics of [MEDICAL_DATA] - Diet: A well…" at bounding box center [985, 542] width 597 height 284
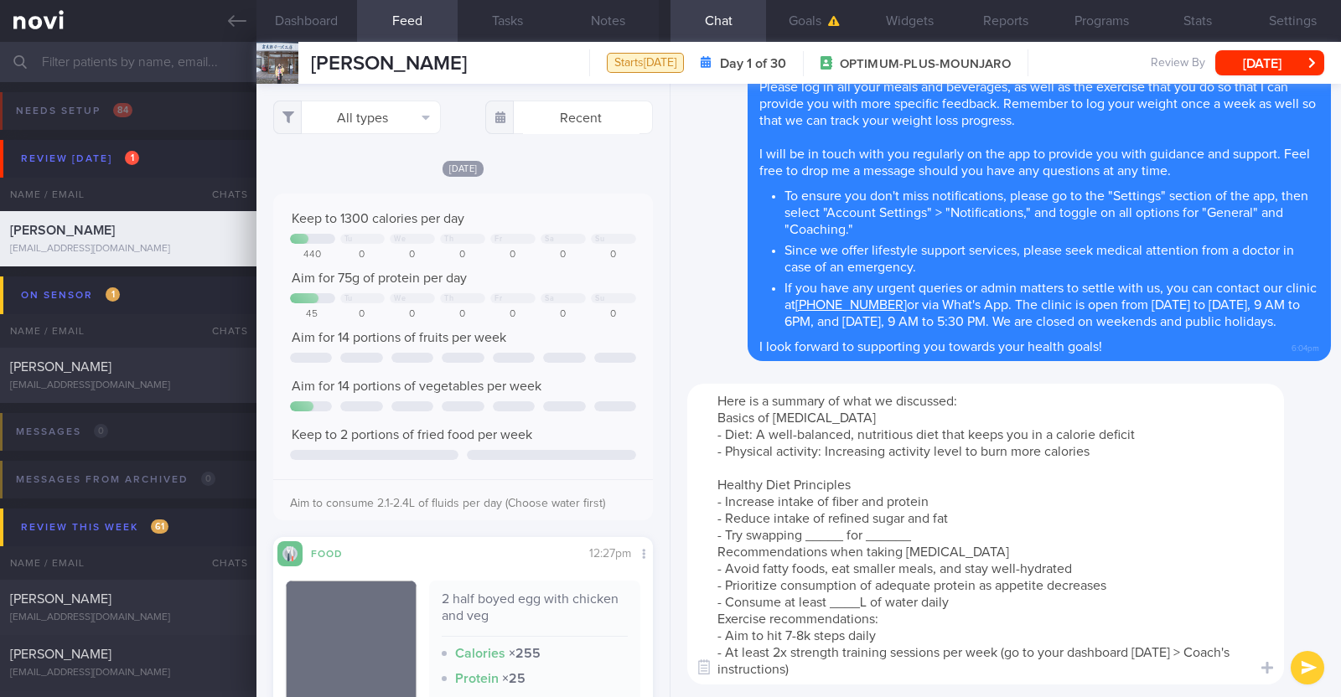
click at [843, 535] on textarea "Here is a summary of what we discussed: Basics of [MEDICAL_DATA] - Diet: A well…" at bounding box center [985, 534] width 597 height 301
drag, startPoint x: 1003, startPoint y: 535, endPoint x: 954, endPoint y: 532, distance: 48.7
click at [954, 532] on textarea "Here is a summary of what we discussed: Basics of [MEDICAL_DATA] - Diet: A well…" at bounding box center [985, 534] width 597 height 301
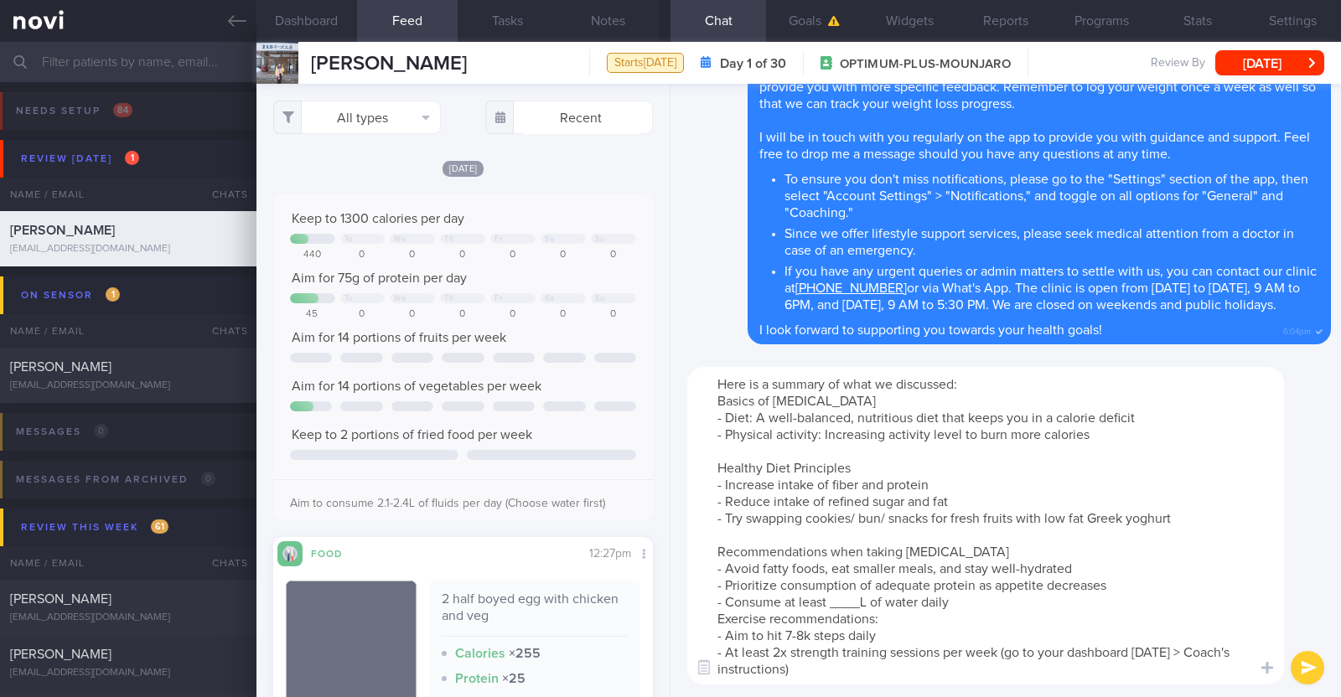
drag, startPoint x: 969, startPoint y: 550, endPoint x: 863, endPoint y: 550, distance: 106.4
click at [863, 550] on textarea "Here is a summary of what we discussed: Basics of [MEDICAL_DATA] - Diet: A well…" at bounding box center [985, 526] width 597 height 318
click at [865, 601] on textarea "Here is a summary of what we discussed: Basics of [MEDICAL_DATA] - Diet: A well…" at bounding box center [985, 526] width 597 height 318
paste textarea "2.1-2.4"
click at [961, 606] on textarea "Here is a summary of what we discussed: Basics of [MEDICAL_DATA] - Diet: A well…" at bounding box center [985, 526] width 597 height 318
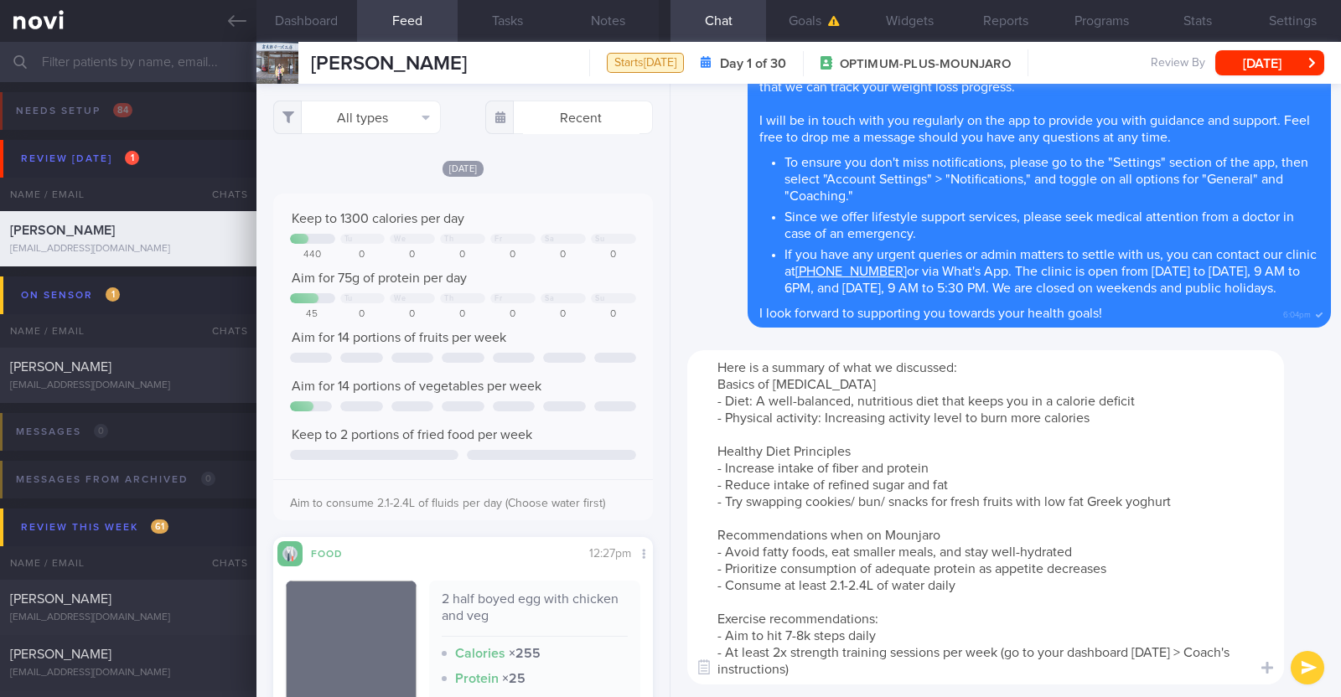
click at [790, 628] on textarea "Here is a summary of what we discussed: Basics of [MEDICAL_DATA] - Diet: A well…" at bounding box center [985, 517] width 597 height 334
type textarea "Here is a summary of what we discussed: Basics of [MEDICAL_DATA] - Diet: A well…"
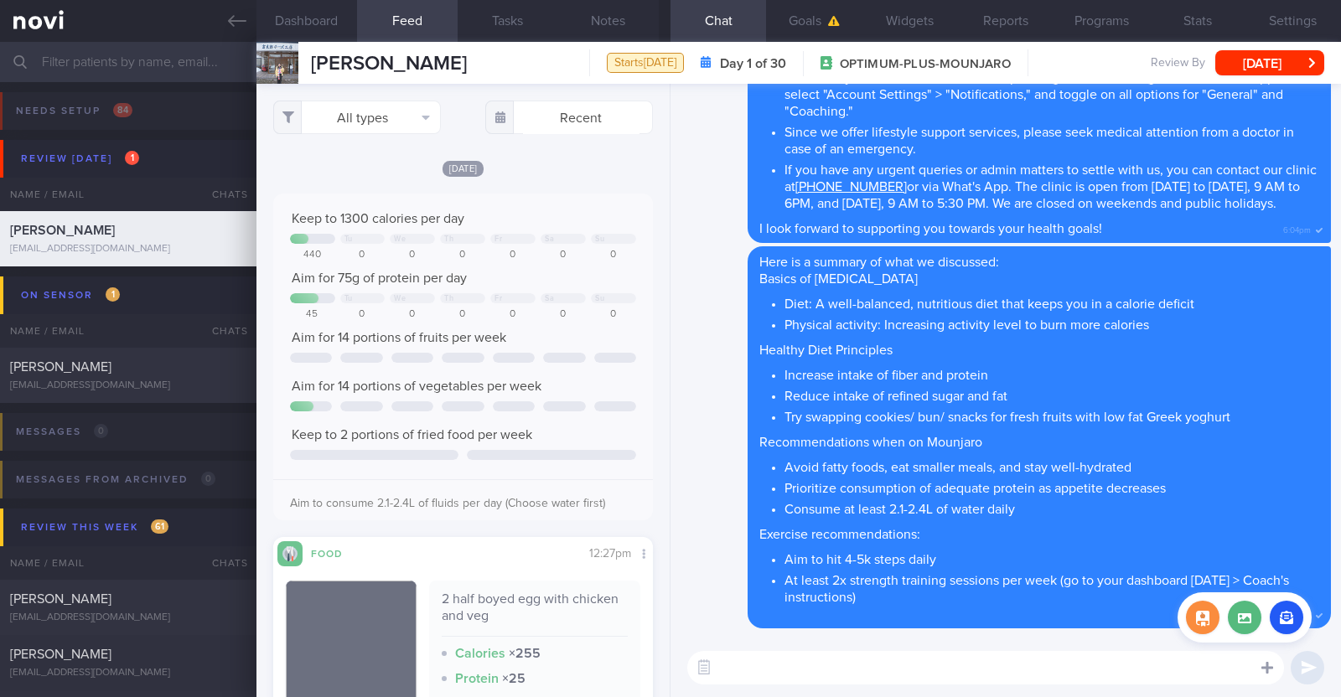
click at [1265, 664] on icon at bounding box center [1267, 668] width 12 height 12
click at [1286, 613] on button "button" at bounding box center [1286, 618] width 34 height 34
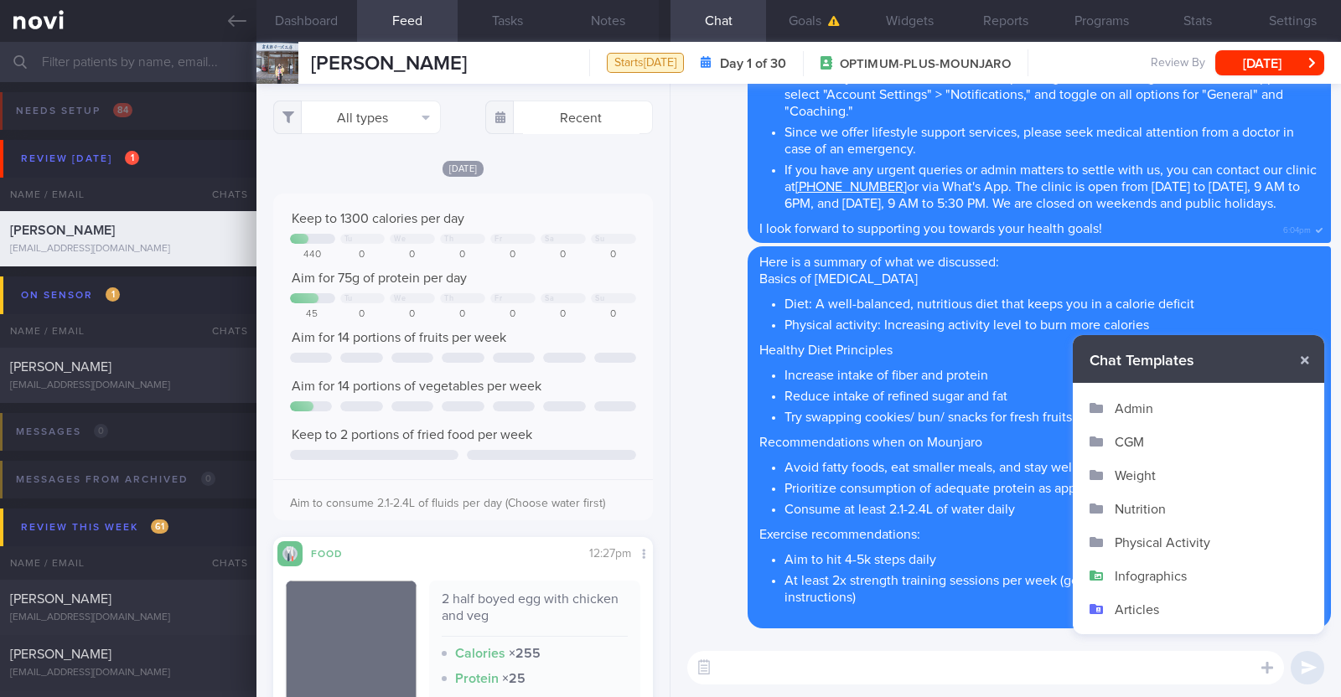
click at [1165, 576] on button "Infographics" at bounding box center [1197, 576] width 251 height 34
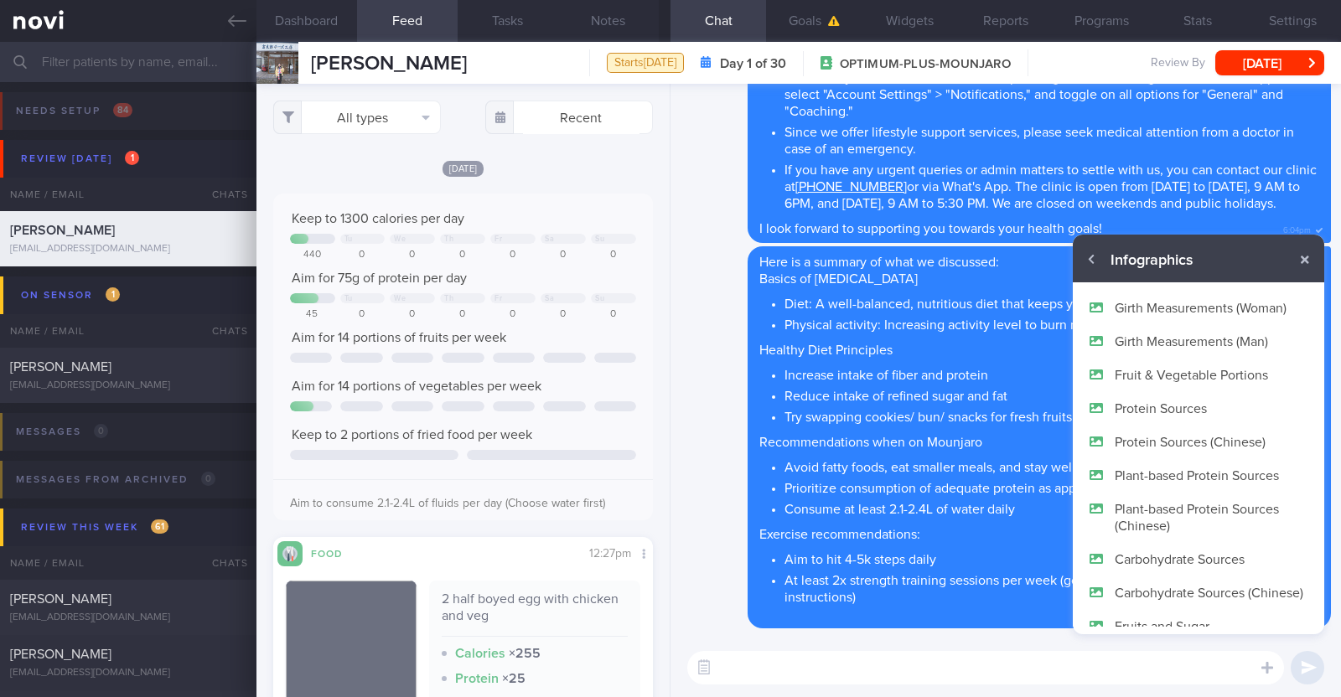
click at [1175, 408] on button "Protein Sources" at bounding box center [1197, 408] width 251 height 34
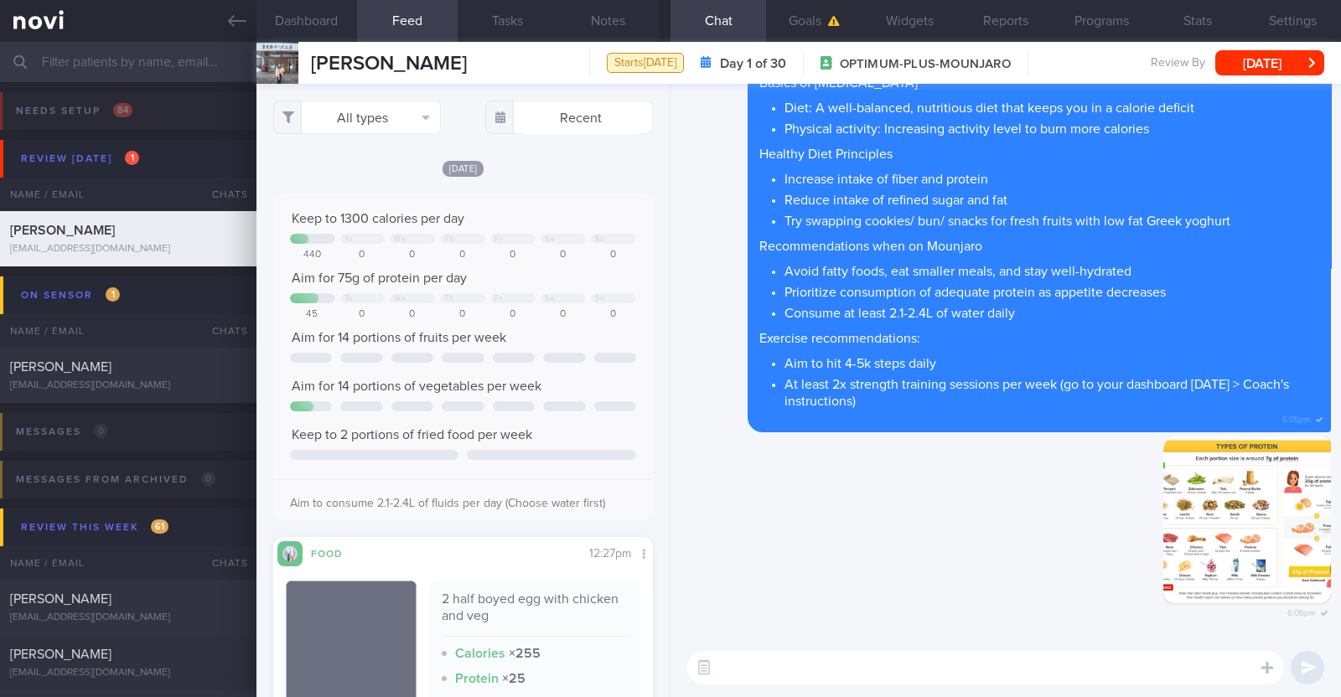
click at [980, 676] on textarea at bounding box center [985, 668] width 597 height 34
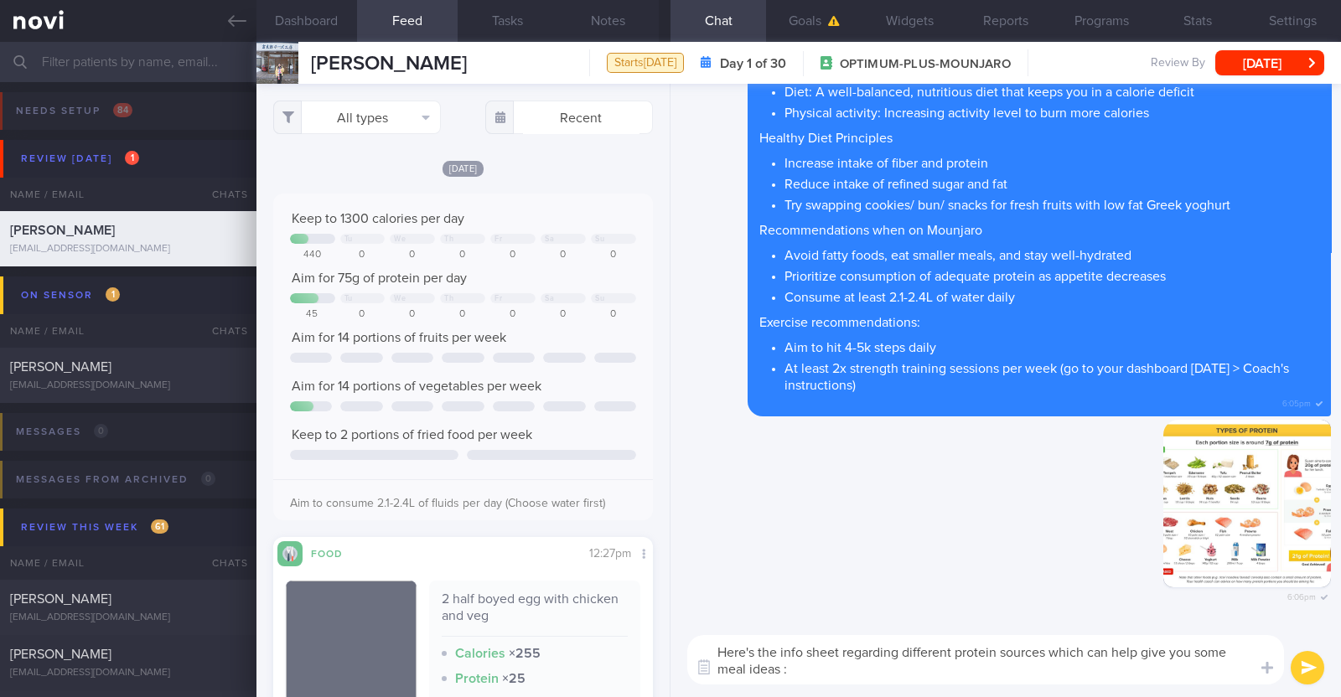
type textarea "Here's the info sheet regarding different protein sources which can help give y…"
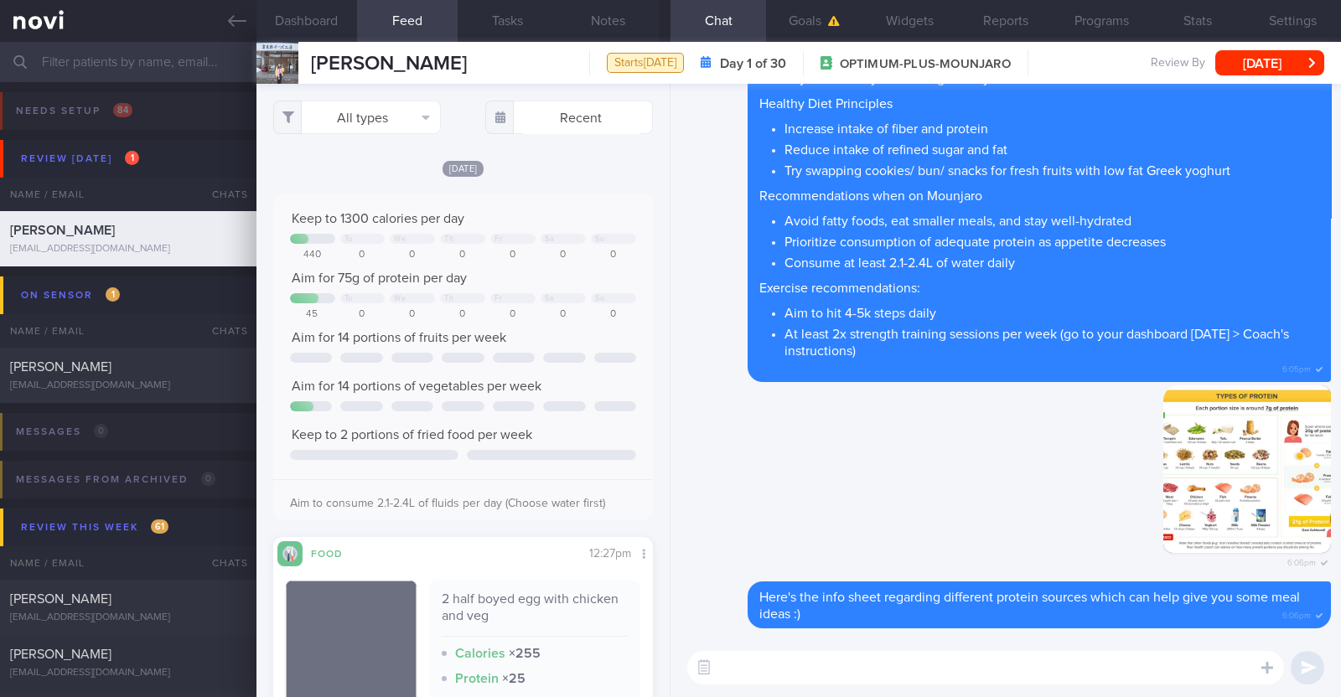
click at [918, 661] on textarea at bounding box center [985, 668] width 597 height 34
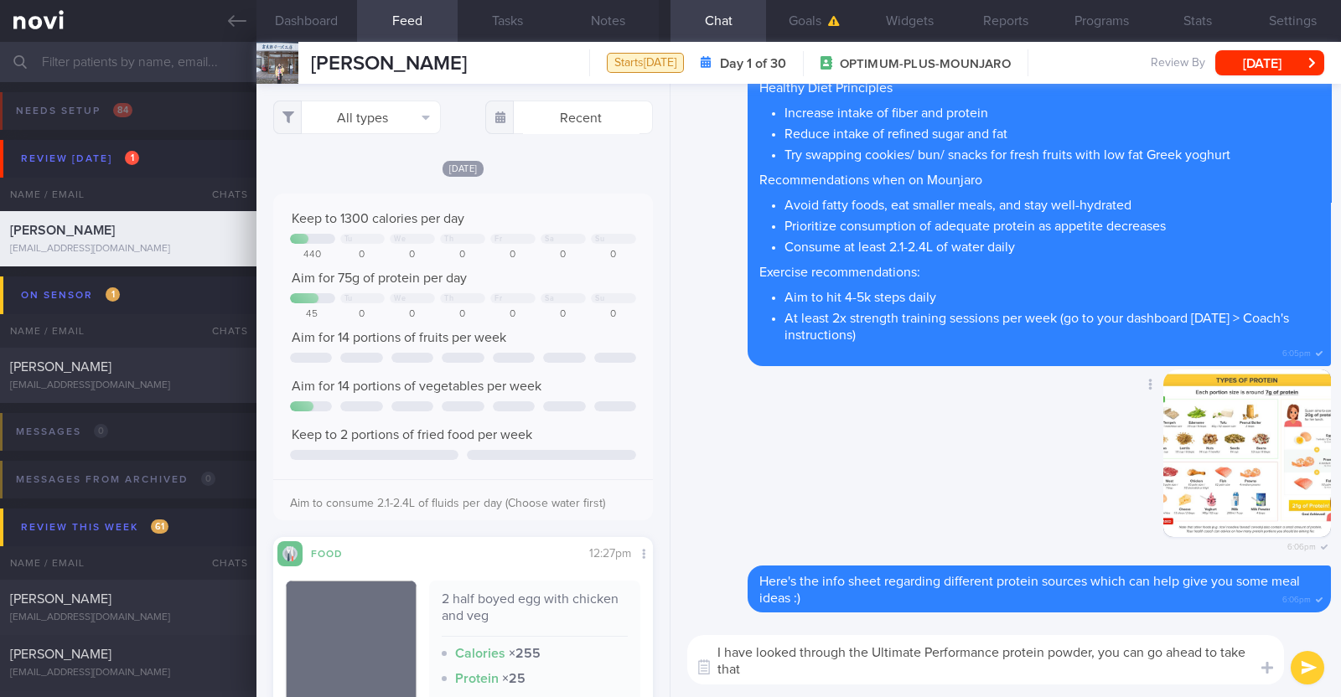
paste textarea "👍"
type textarea "I have looked through the Ultimate Performance protein powder, you can go ahead…"
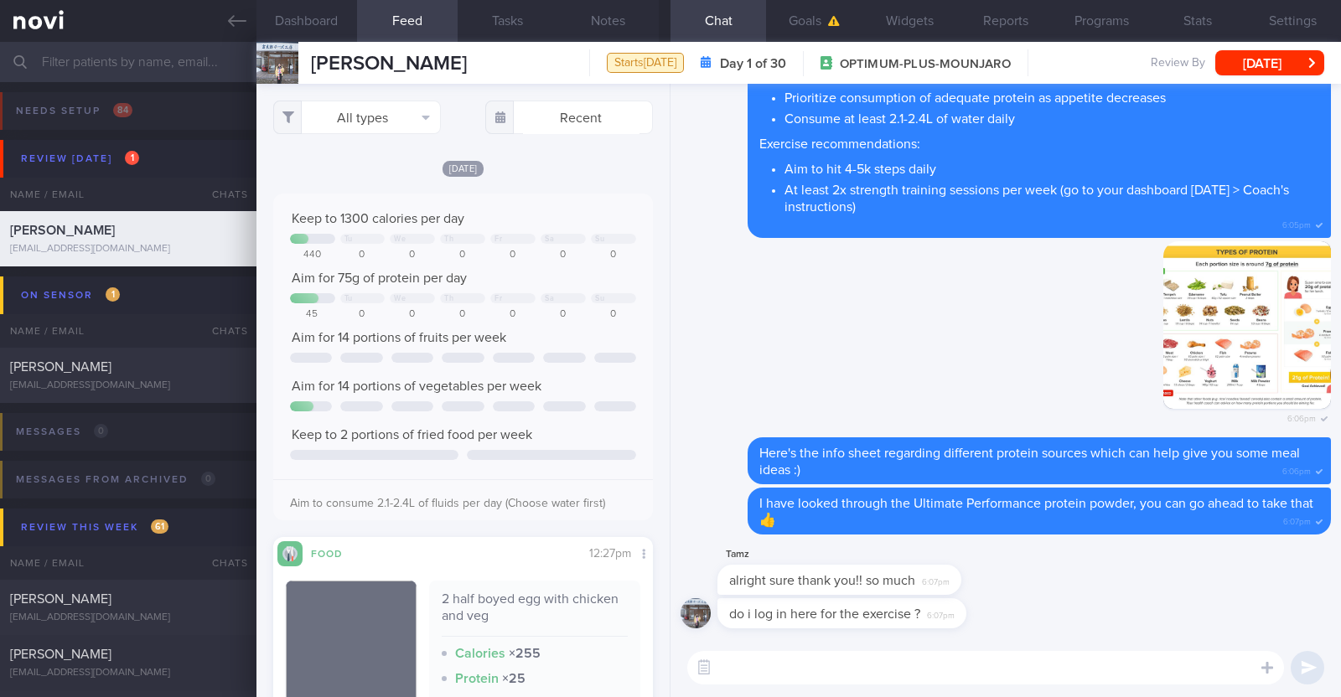
click at [769, 668] on textarea at bounding box center [985, 668] width 597 height 34
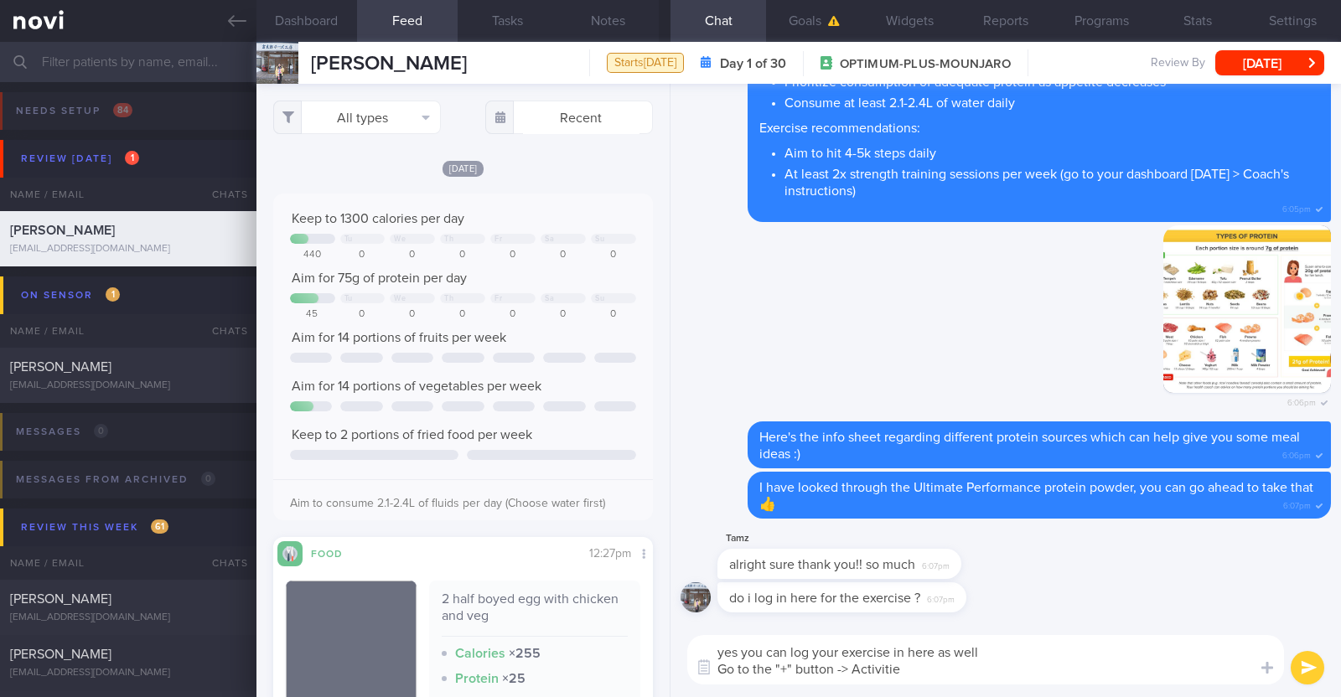
type textarea "yes you can log your exercise in here as well Go to the "+" button -> Activities"
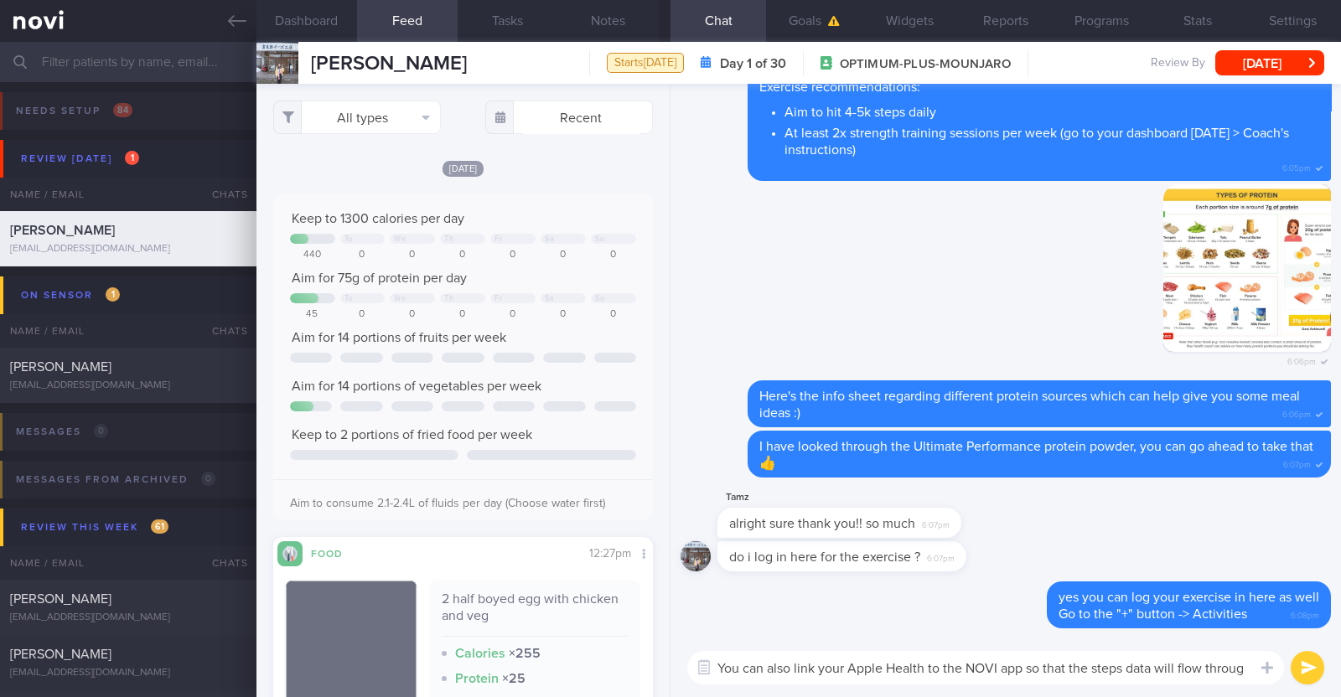
type textarea "You can also link your Apple Health to the NOVI app so that the steps data will…"
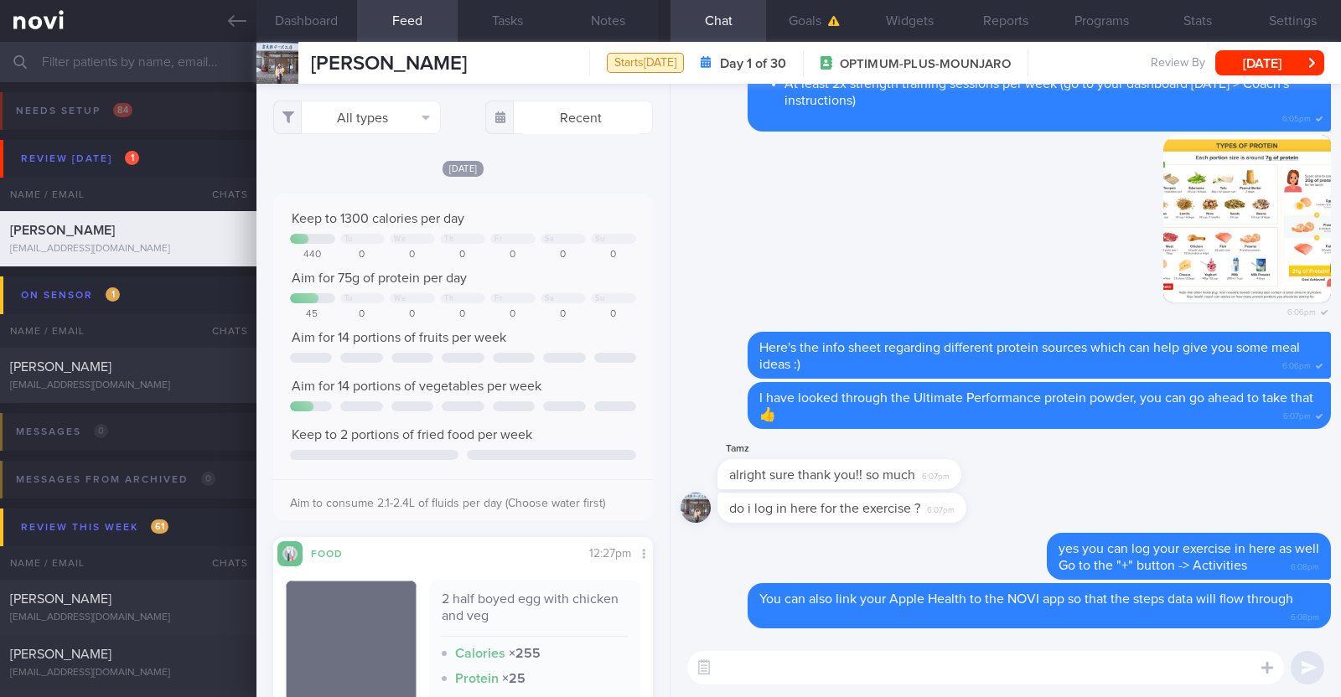
click at [839, 663] on textarea at bounding box center [985, 668] width 597 height 34
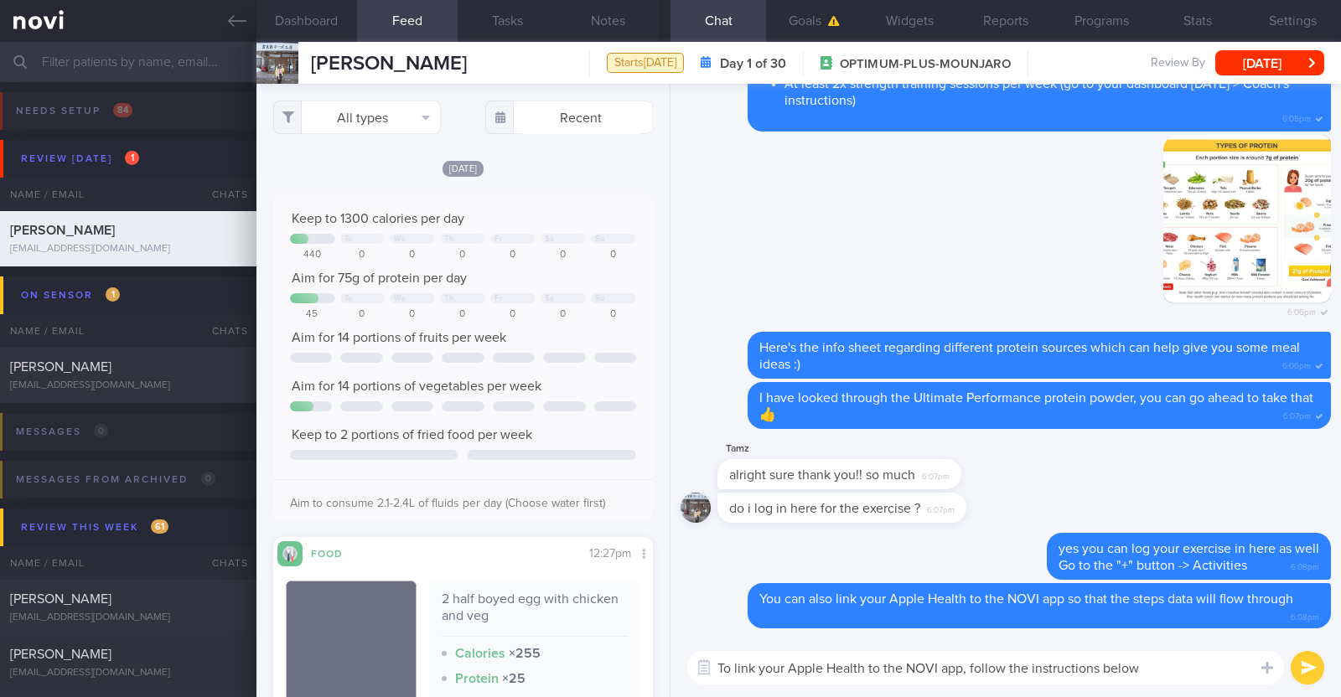
click at [972, 668] on textarea "To link your Apple Health to the NOVI app, follow the instructions below" at bounding box center [985, 668] width 597 height 34
click at [1186, 660] on textarea "To link your Apple Health to the NOVI app, please follow the instructions below" at bounding box center [985, 668] width 597 height 34
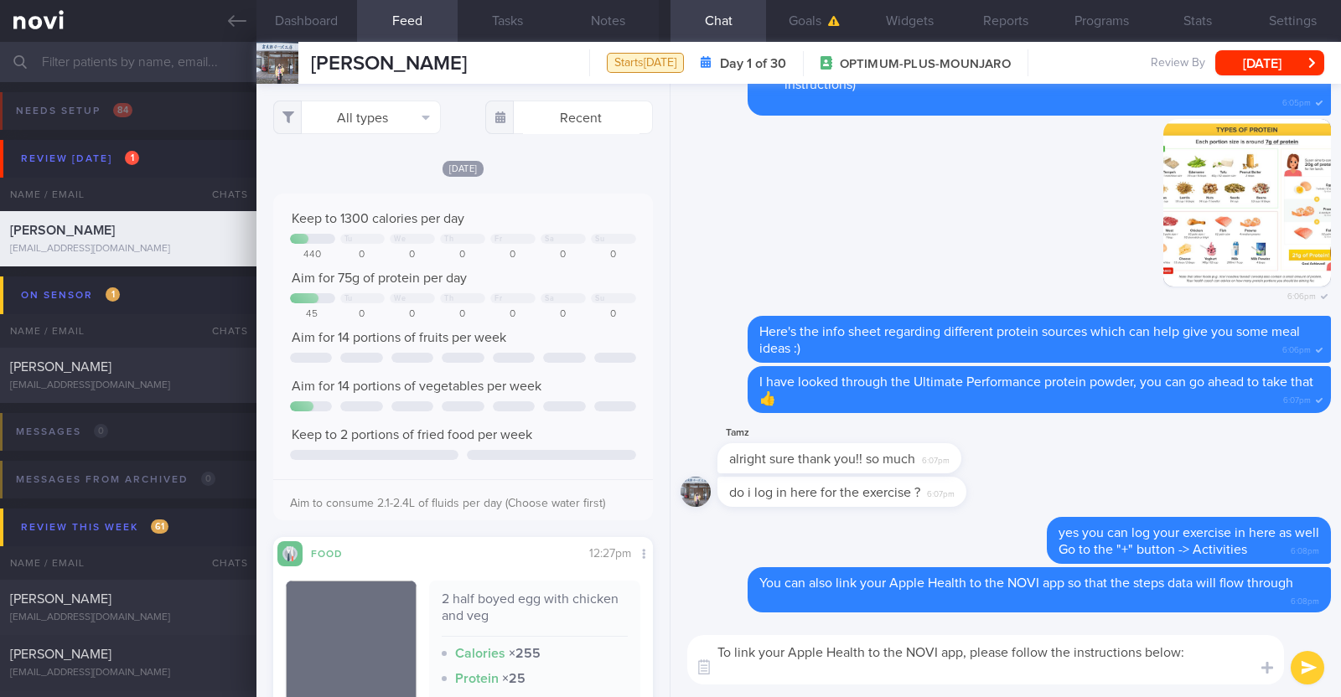
paste textarea "If you are tracking you physical activity with Apple/Google Fit, you may enable…"
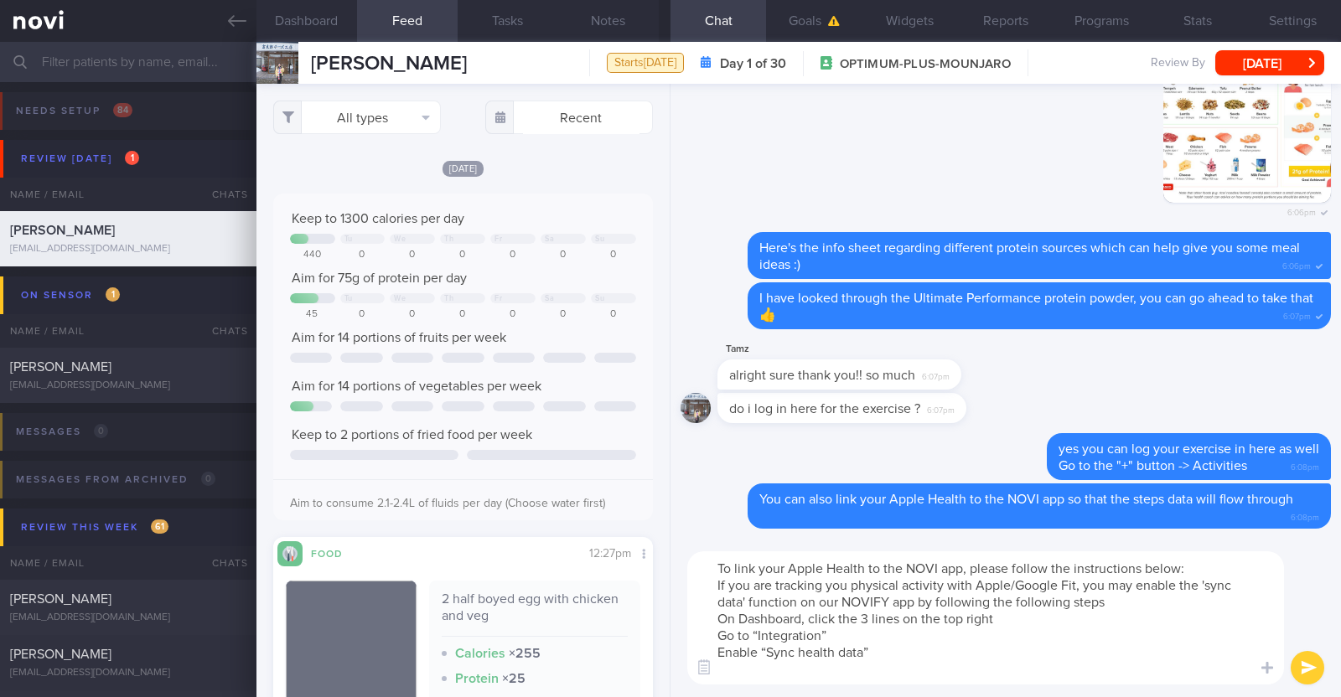
drag, startPoint x: 715, startPoint y: 584, endPoint x: 1117, endPoint y: 610, distance: 403.0
click at [1117, 610] on textarea "To link your Apple Health to the NOVI app, please follow the instructions below…" at bounding box center [985, 617] width 597 height 133
type textarea "To link your Apple Health to the NOVI app, please follow the instructions below…"
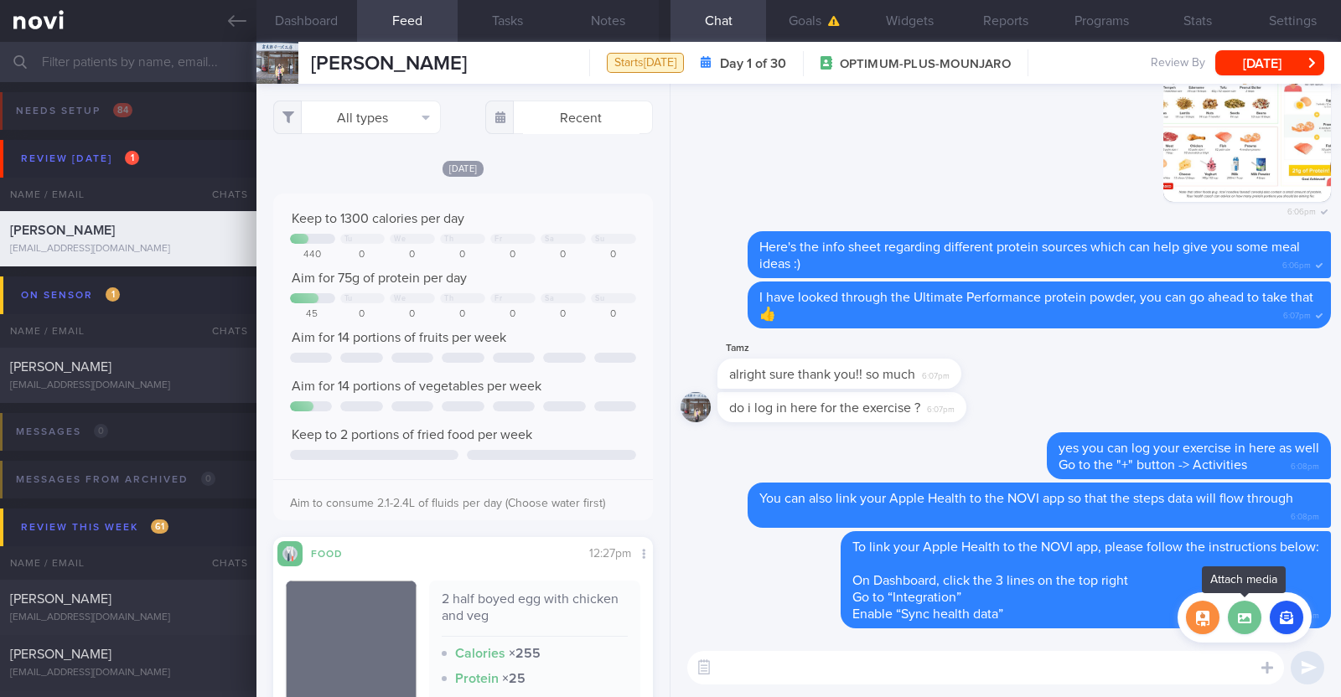
click at [1255, 633] on label at bounding box center [1244, 618] width 34 height 34
click at [0, 0] on input "file" at bounding box center [0, 0] width 0 height 0
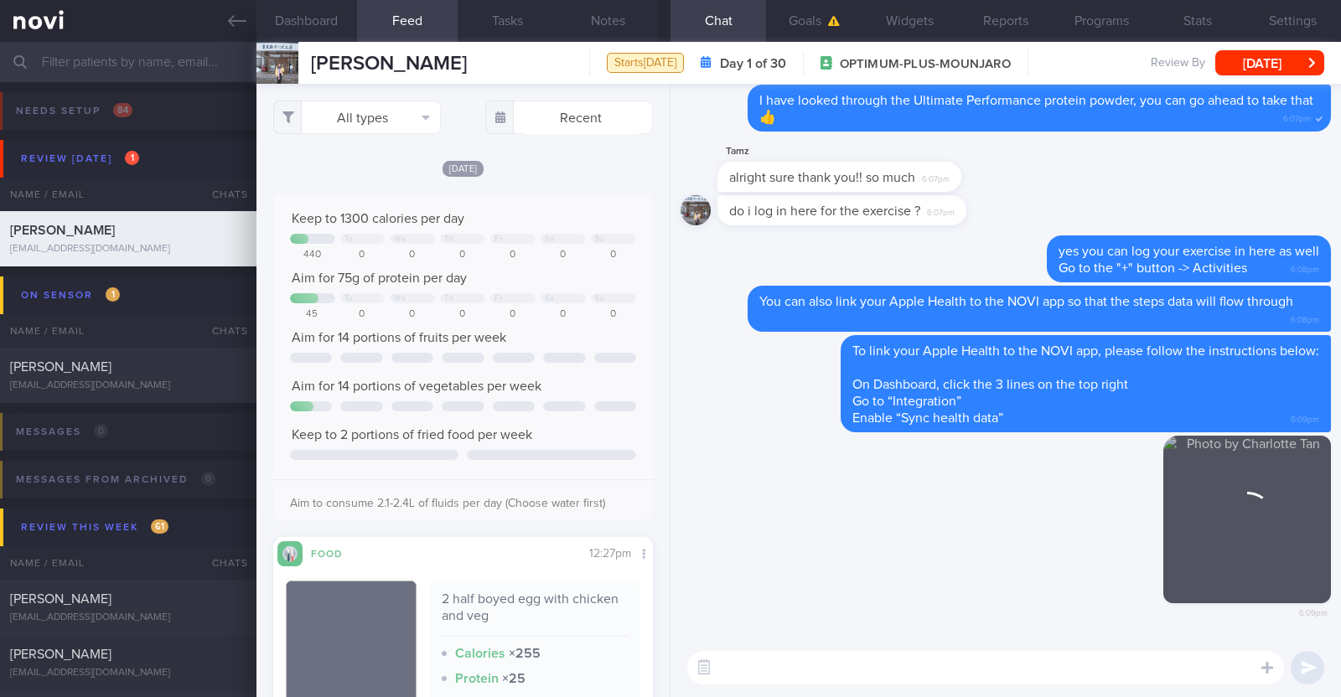
click at [935, 666] on textarea at bounding box center [985, 668] width 597 height 34
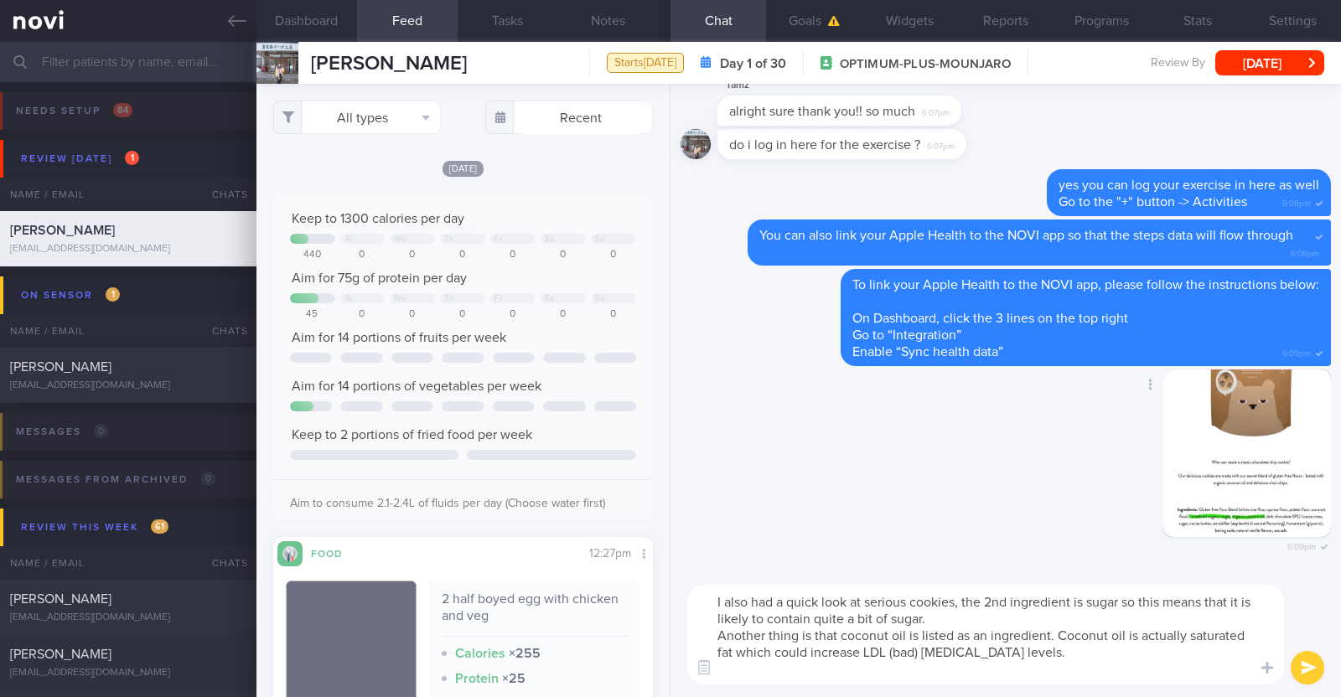
type textarea "I also had a quick look at serious cookies, the 2nd ingredient is sugar so this…"
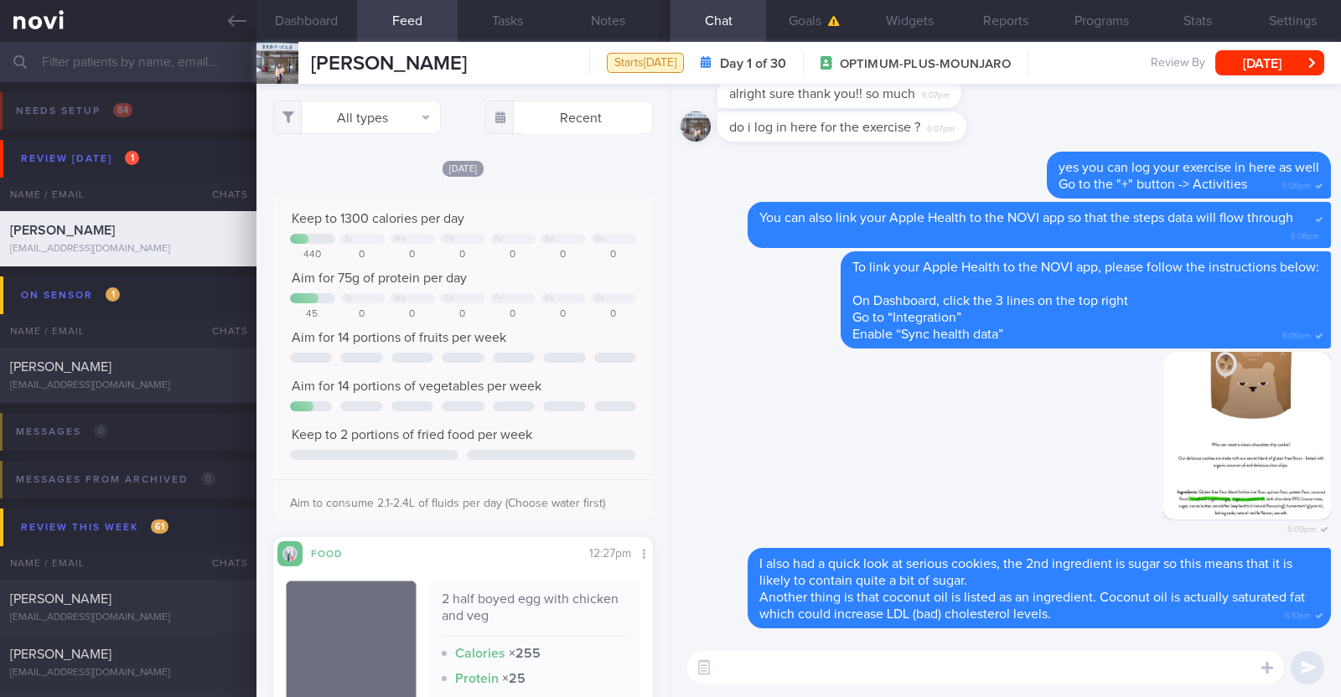
click at [914, 672] on textarea at bounding box center [985, 668] width 597 height 34
paste textarea "Try these low carbohydrate snacks: - Strawberries - Lightly salted popcorn - Eg…"
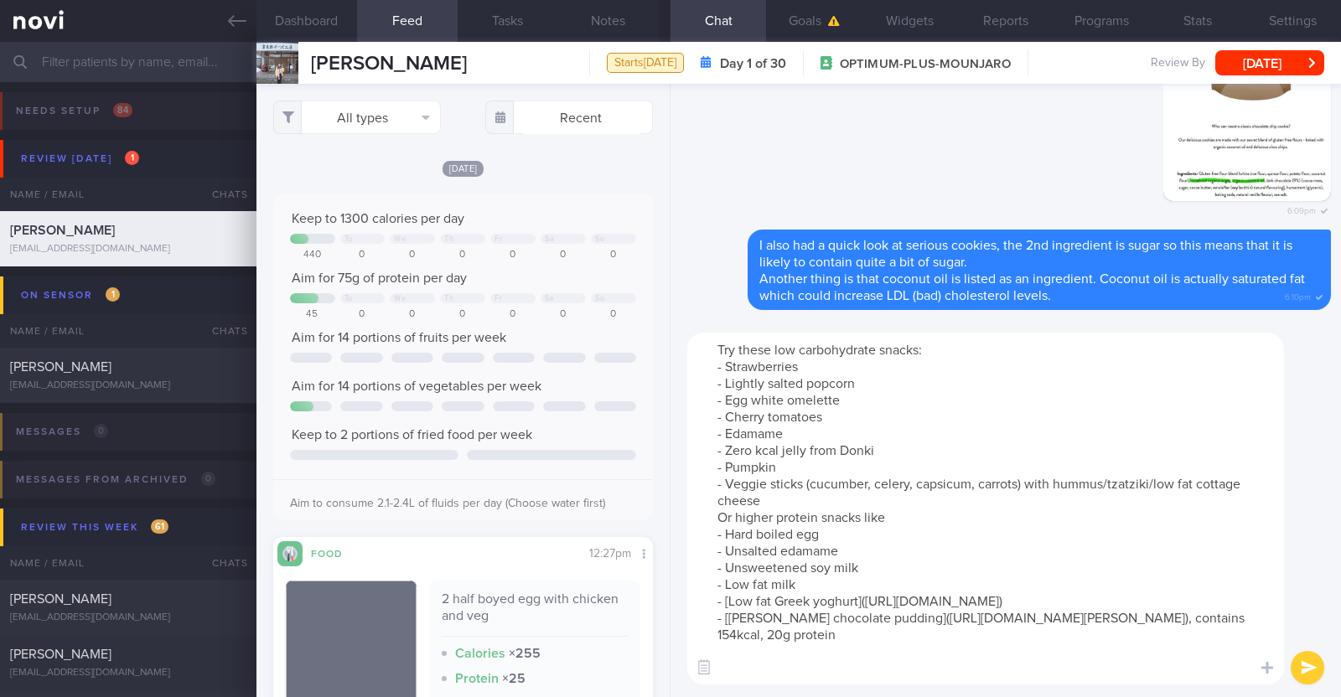
click at [920, 356] on textarea "Try these low carbohydrate snacks: - Strawberries - Lightly salted popcorn - Eg…" at bounding box center [985, 509] width 597 height 352
click at [829, 501] on textarea "Try these low carbohydrate snacks instead: - Strawberries - Lightly salted popc…" at bounding box center [985, 509] width 597 height 352
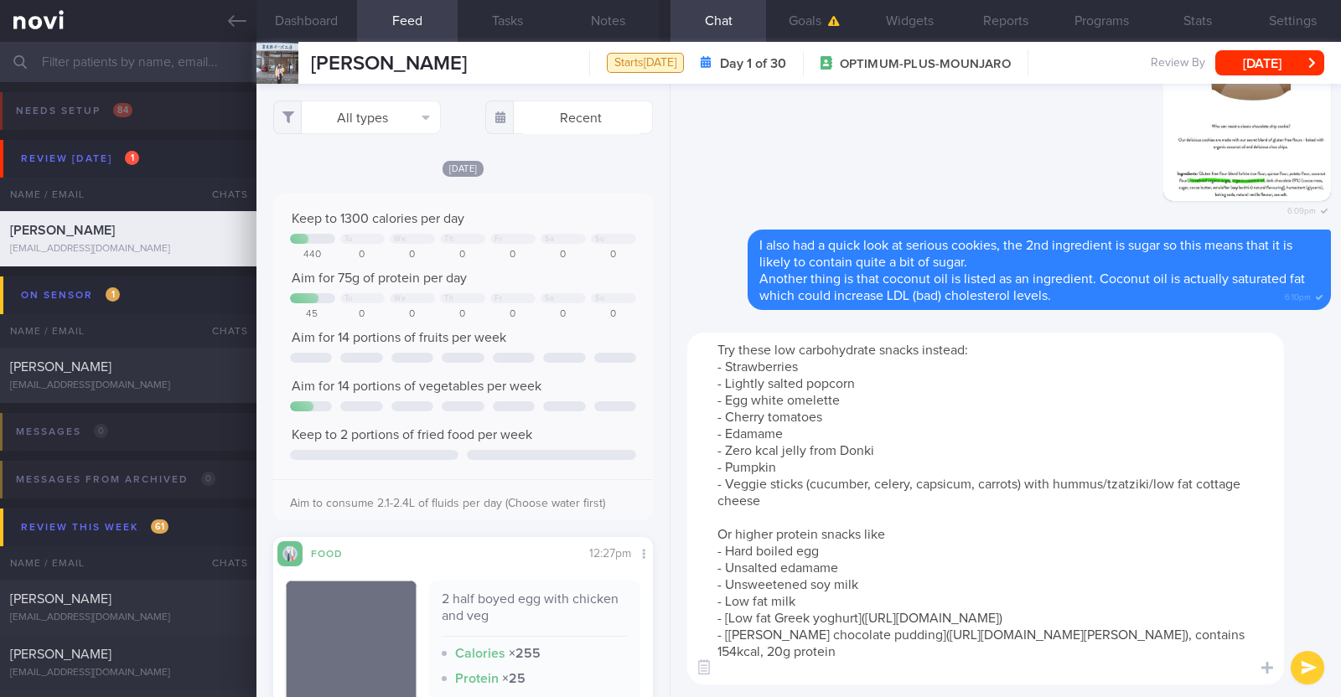
drag, startPoint x: 797, startPoint y: 435, endPoint x: 706, endPoint y: 427, distance: 90.8
click at [706, 427] on textarea "Try these low carbohydrate snacks instead: - Strawberries - Lightly salted popc…" at bounding box center [985, 509] width 597 height 352
type textarea "Try these low carbohydrate snacks instead: - Strawberries - Lightly salted popc…"
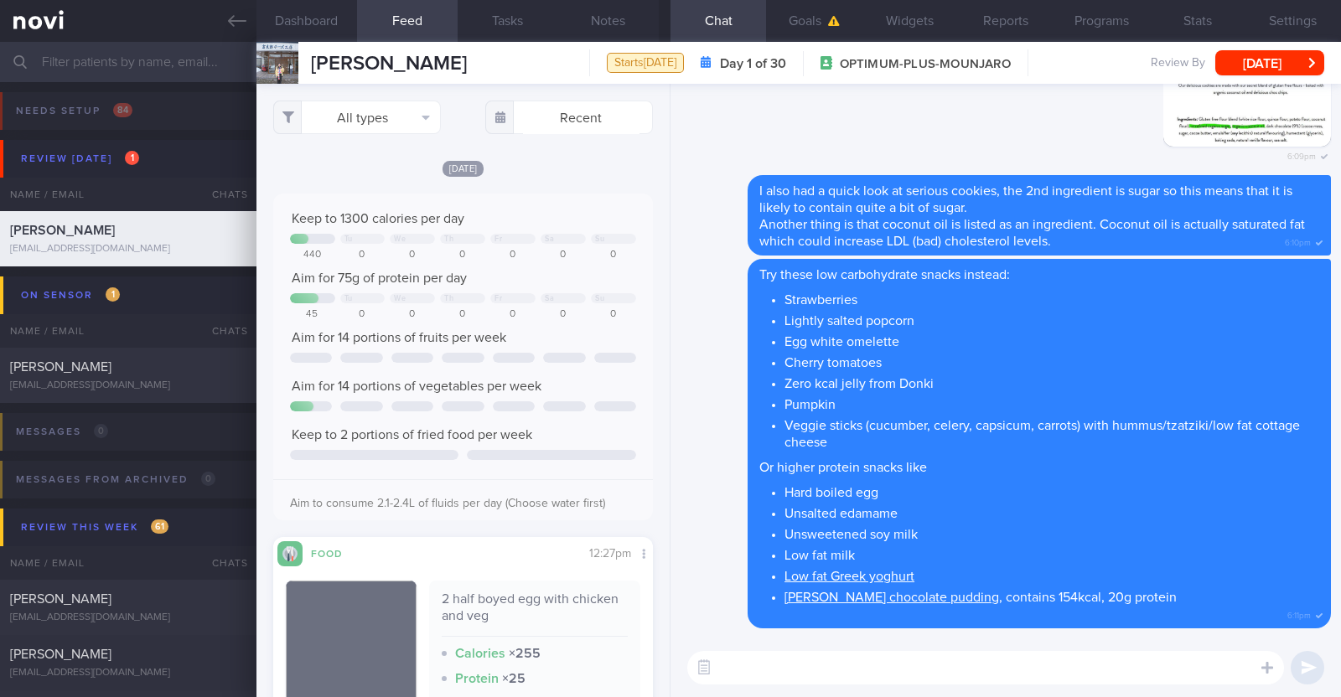
scroll to position [1181, 0]
click at [821, 659] on textarea at bounding box center [985, 668] width 597 height 34
paste textarea "If you would like more detailed advice regarding exercise, you can also conside…"
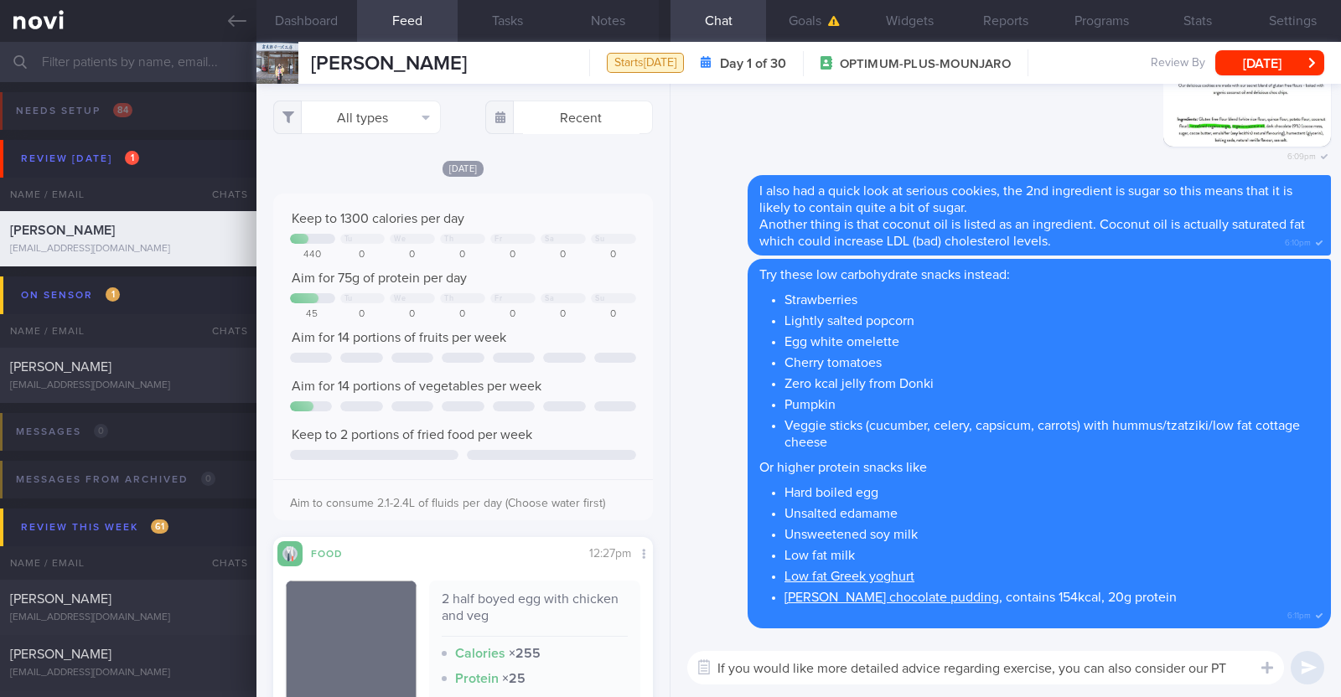
scroll to position [0, 0]
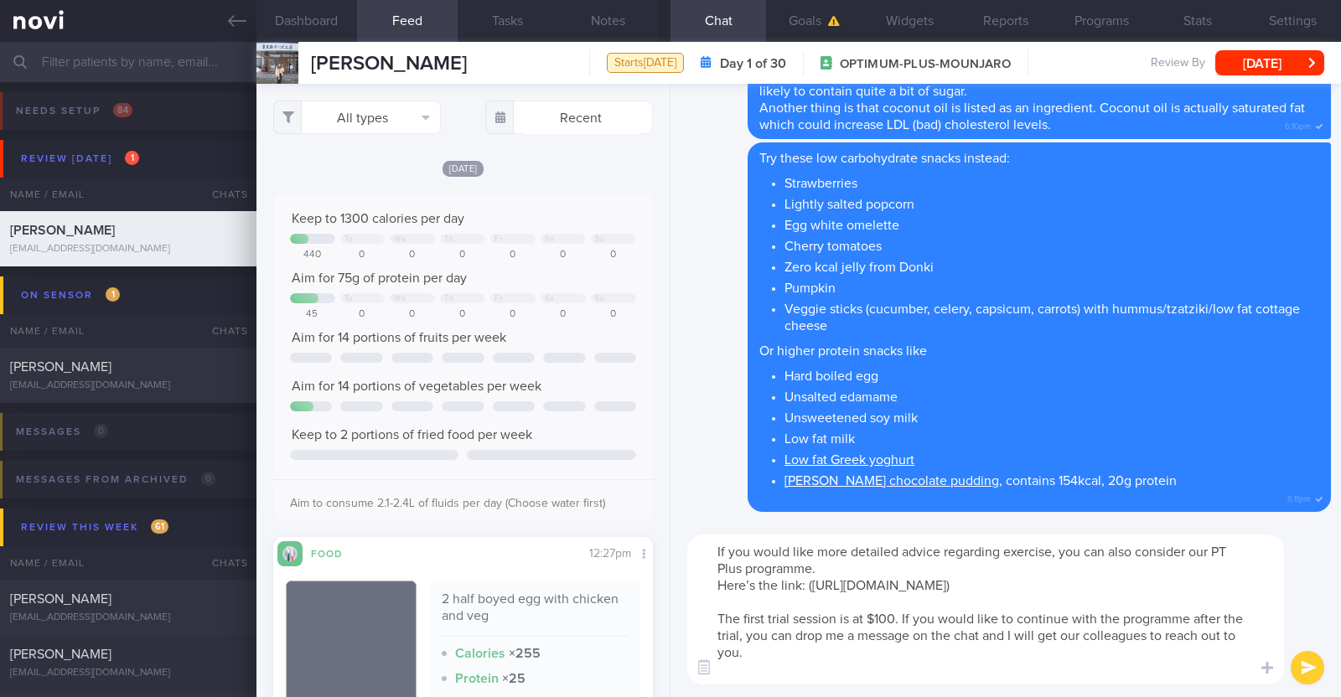
type textarea "If you would like more detailed advice regarding exercise, you can also conside…"
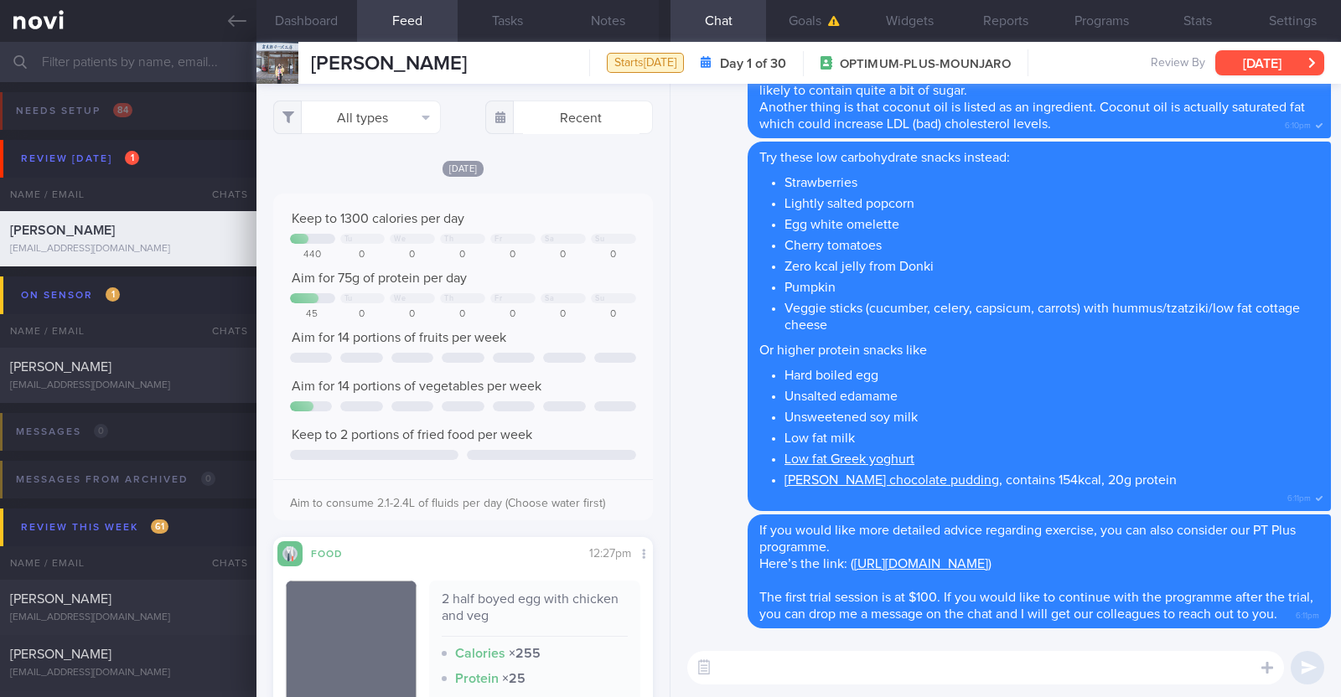
click at [1250, 56] on button "[DATE]" at bounding box center [1269, 62] width 109 height 25
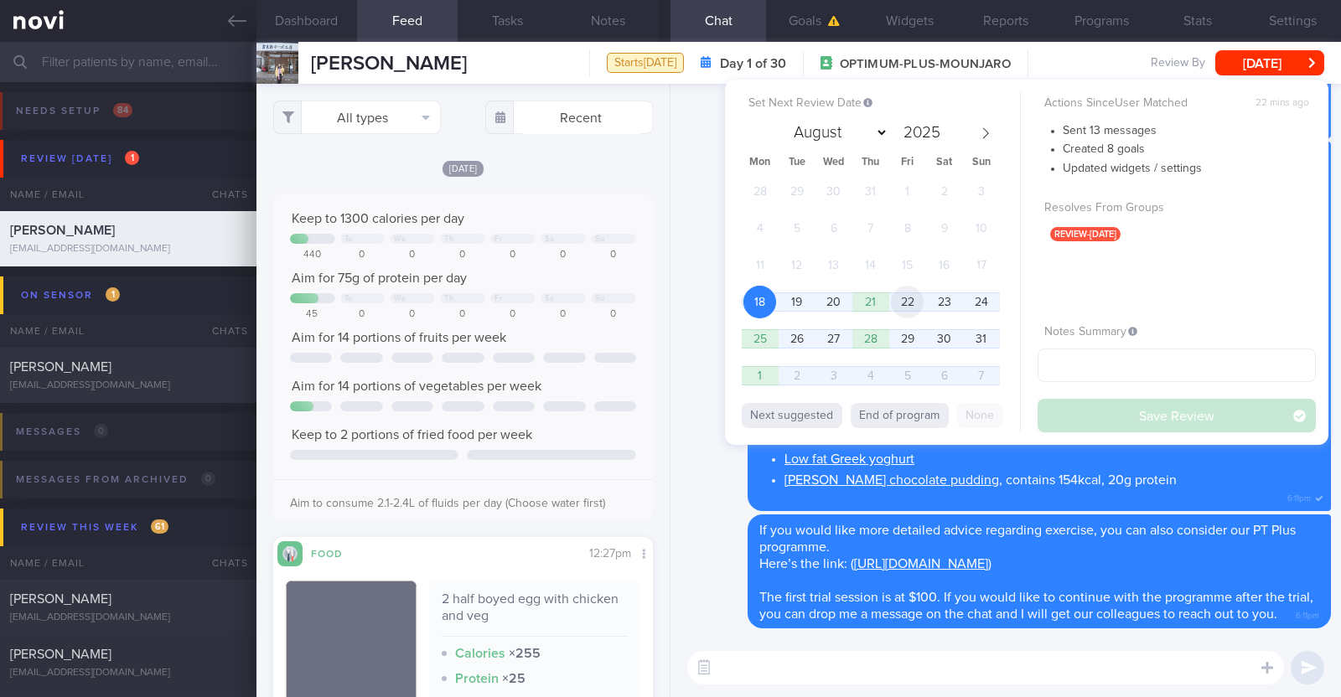
click at [906, 297] on span "22" at bounding box center [907, 302] width 33 height 33
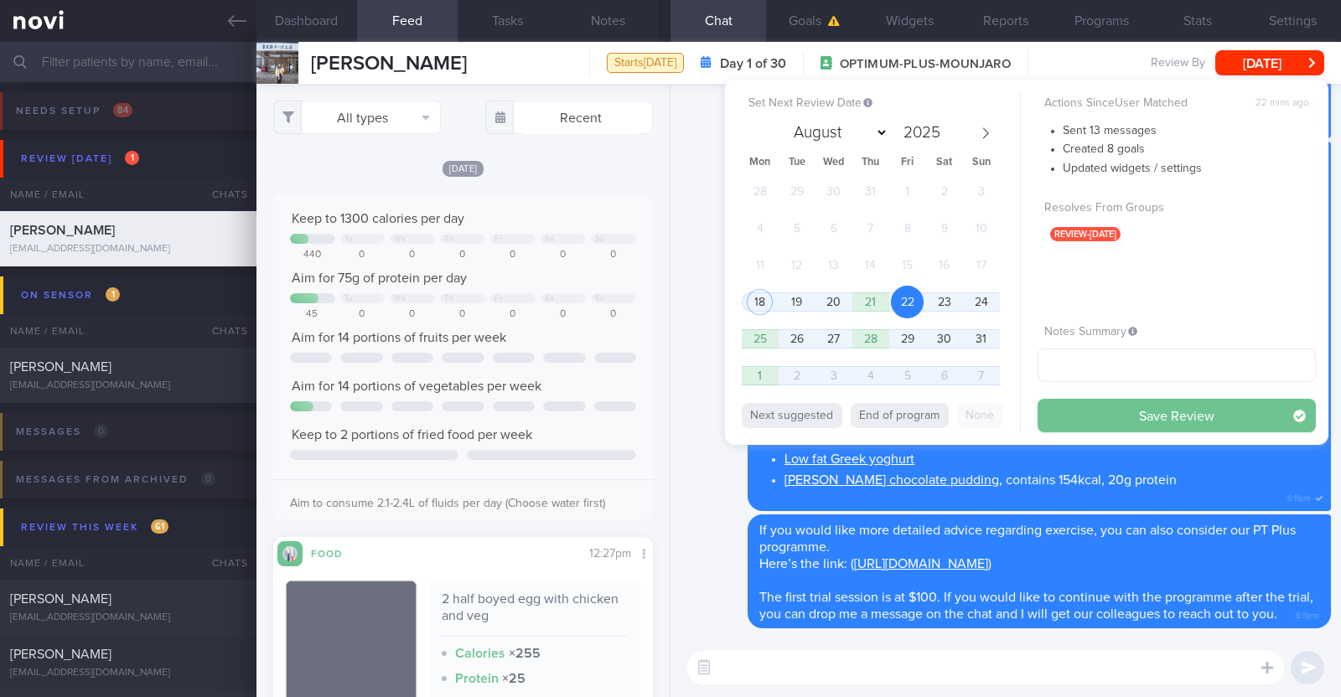
click at [1068, 412] on button "Save Review" at bounding box center [1176, 416] width 278 height 34
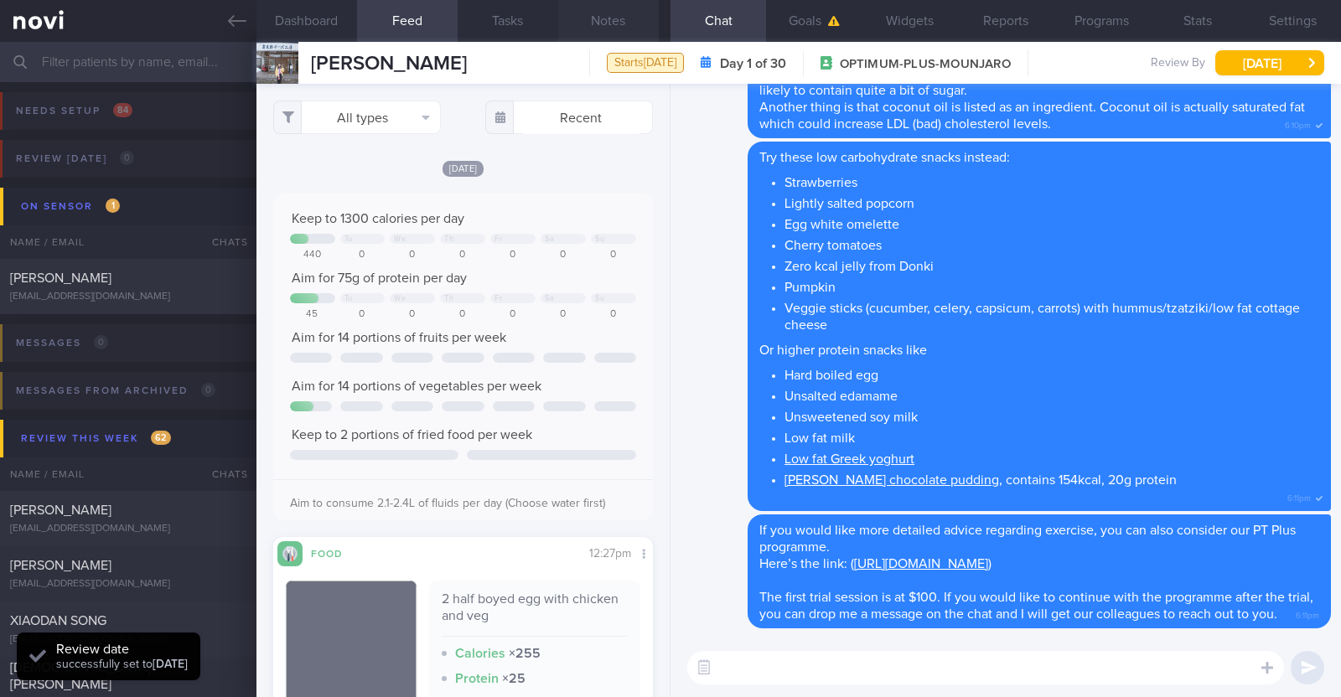
click at [599, 27] on button "Notes" at bounding box center [608, 21] width 101 height 42
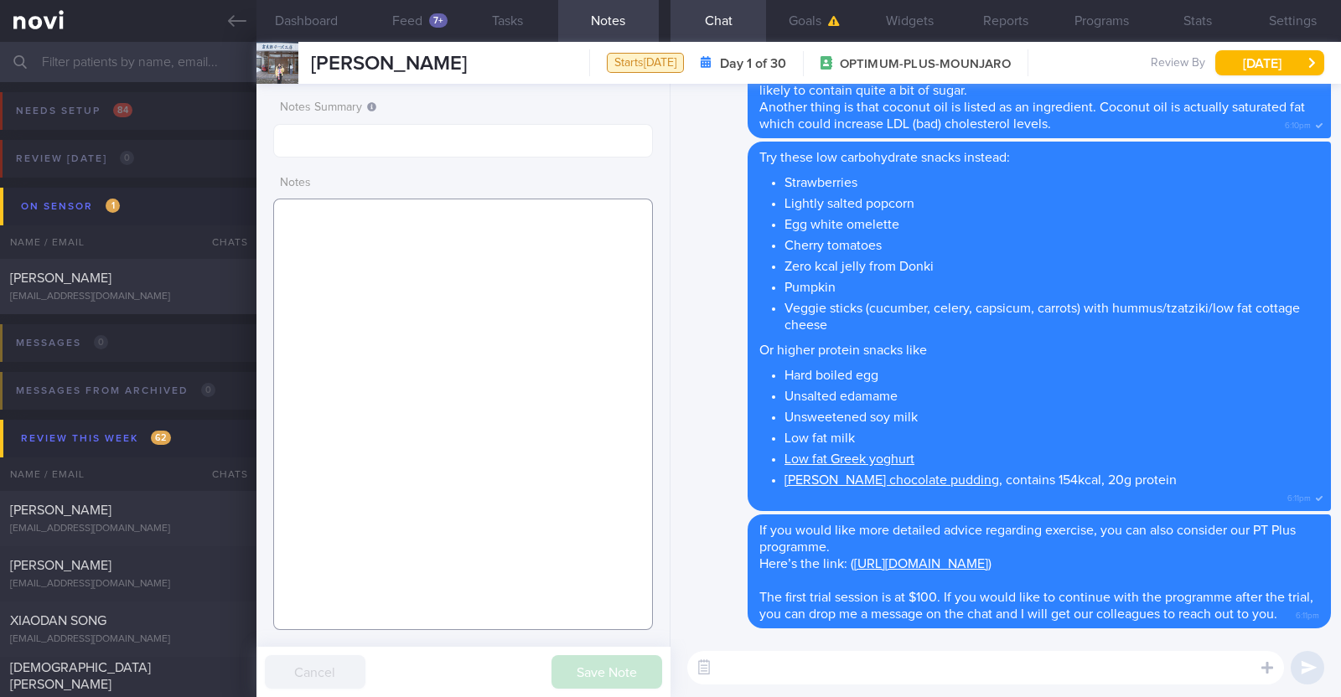
click at [529, 342] on textarea at bounding box center [463, 414] width 380 height 431
paste textarea "Comorbidities Insulin resistance (was diagnosed in May 2024, did blood test, re…"
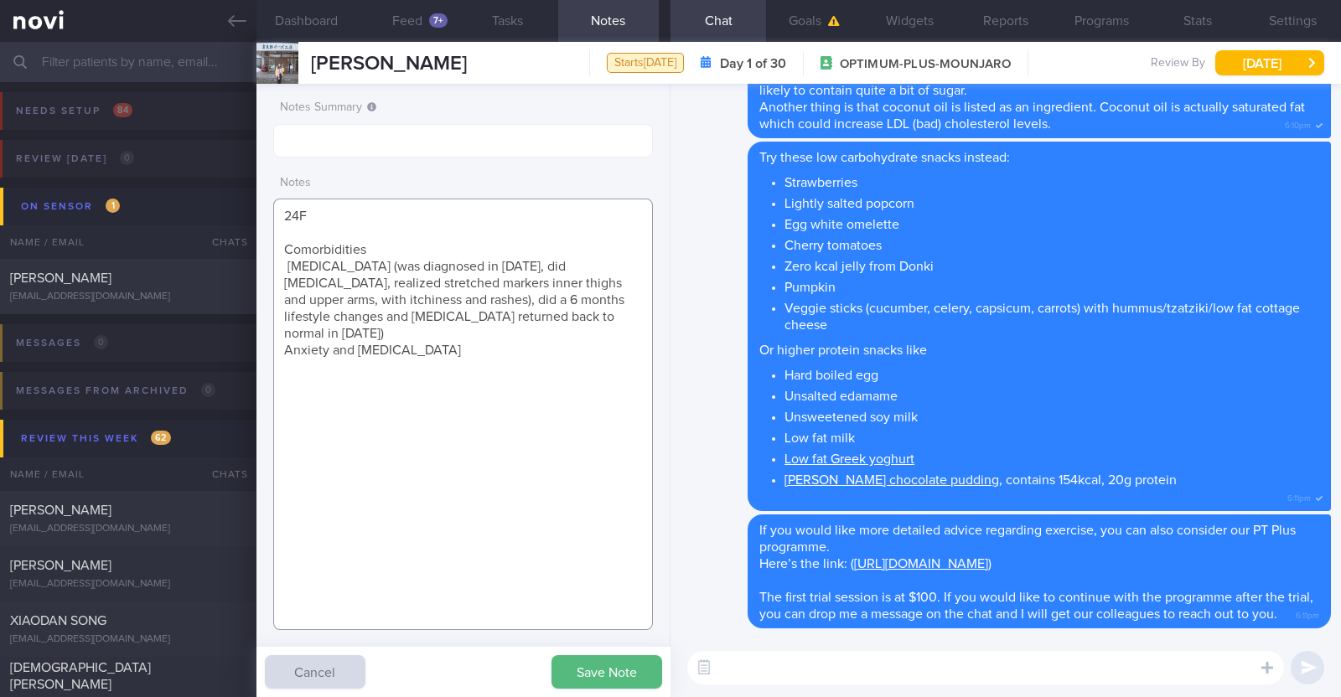
click at [382, 245] on textarea "24F Comorbidities Insulin resistance (was diagnosed in May 2024, did blood test…" at bounding box center [463, 414] width 380 height 431
drag, startPoint x: 392, startPoint y: 260, endPoint x: 614, endPoint y: 292, distance: 224.3
click at [614, 292] on textarea "24F Comorbidities: Insulin resistance (was diagnosed in May 2024, did blood tes…" at bounding box center [463, 414] width 380 height 431
click at [586, 287] on textarea "24F Comorbidities: Insulin resistance (was diagnosed in May 2024, did blood tes…" at bounding box center [463, 414] width 380 height 431
drag, startPoint x: 569, startPoint y: 270, endPoint x: 432, endPoint y: 297, distance: 139.3
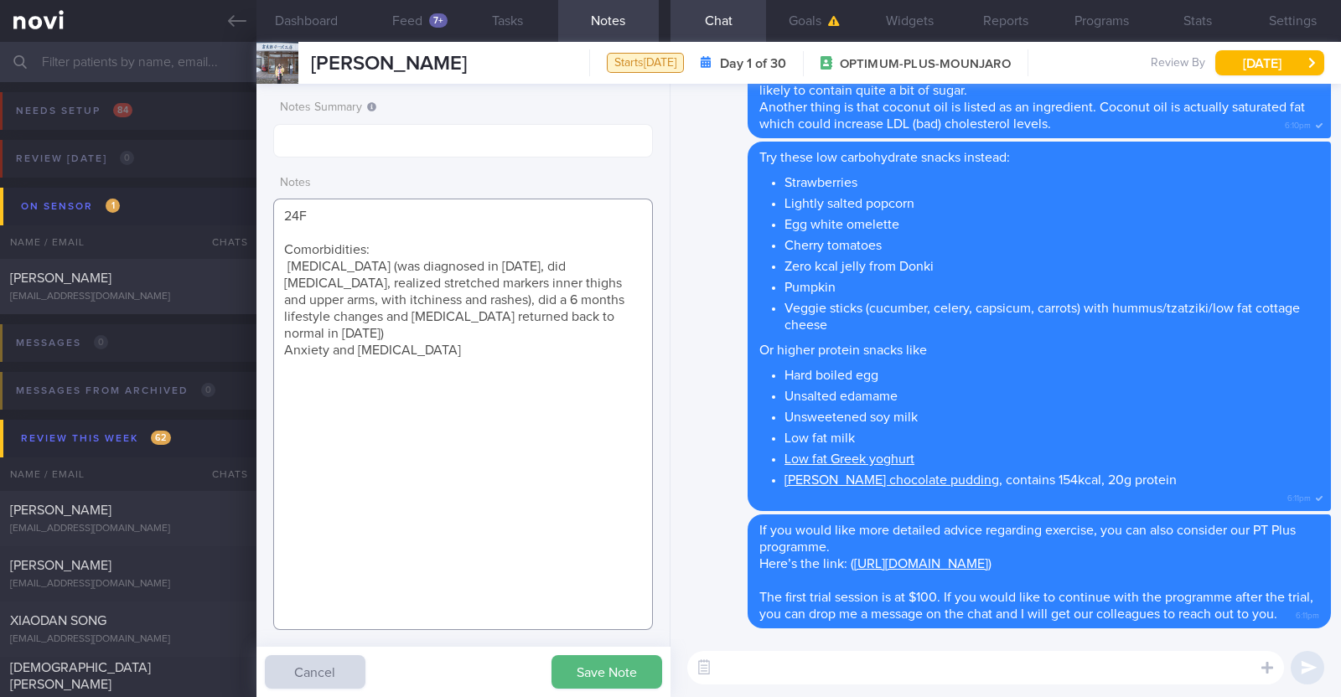
click at [432, 297] on textarea "24F Comorbidities: Insulin resistance (was diagnosed in May 2024, did blood tes…" at bounding box center [463, 414] width 380 height 431
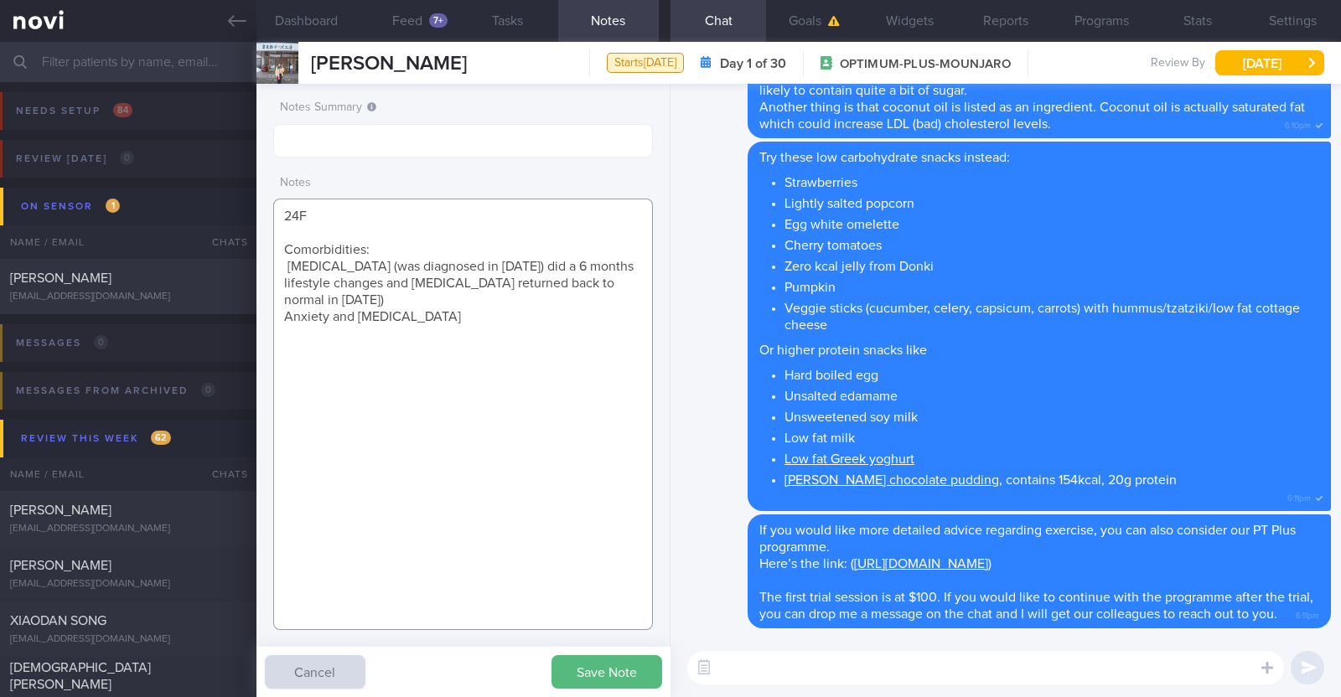
click at [452, 313] on textarea "24F Comorbidities: Insulin resistance (was diagnosed in May 2024) did a 6 month…" at bounding box center [463, 414] width 380 height 431
paste textarea "Mounjaro 0.25mg for 4 weeks"
paste textarea "Walking on the spot x 3/week (10-15min)"
click at [623, 665] on button "Save Note" at bounding box center [606, 672] width 111 height 34
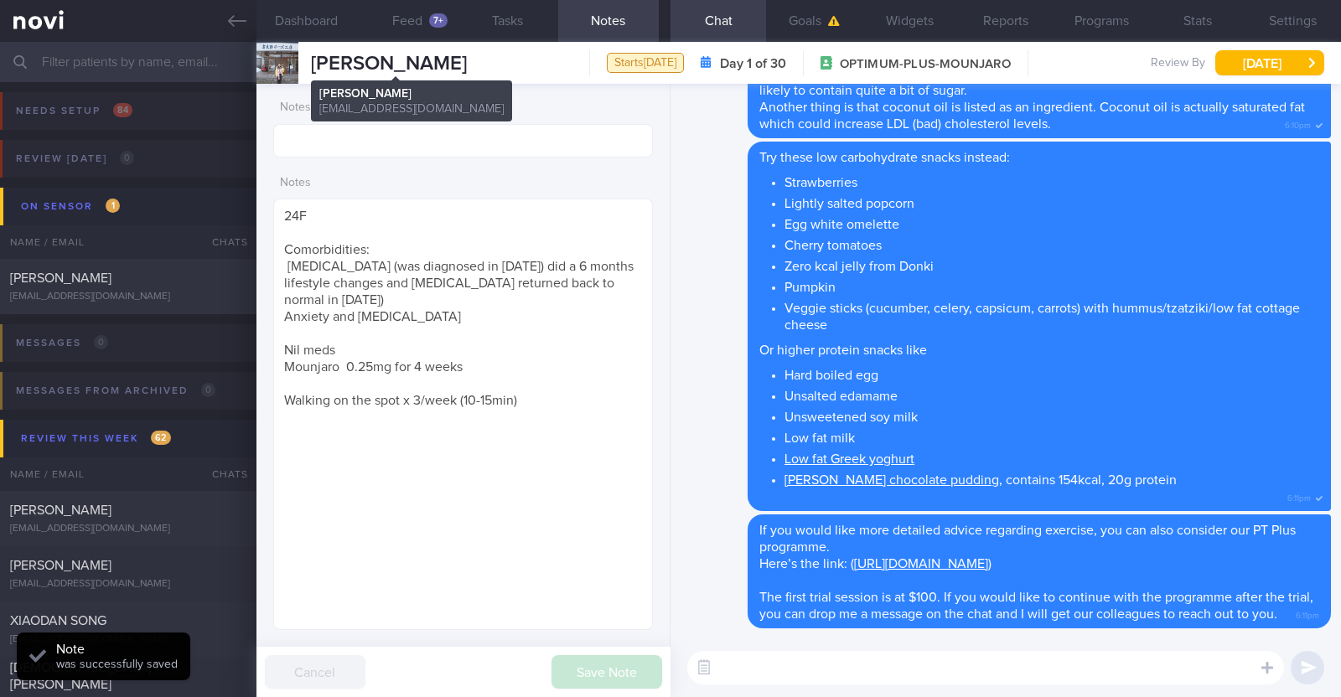
drag, startPoint x: 493, startPoint y: 62, endPoint x: 312, endPoint y: 54, distance: 181.1
click at [312, 54] on div "Tammy Ng Hui Min Tammy Ng Hui Min tammyng550@gmail.com Starts today Day 1 of 30…" at bounding box center [798, 63] width 1084 height 42
copy span "[PERSON_NAME]"
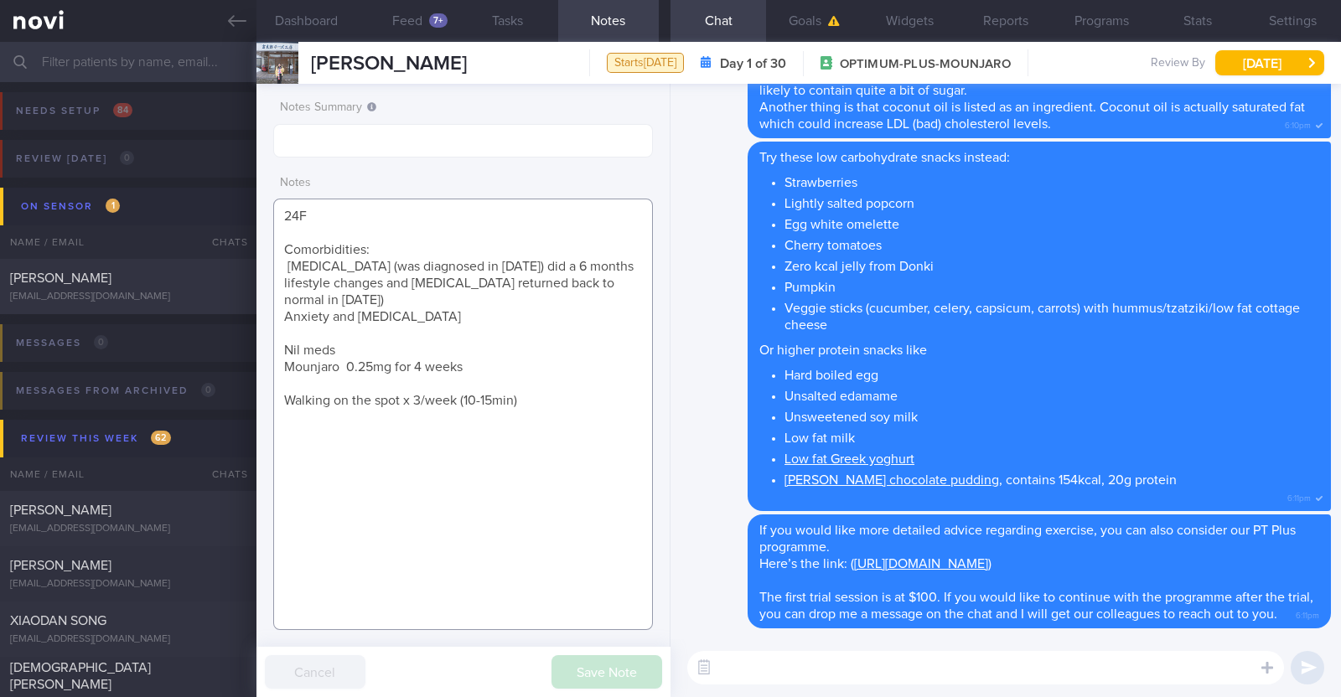
drag, startPoint x: 524, startPoint y: 398, endPoint x: 269, endPoint y: 215, distance: 313.4
click at [269, 215] on div "Notes Summary Notes 24F Comorbidities: Insulin resistance (was diagnosed in May…" at bounding box center [463, 390] width 414 height 613
click at [616, 377] on textarea "24F Comorbidities: Insulin resistance (was diagnosed in May 2024) did a 6 month…" at bounding box center [463, 414] width 380 height 431
click at [283, 257] on textarea "24F Comorbidities: Insulin resistance (was diagnosed in May 2024) did a 6 month…" at bounding box center [463, 414] width 380 height 431
type textarea "24F Comorbidities: Insulin resistance (was diagnosed in May 2024) did a 6 month…"
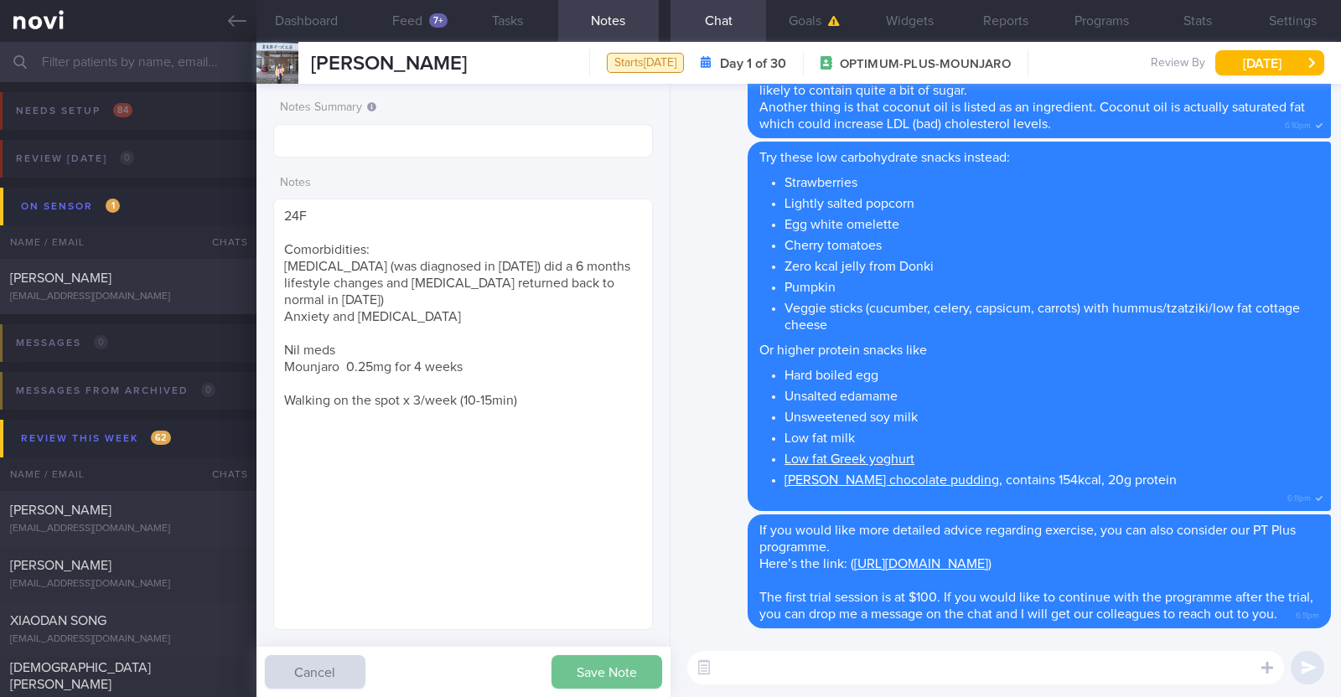
click at [591, 665] on button "Save Note" at bounding box center [606, 672] width 111 height 34
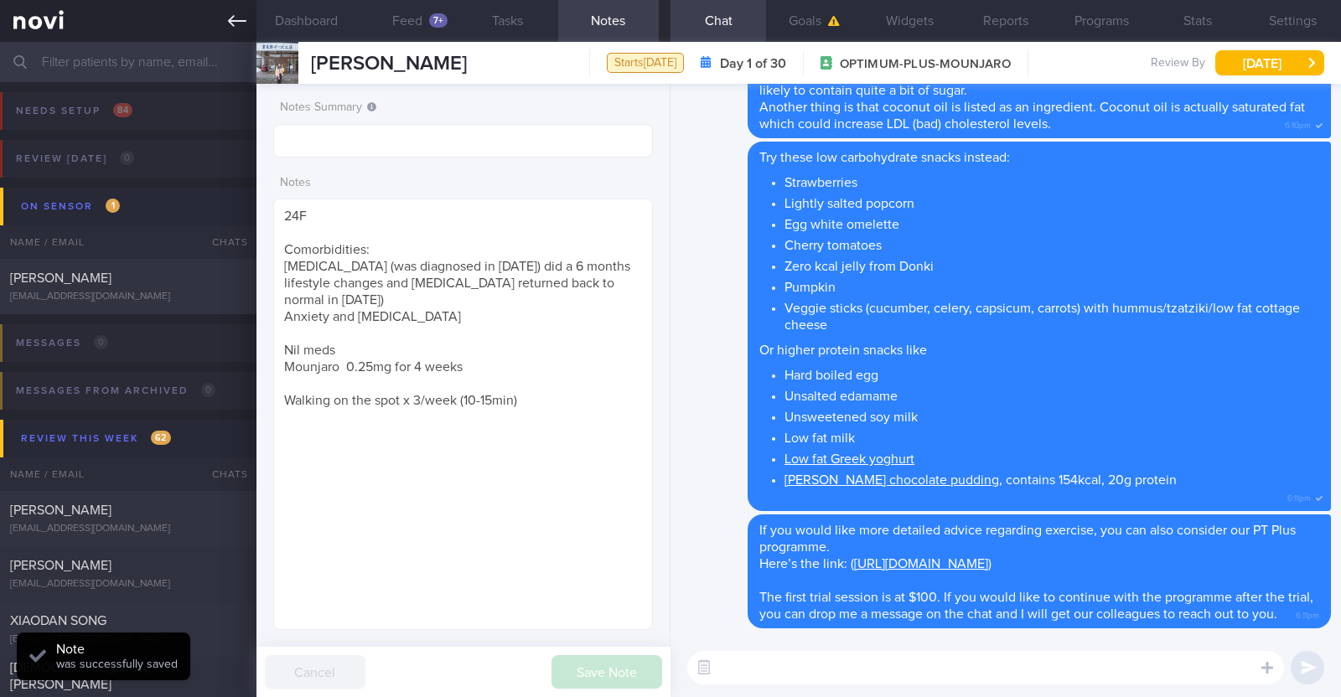
click at [230, 23] on icon at bounding box center [237, 21] width 18 height 12
